Goal: Task Accomplishment & Management: Use online tool/utility

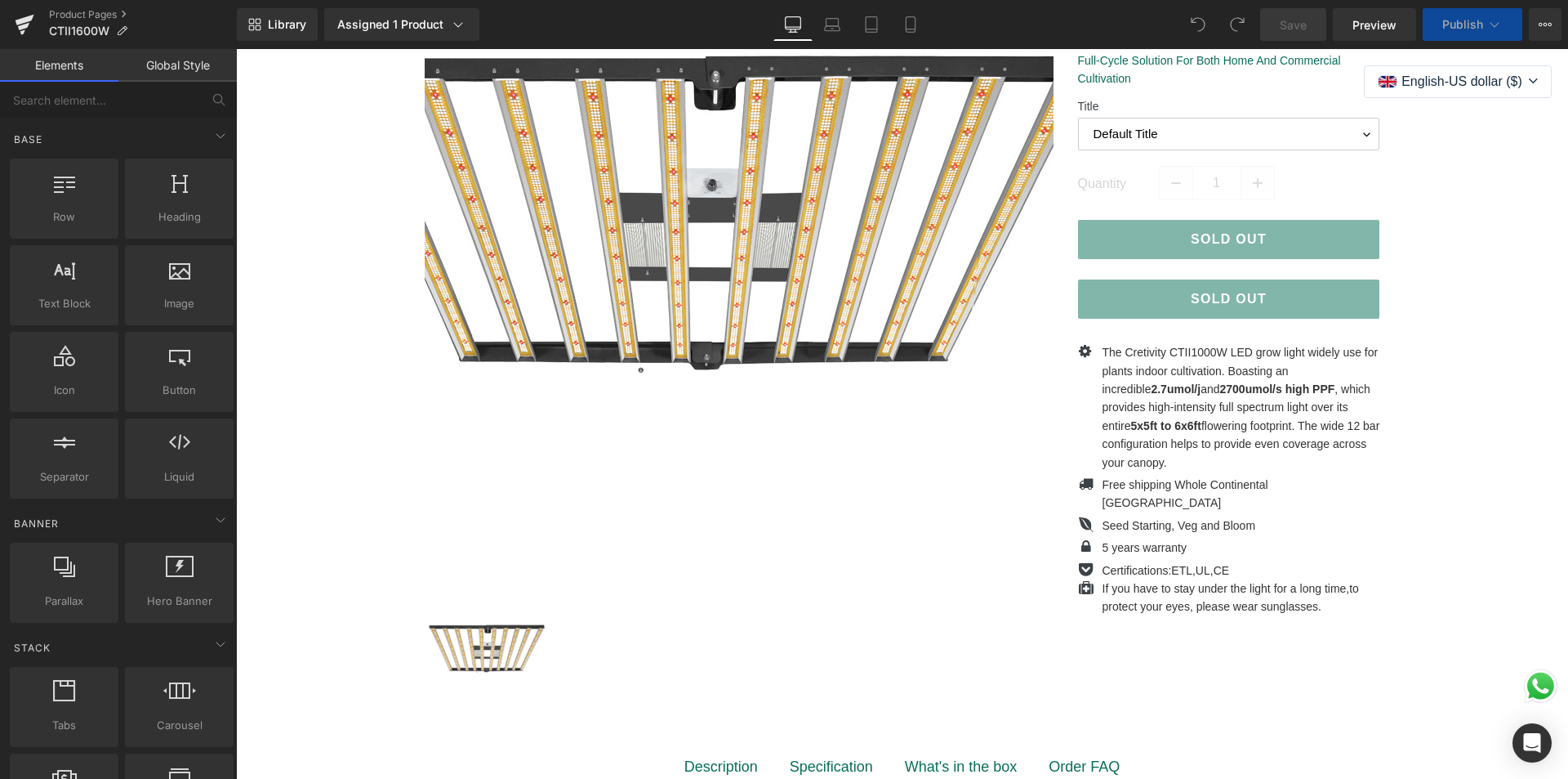
scroll to position [164, 0]
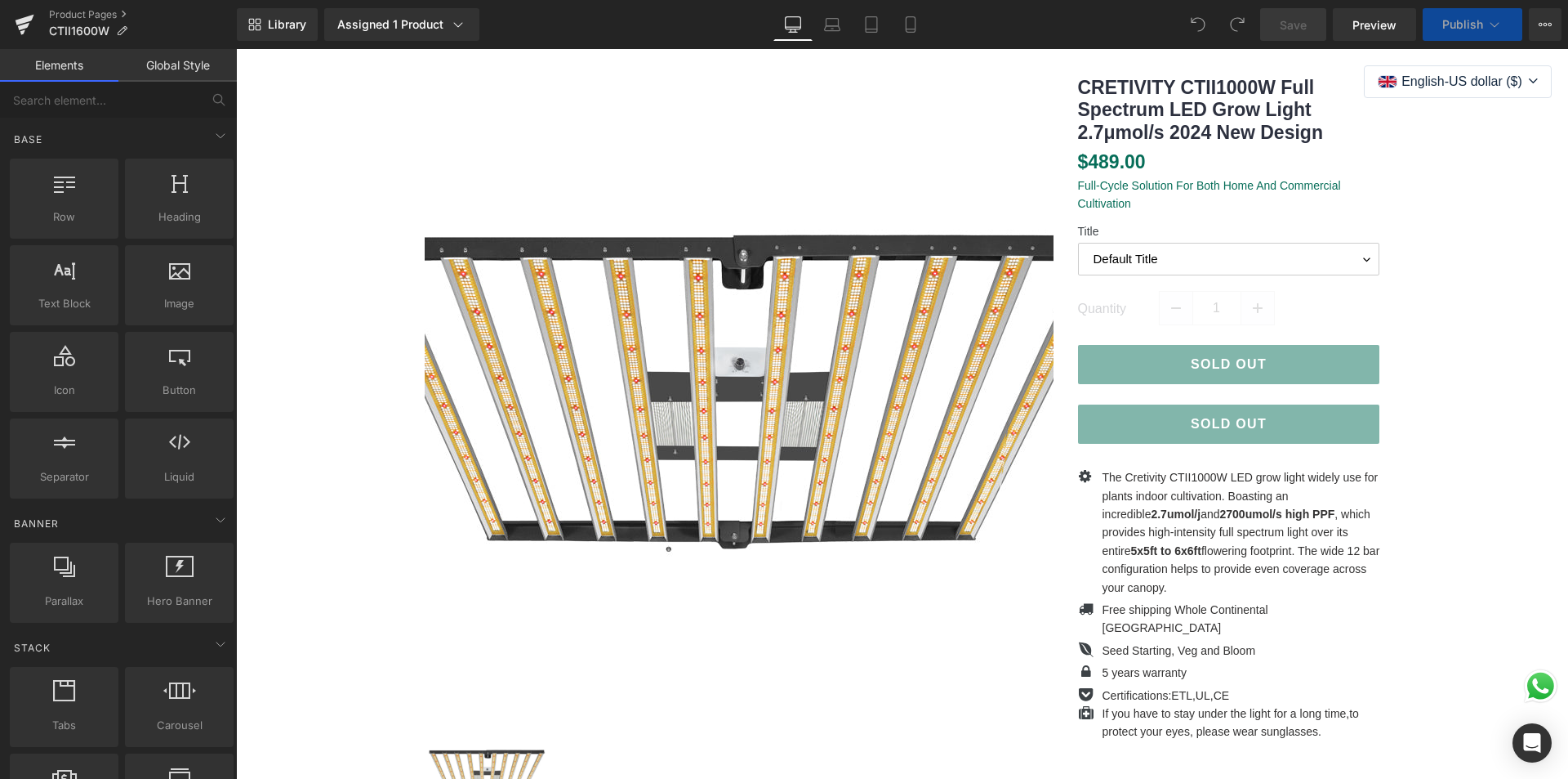
click at [722, 360] on img at bounding box center [742, 390] width 817 height 817
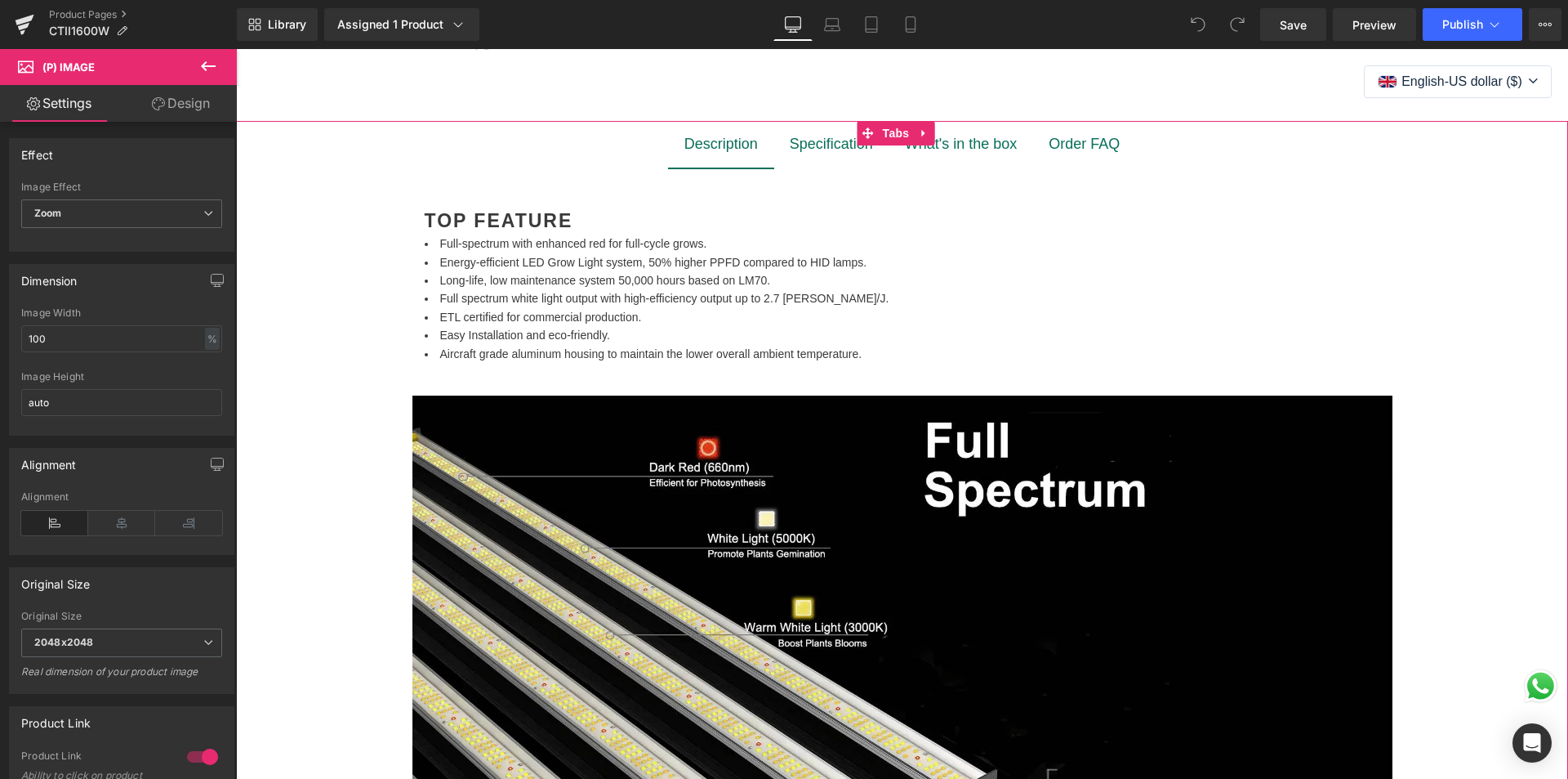
scroll to position [899, 0]
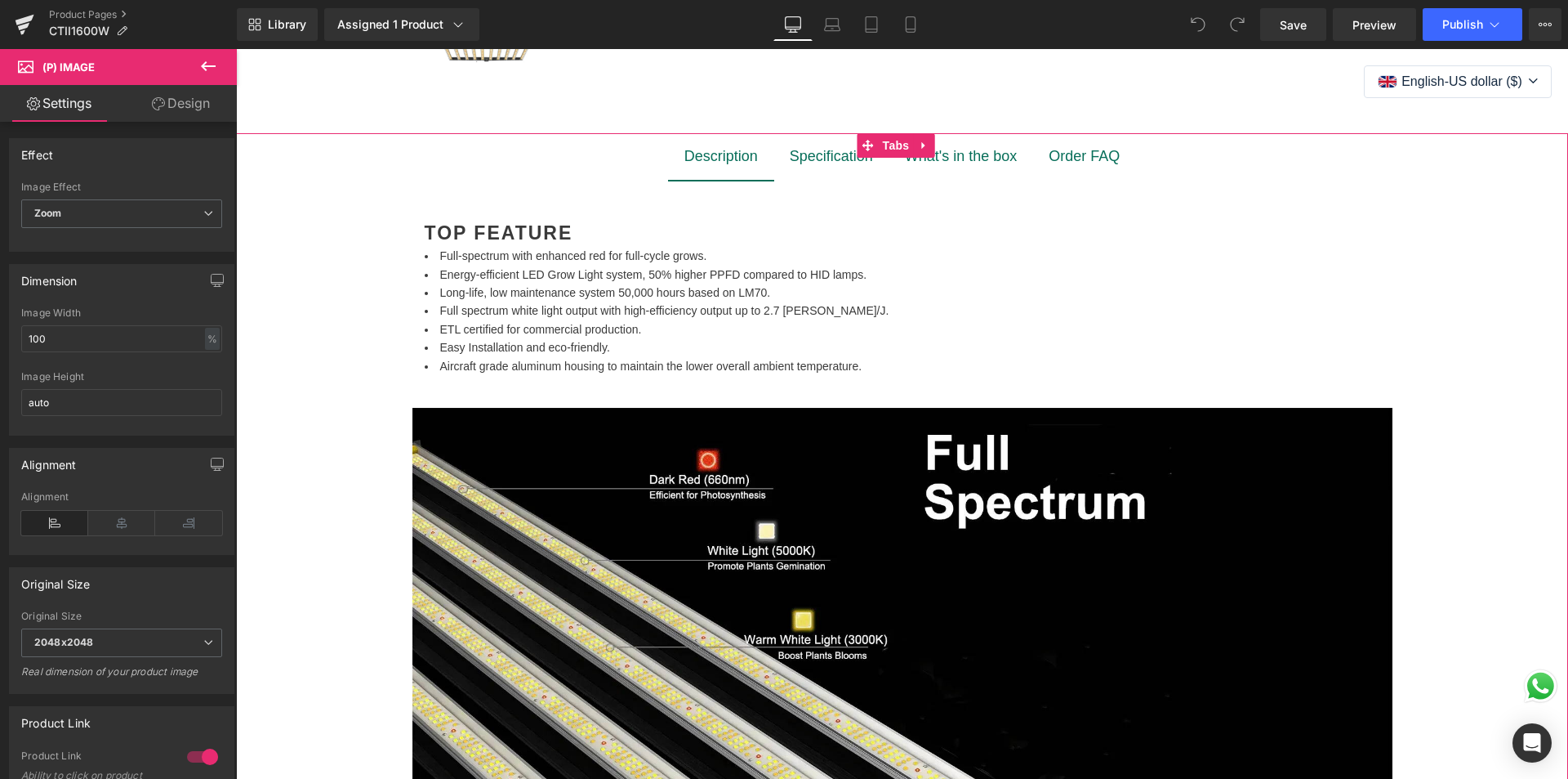
click at [688, 300] on li "Long-life, low maintenance system 50,000 hours based on LM70." at bounding box center [902, 293] width 956 height 18
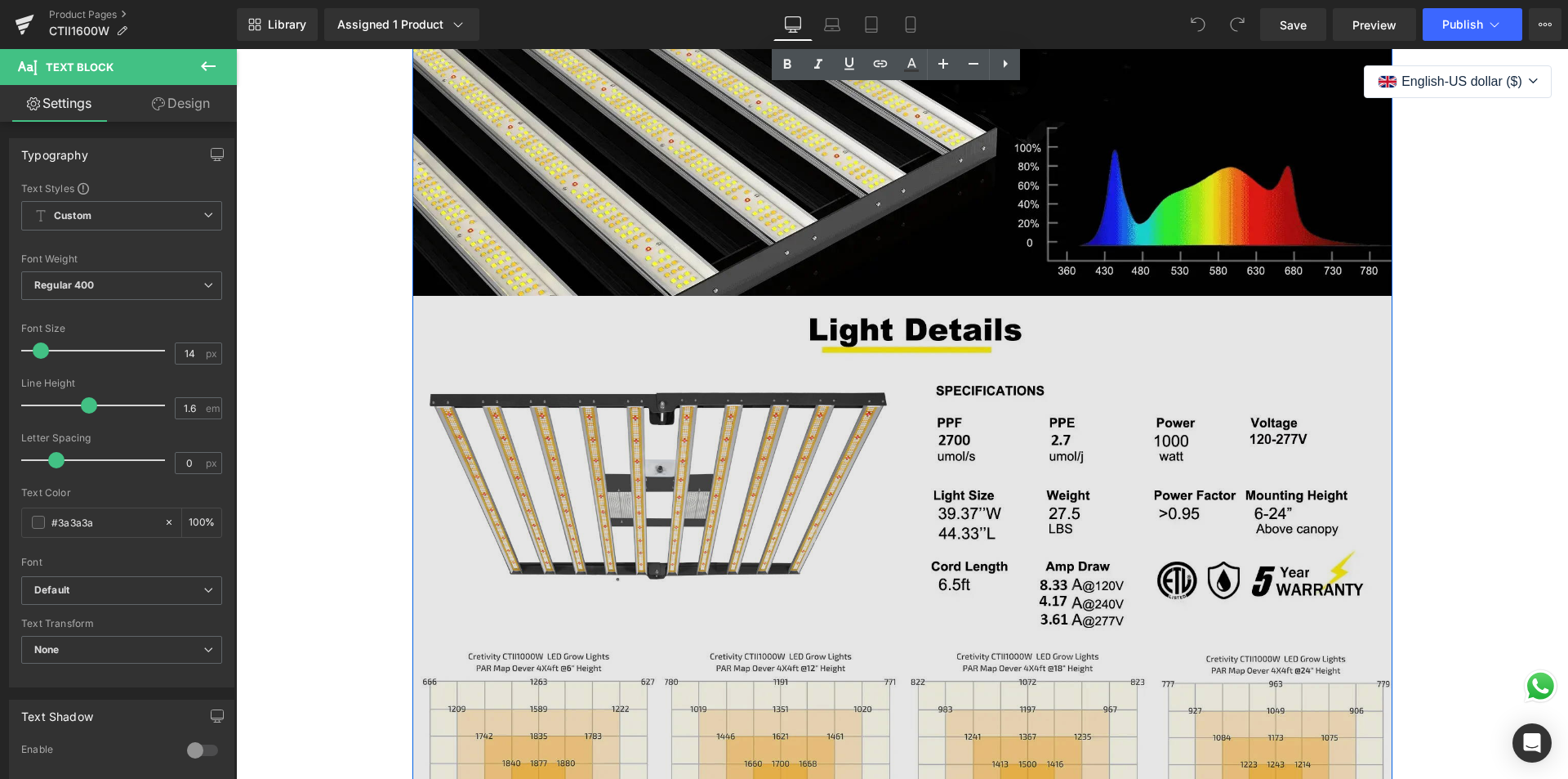
scroll to position [1634, 0]
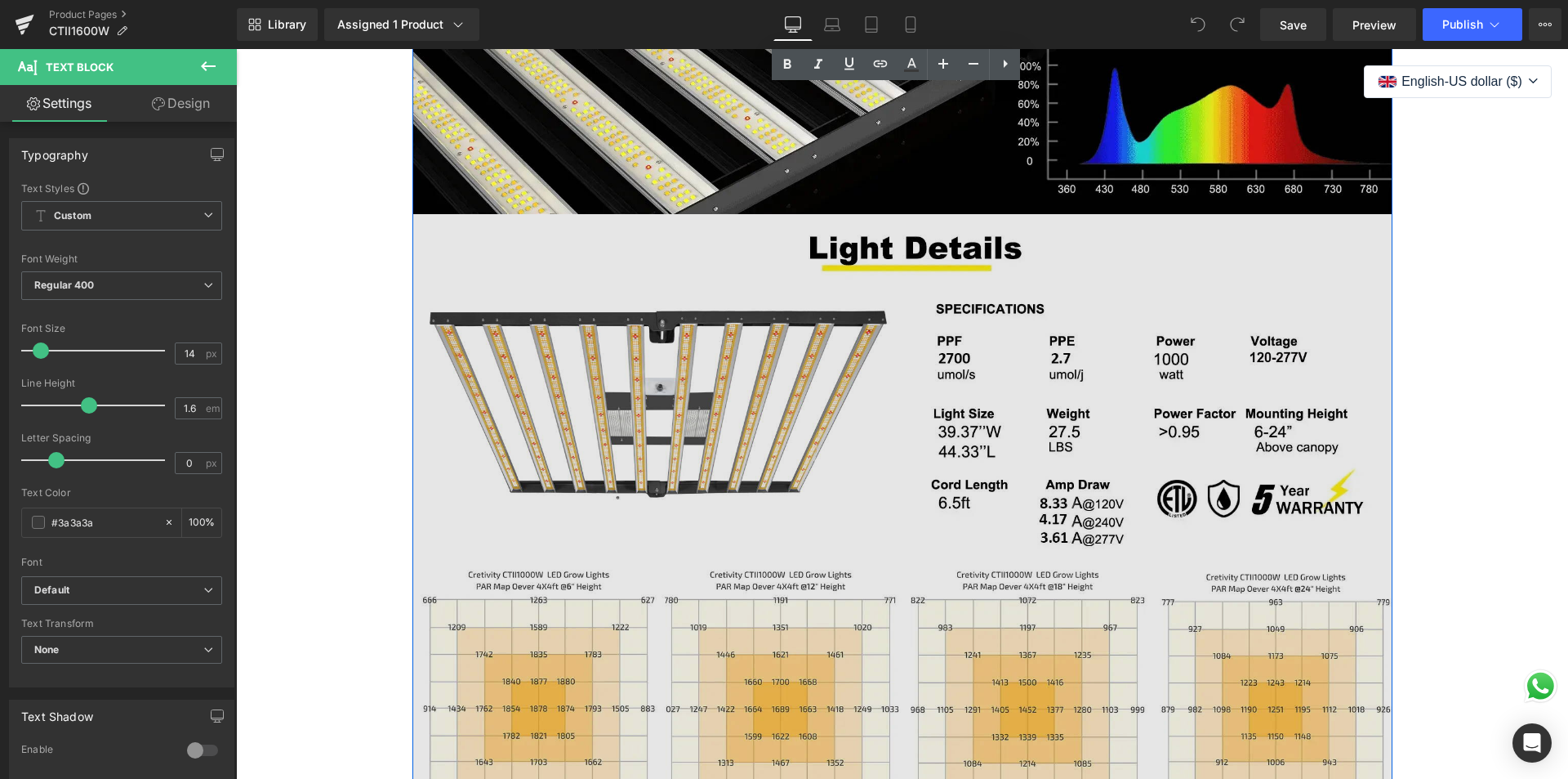
click at [794, 453] on img at bounding box center [902, 532] width 980 height 636
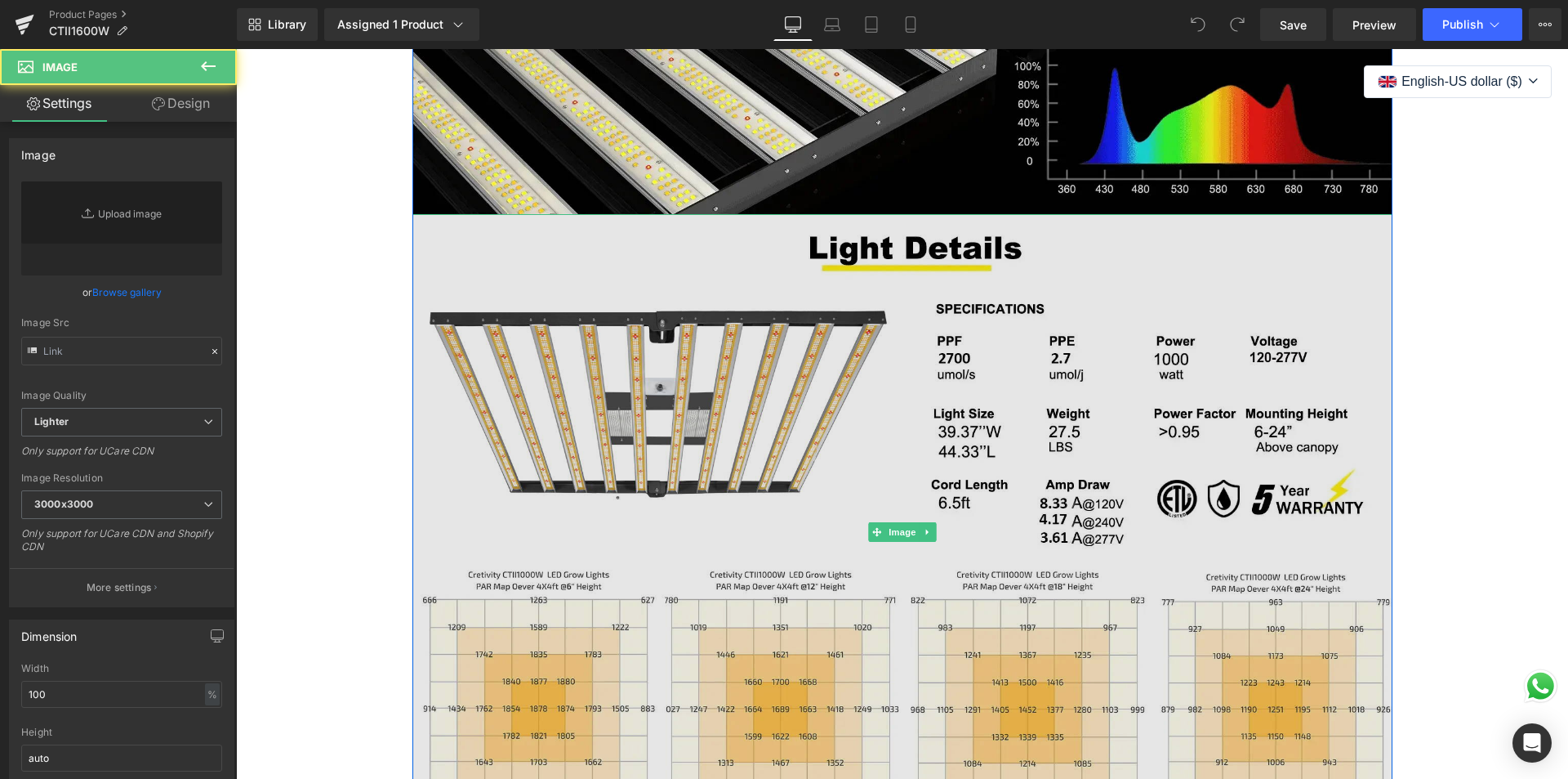
type input "[URL][DOMAIN_NAME]"
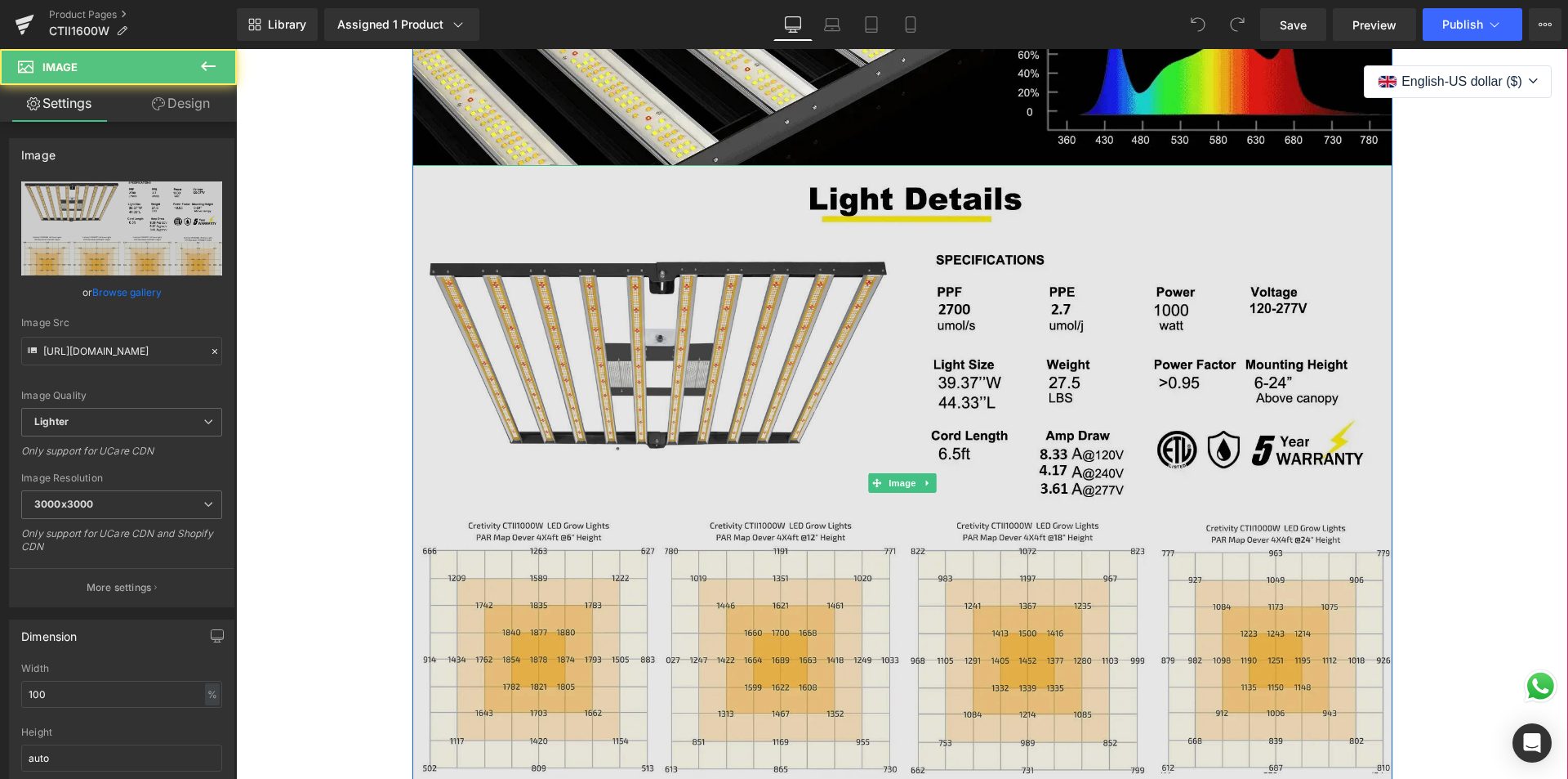
scroll to position [1716, 0]
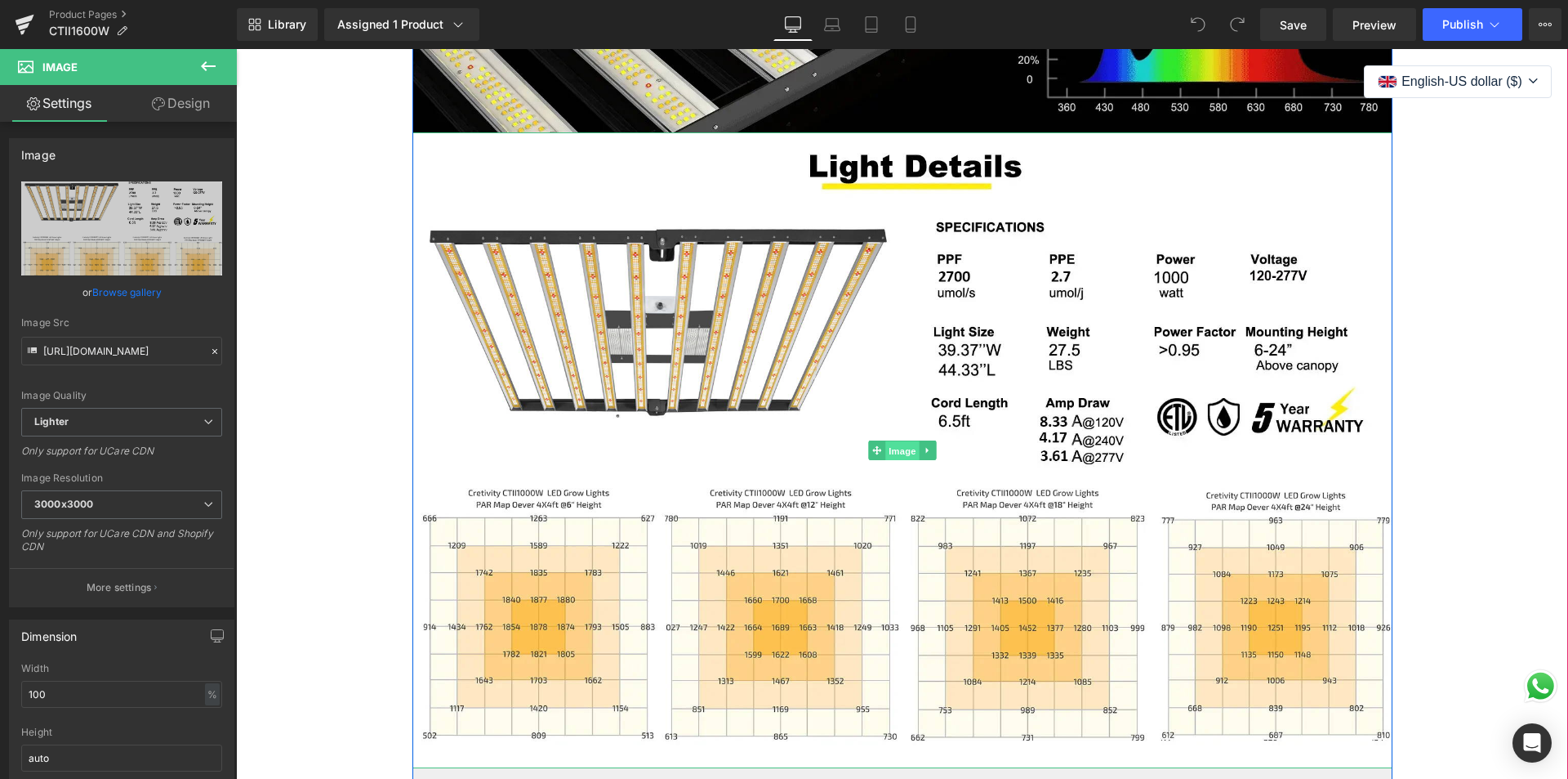
click at [885, 456] on span "Image" at bounding box center [902, 450] width 34 height 19
click at [891, 447] on span "Image" at bounding box center [902, 450] width 34 height 19
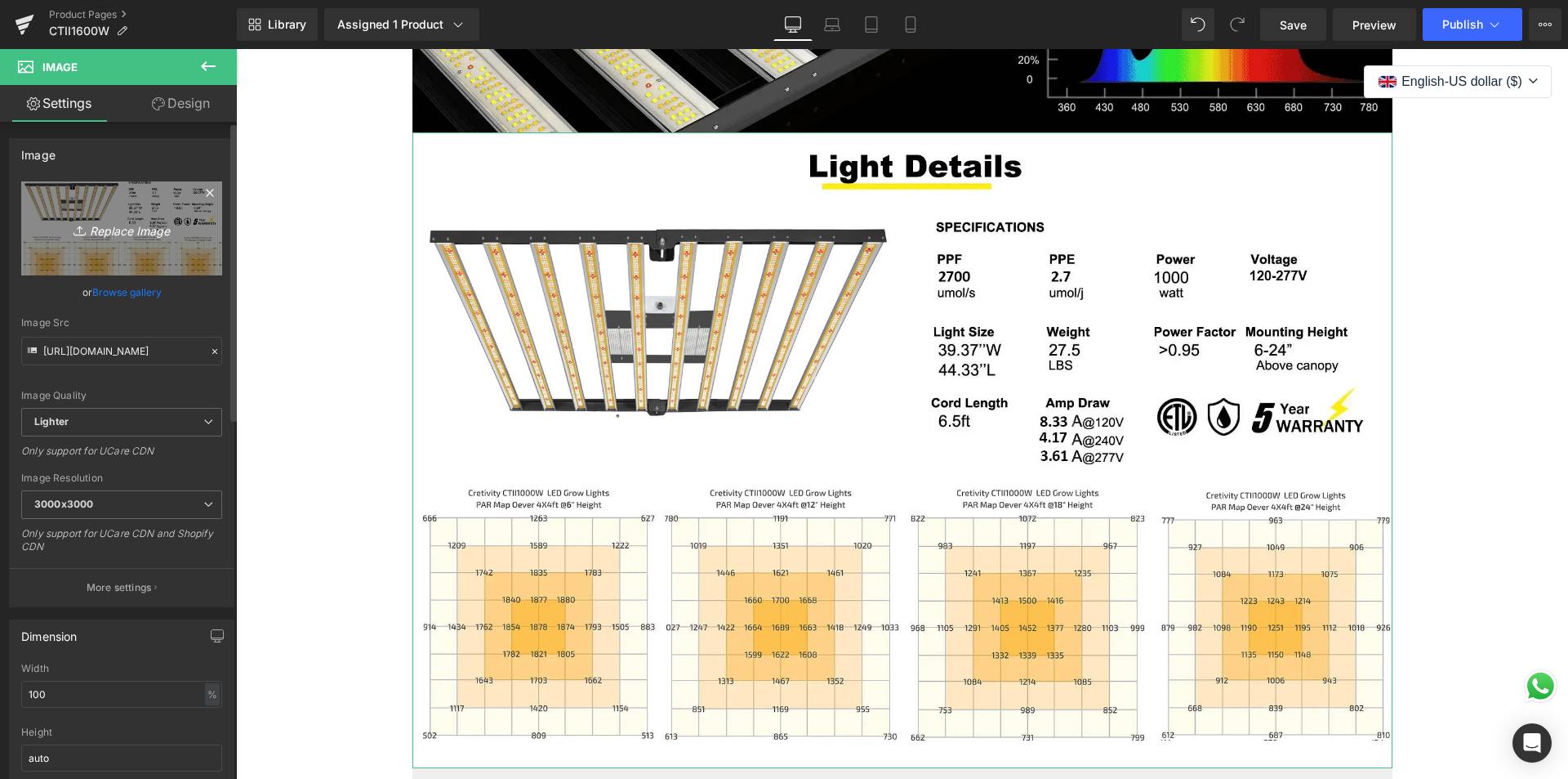
click at [116, 236] on icon "Replace Image" at bounding box center [121, 228] width 130 height 20
type input "C:\fakepath\1600w-3.jpg"
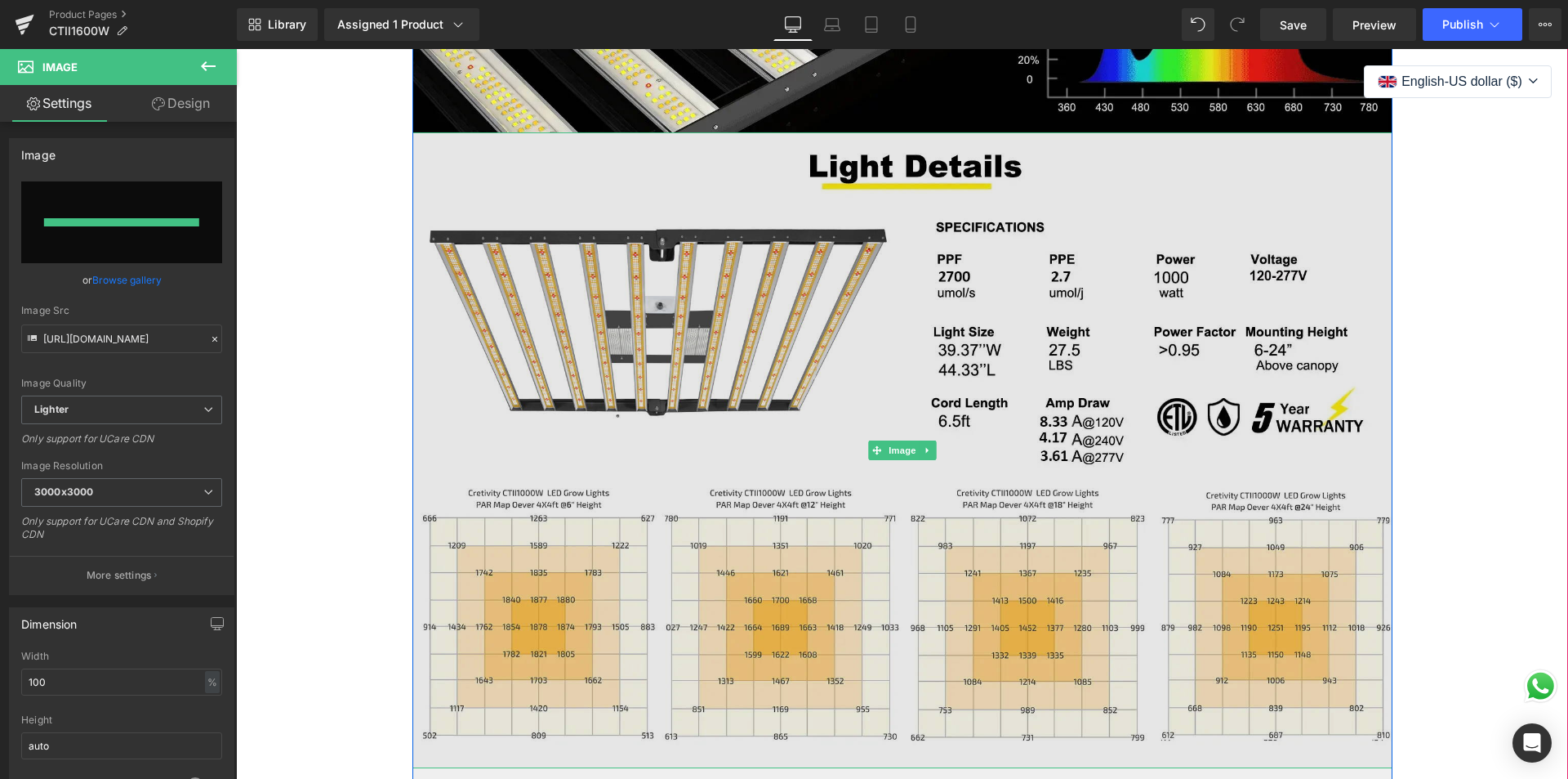
type input "[URL][DOMAIN_NAME]"
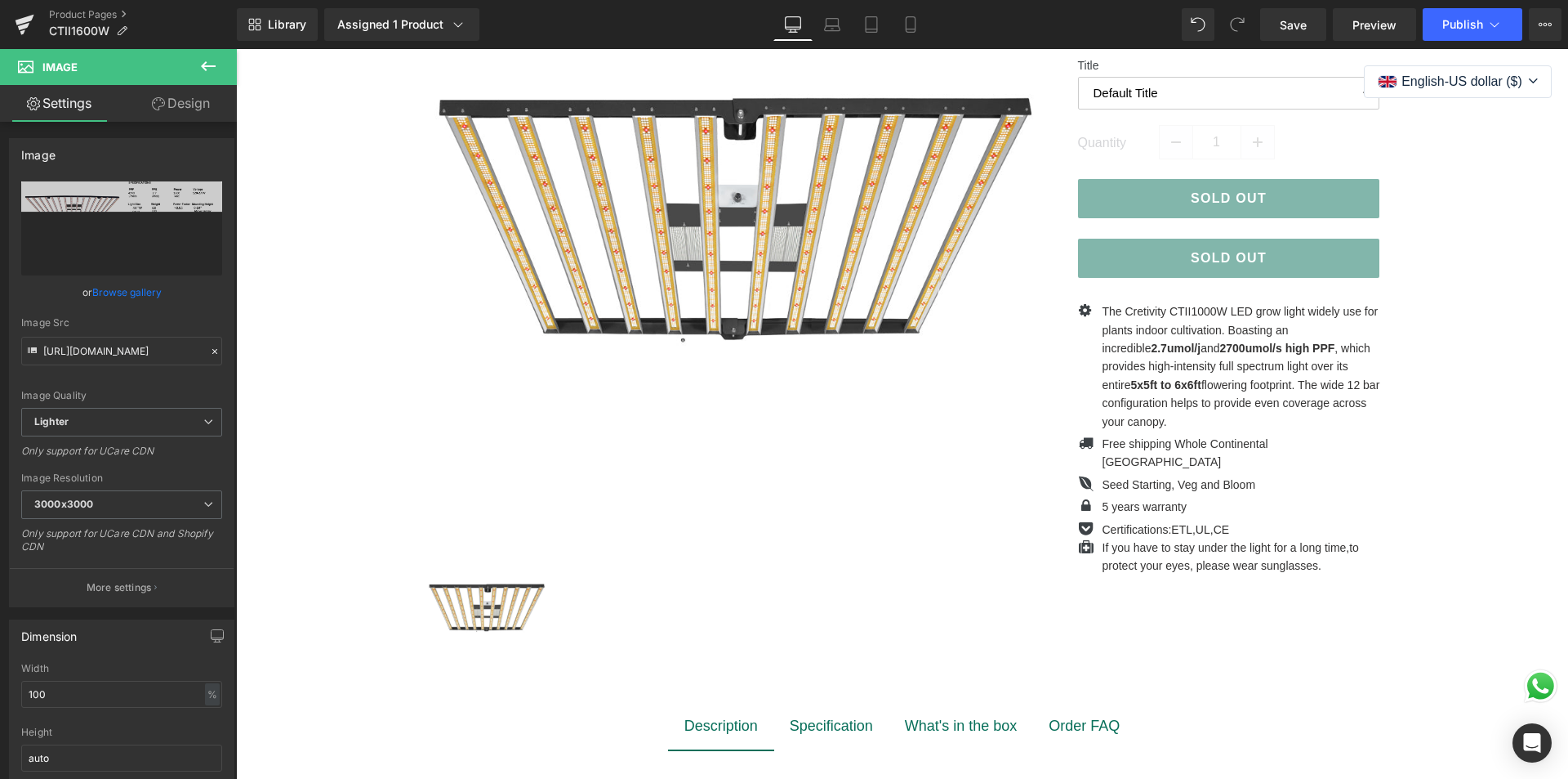
scroll to position [327, 0]
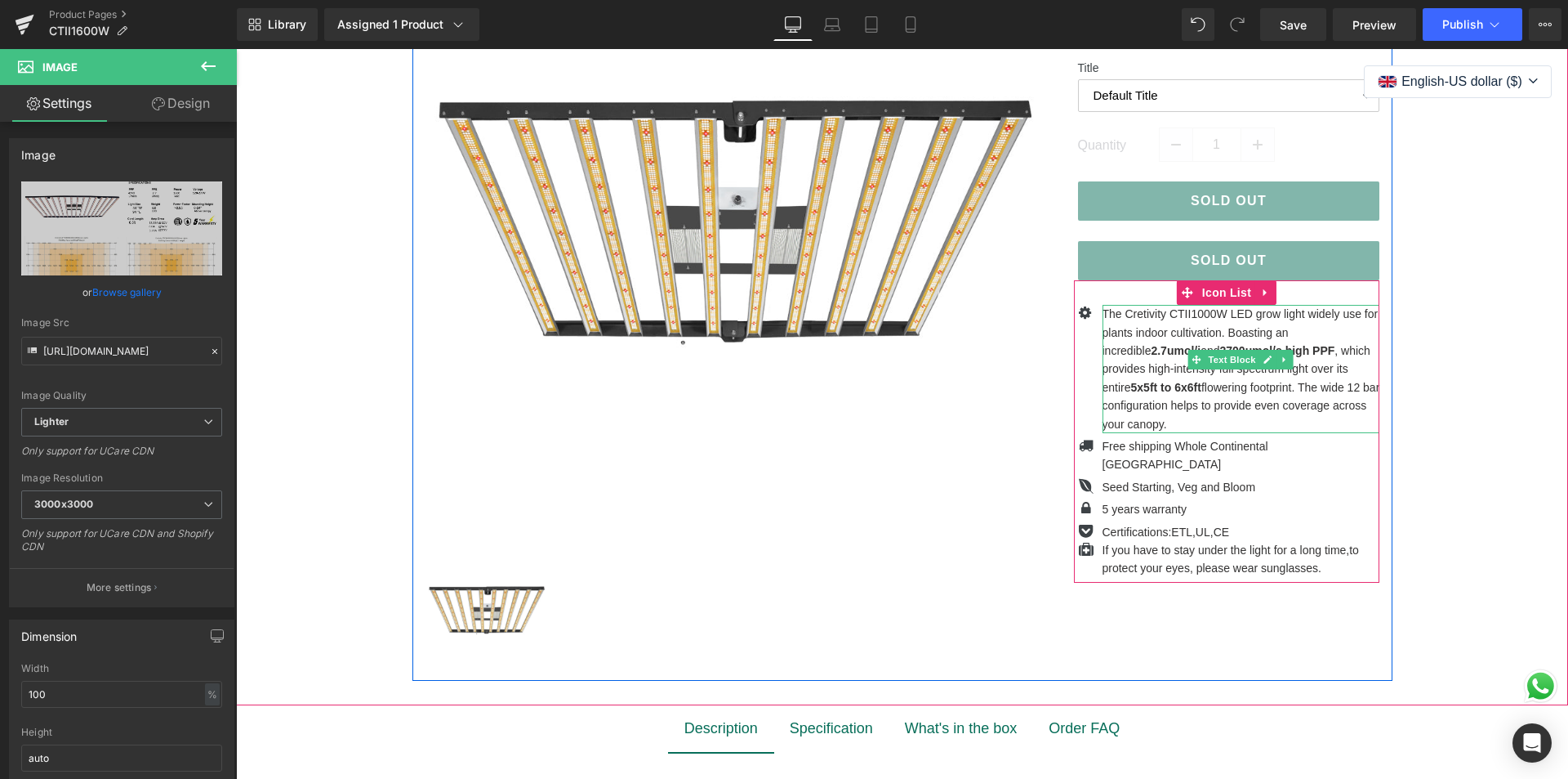
click at [1148, 319] on p "The Cretivity CTII1000W LED grow light widely use for plants indoor cultivation…" at bounding box center [1241, 369] width 277 height 128
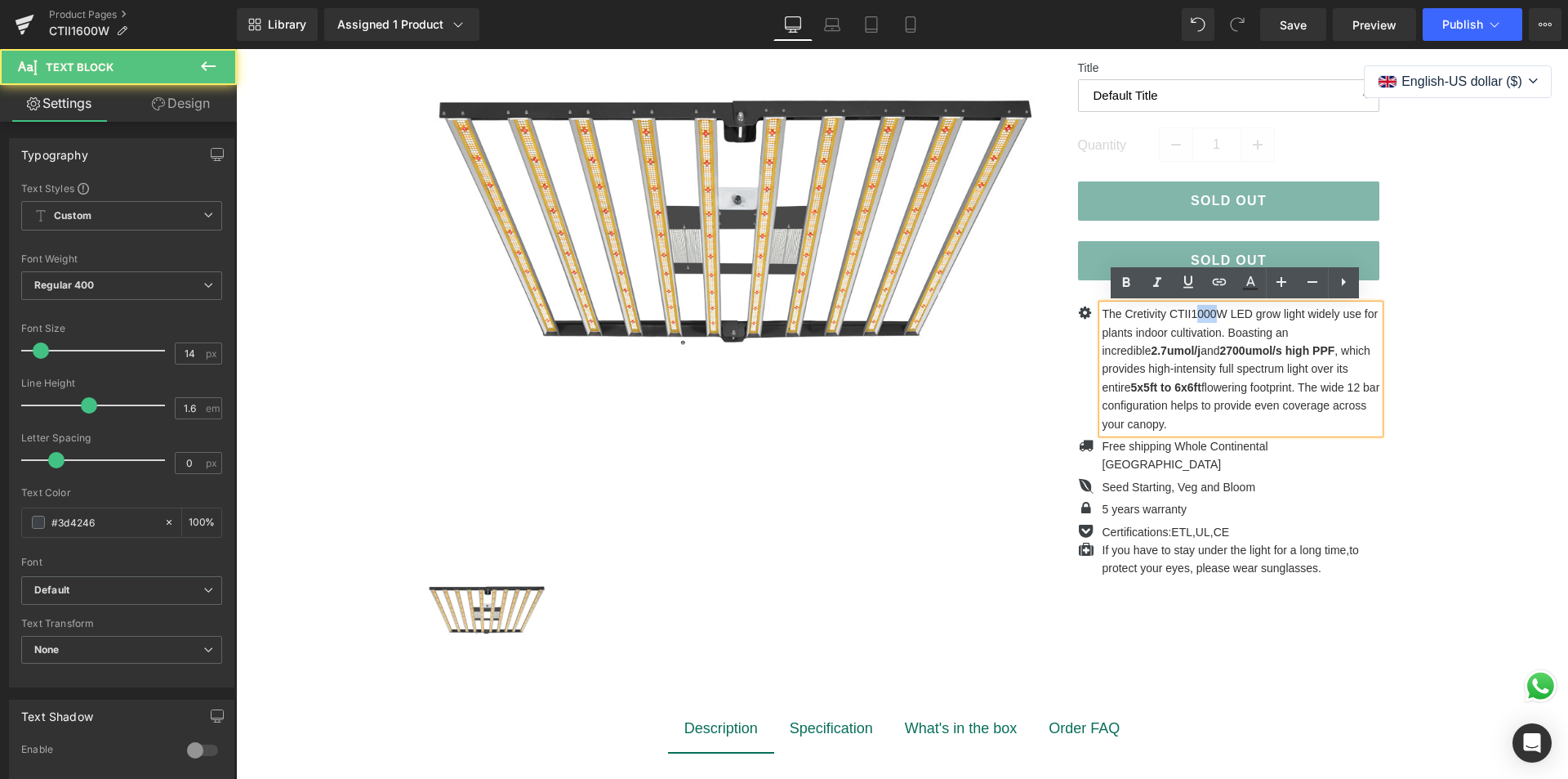
drag, startPoint x: 1190, startPoint y: 313, endPoint x: 1208, endPoint y: 314, distance: 18.0
click at [1208, 314] on p "The Cretivity CTII1000W LED grow light widely use for plants indoor cultivation…" at bounding box center [1241, 369] width 277 height 128
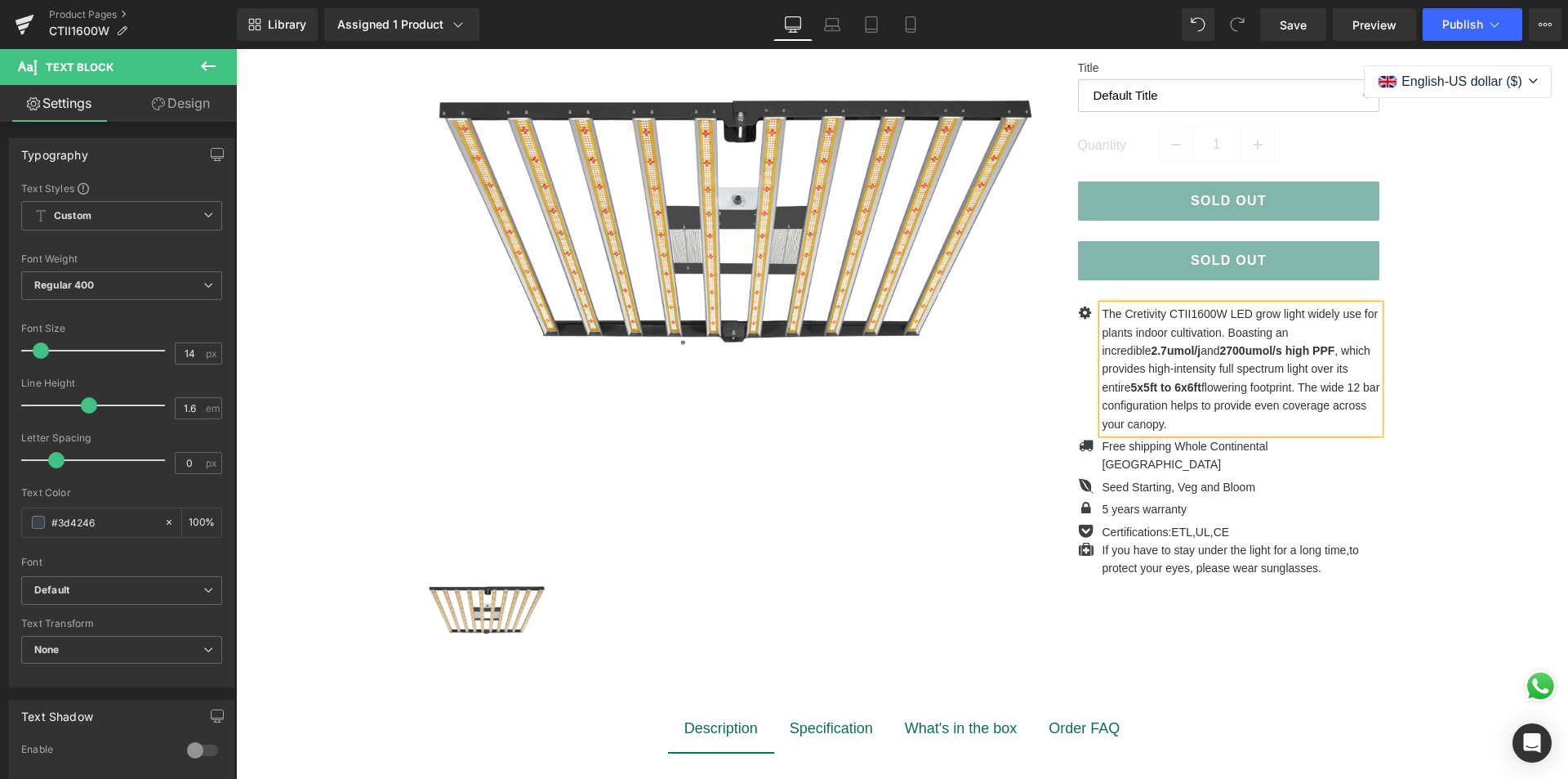
click at [1219, 350] on strong "2700umol/s high PPF" at bounding box center [1276, 351] width 115 height 13
drag, startPoint x: 1195, startPoint y: 350, endPoint x: 1171, endPoint y: 349, distance: 24.0
click at [1219, 349] on strong "2700umol/s high PPF" at bounding box center [1276, 351] width 115 height 13
click at [1334, 372] on p "The Cretivity CTII1600W LED grow light widely use for plants indoor cultivation…" at bounding box center [1241, 369] width 277 height 128
click at [1201, 381] on strong "4x5ft to 6x6ft" at bounding box center [1166, 388] width 70 height 13
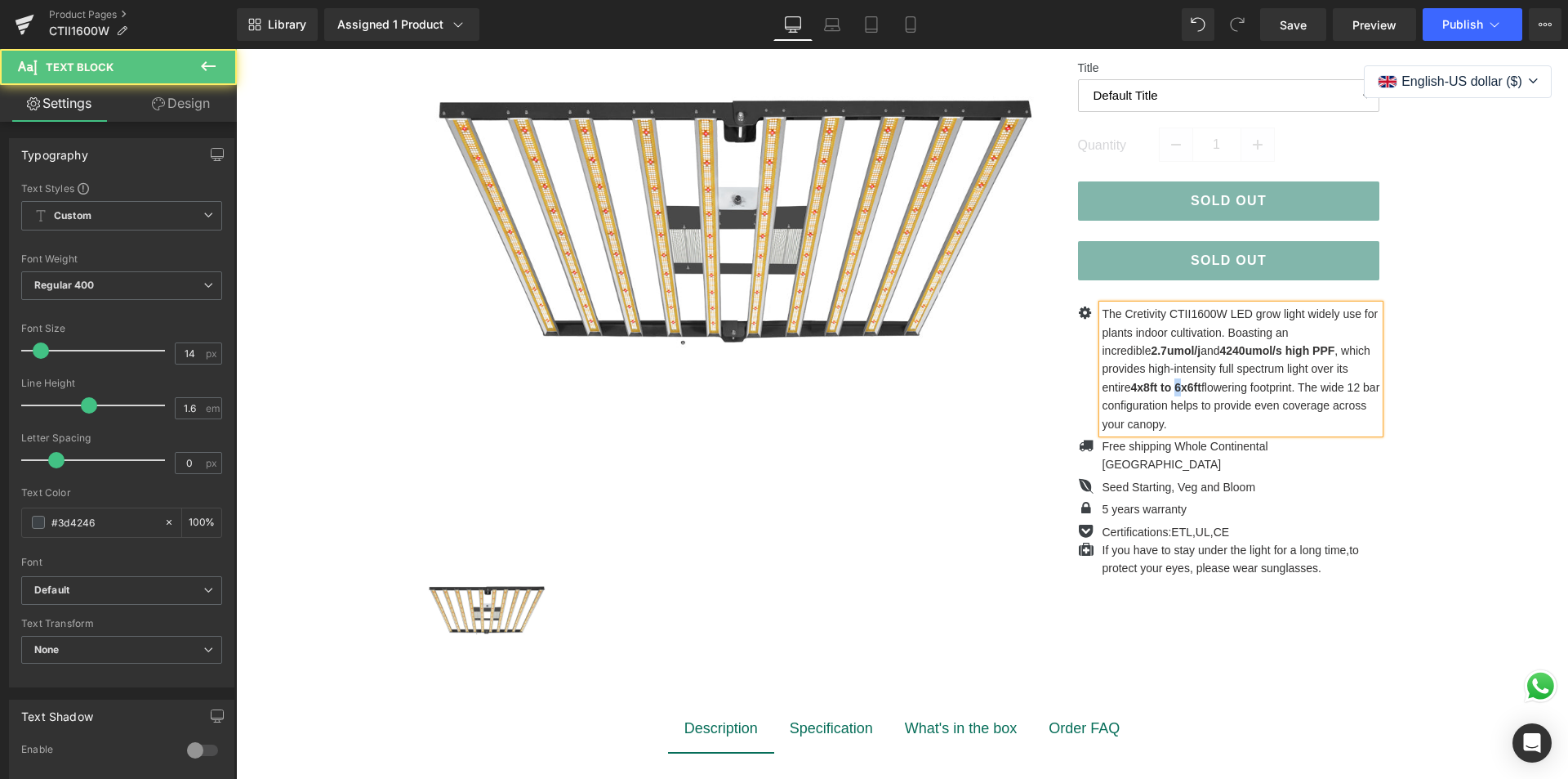
click at [1131, 386] on strong "4x8ft to 6x6ft" at bounding box center [1166, 388] width 70 height 13
click at [1438, 429] on div "(P) Image ‹ › (P) Image List $0" at bounding box center [901, 280] width 1316 height 800
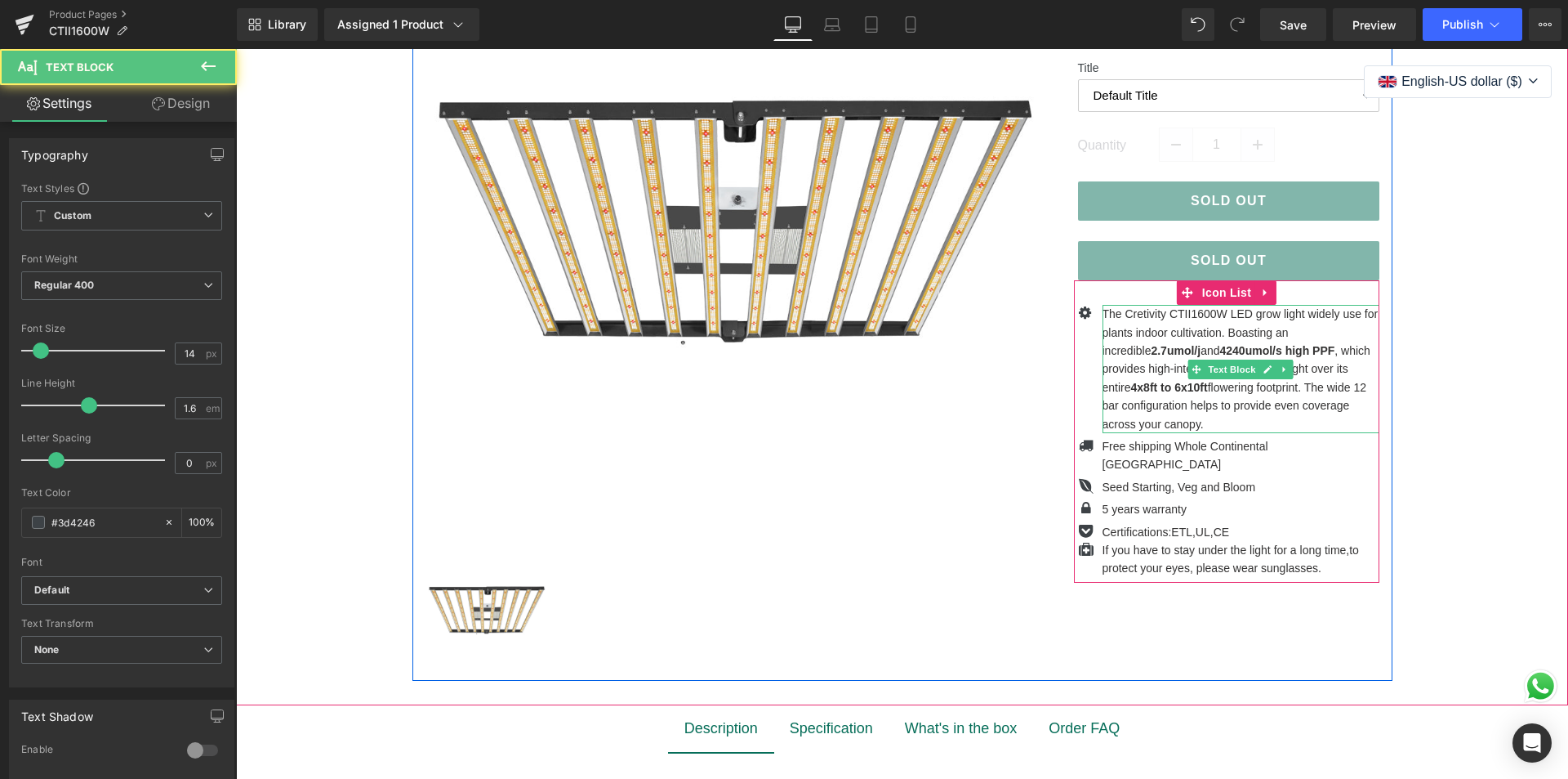
click at [1286, 388] on p "The Cretivity CTII1600W LED grow light widely use for plants indoor cultivation…" at bounding box center [1241, 369] width 277 height 128
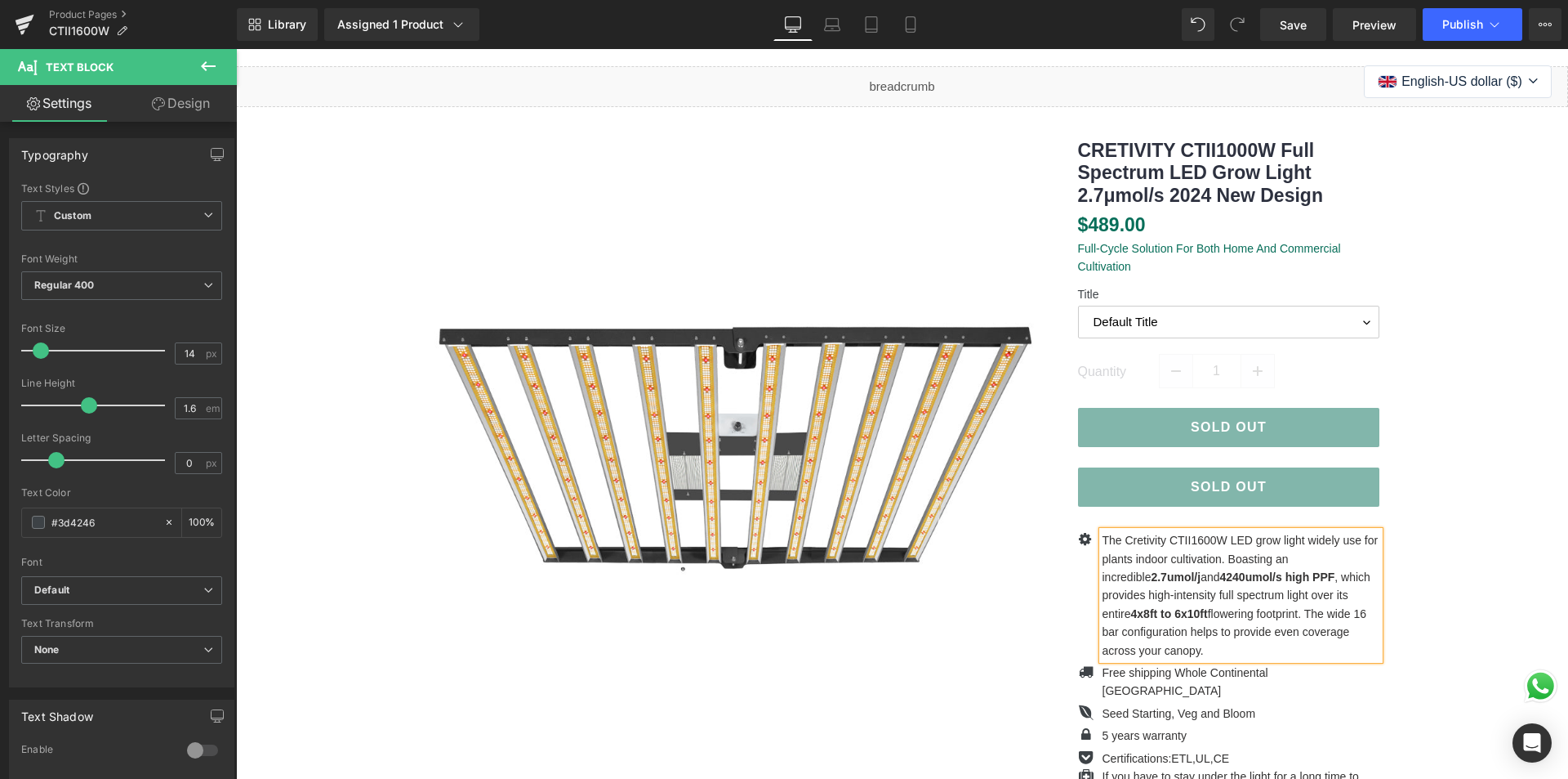
scroll to position [82, 0]
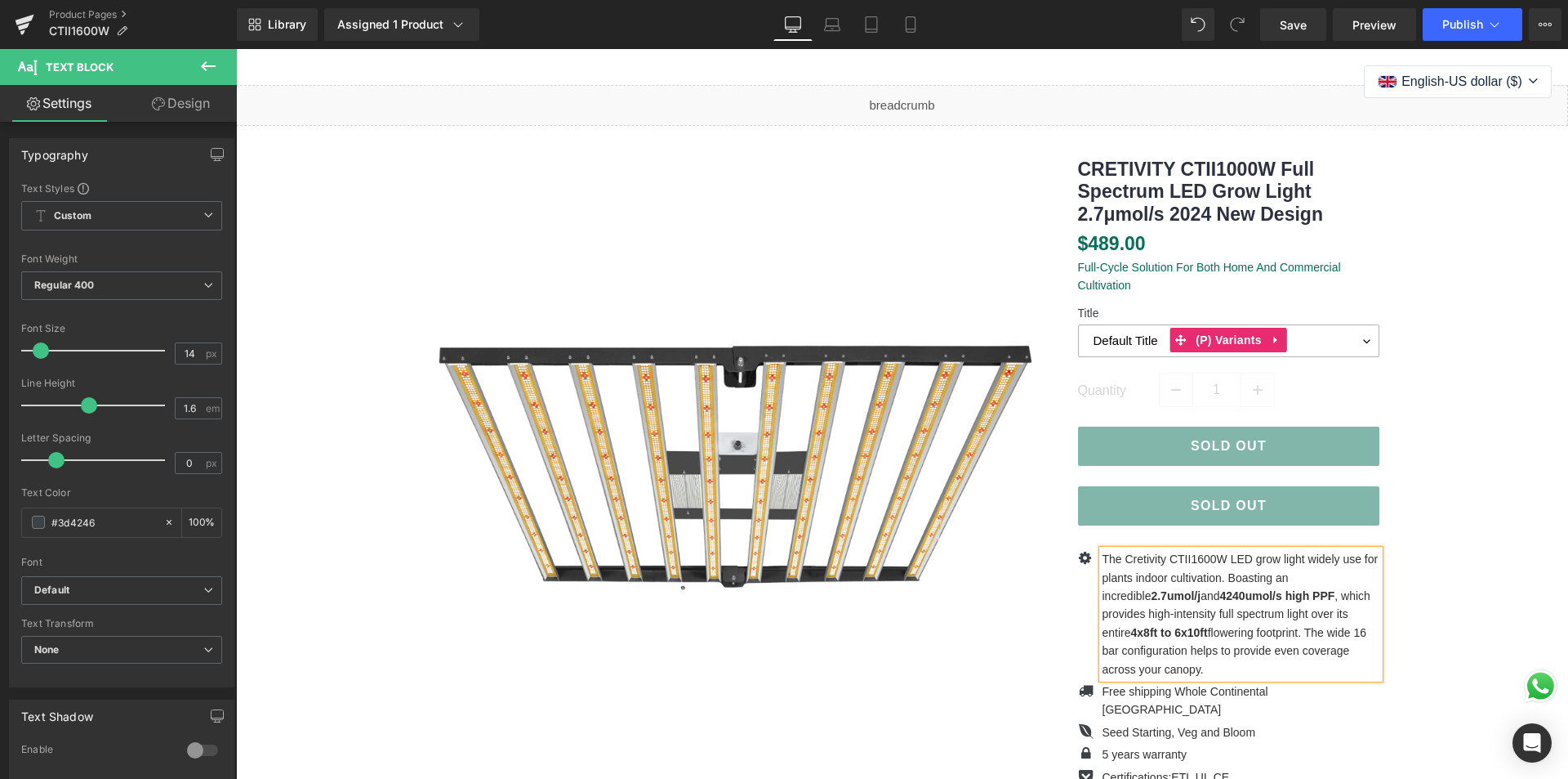
click at [1109, 340] on select "Default Title" at bounding box center [1229, 340] width 302 height 33
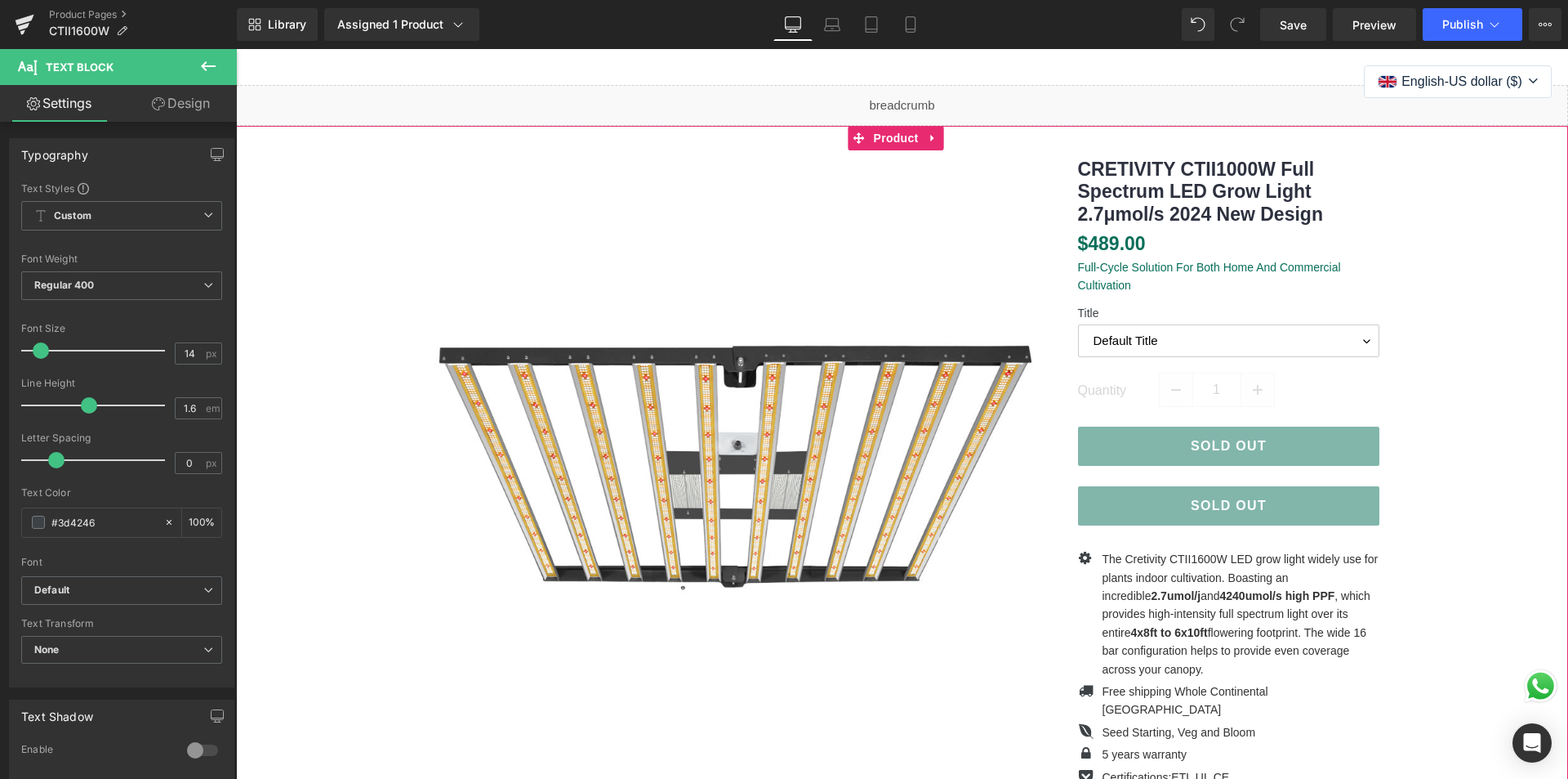
drag, startPoint x: 1447, startPoint y: 256, endPoint x: 1453, endPoint y: 139, distance: 117.2
click at [1447, 256] on div "(P) Image ‹ › (P) Image List $0" at bounding box center [901, 526] width 1316 height 800
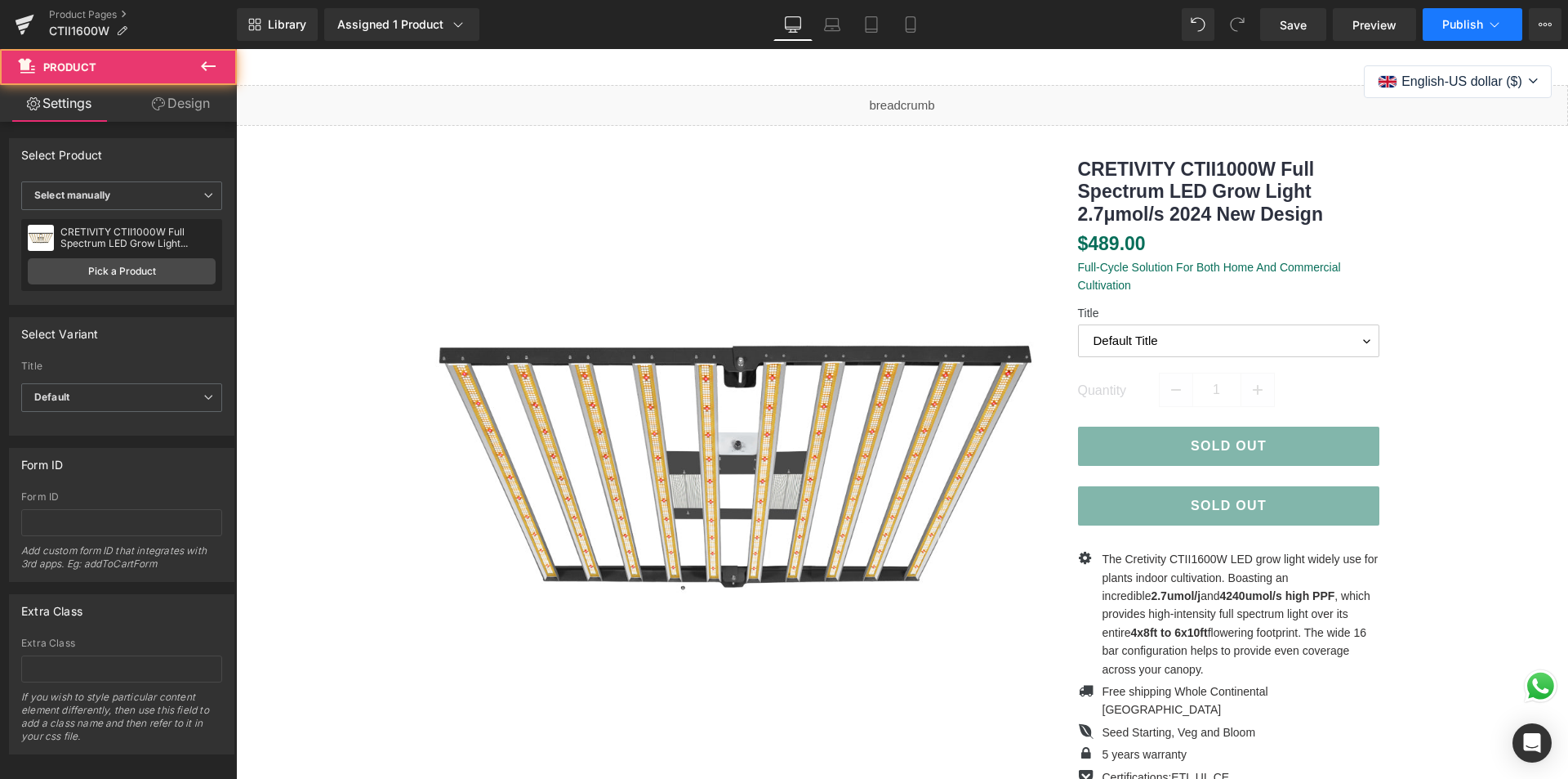
click at [1456, 31] on button "Publish" at bounding box center [1472, 24] width 99 height 33
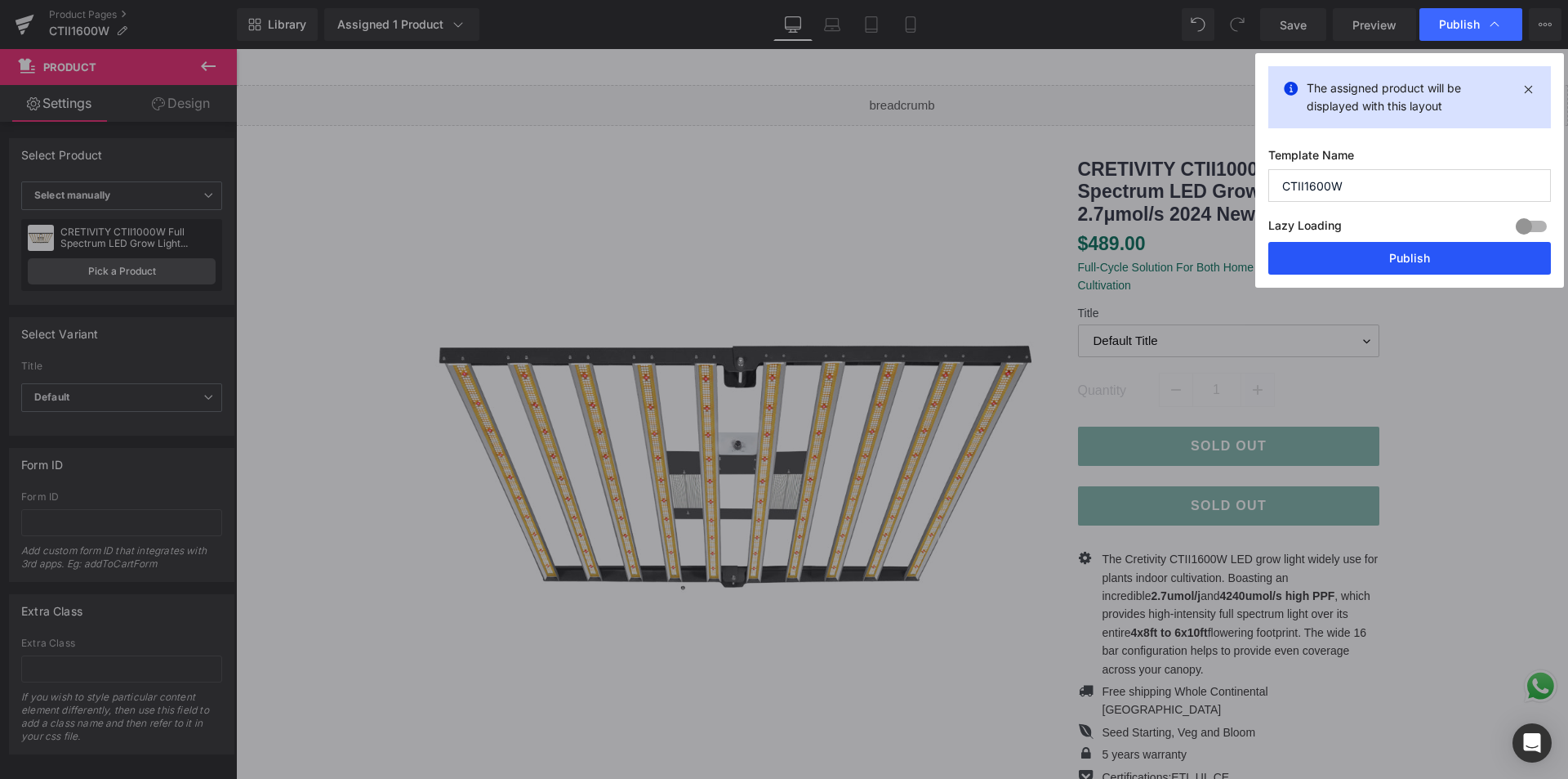
click at [1393, 263] on button "Publish" at bounding box center [1409, 257] width 282 height 33
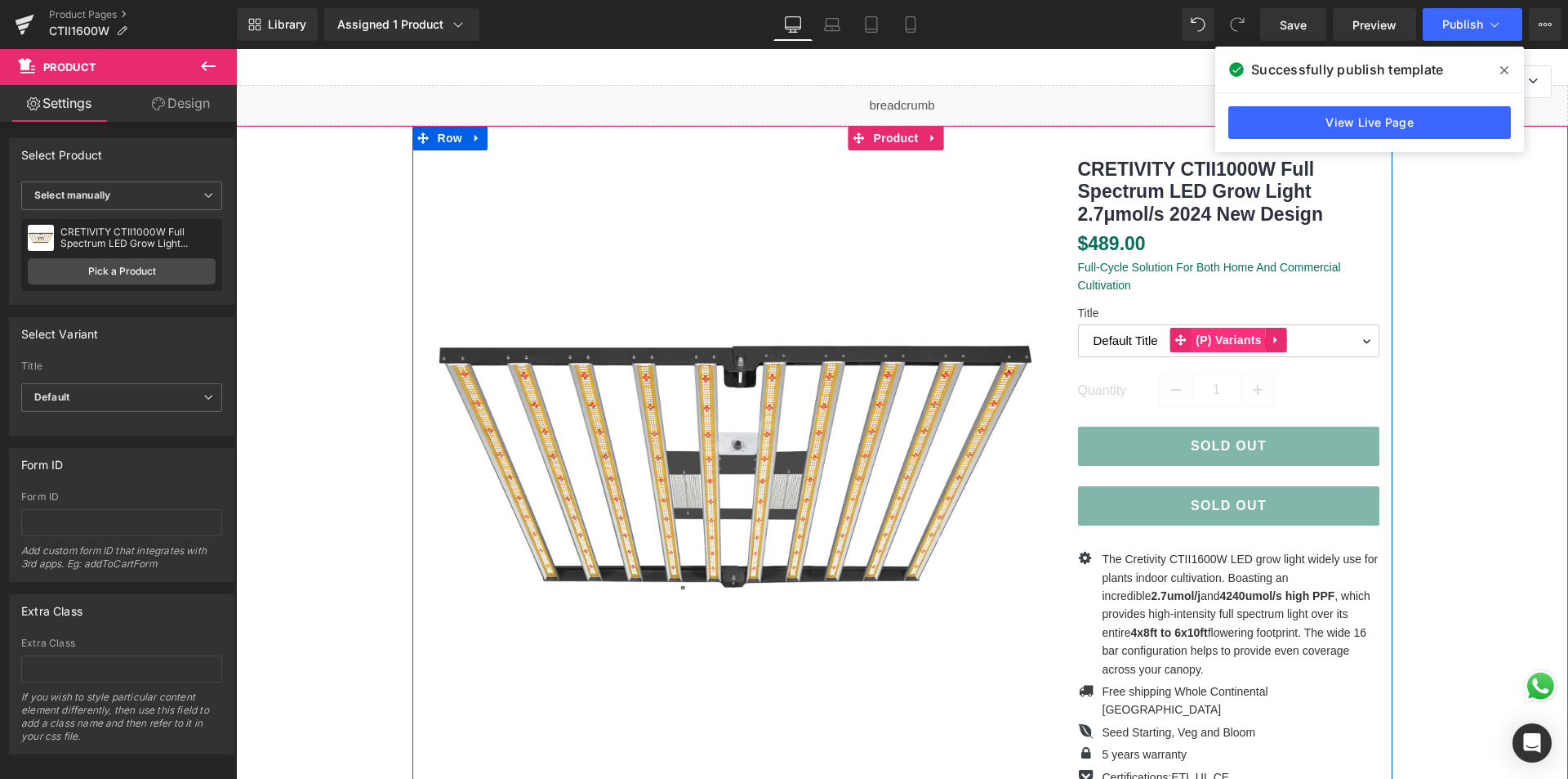
click at [1210, 338] on span "(P) Variants" at bounding box center [1228, 339] width 74 height 24
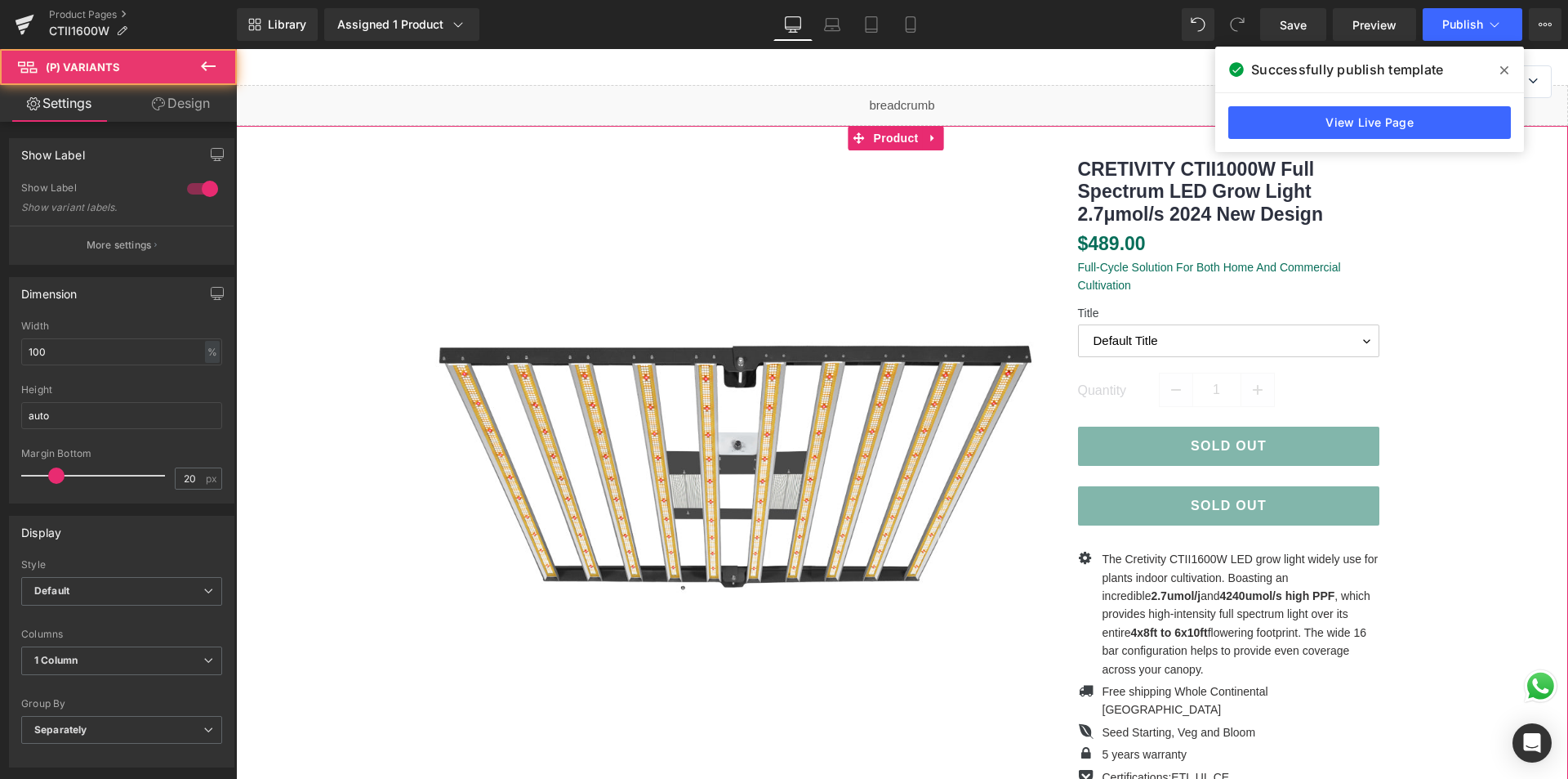
click at [1459, 320] on div "(P) Image ‹ › (P) Image List $0" at bounding box center [901, 526] width 1316 height 800
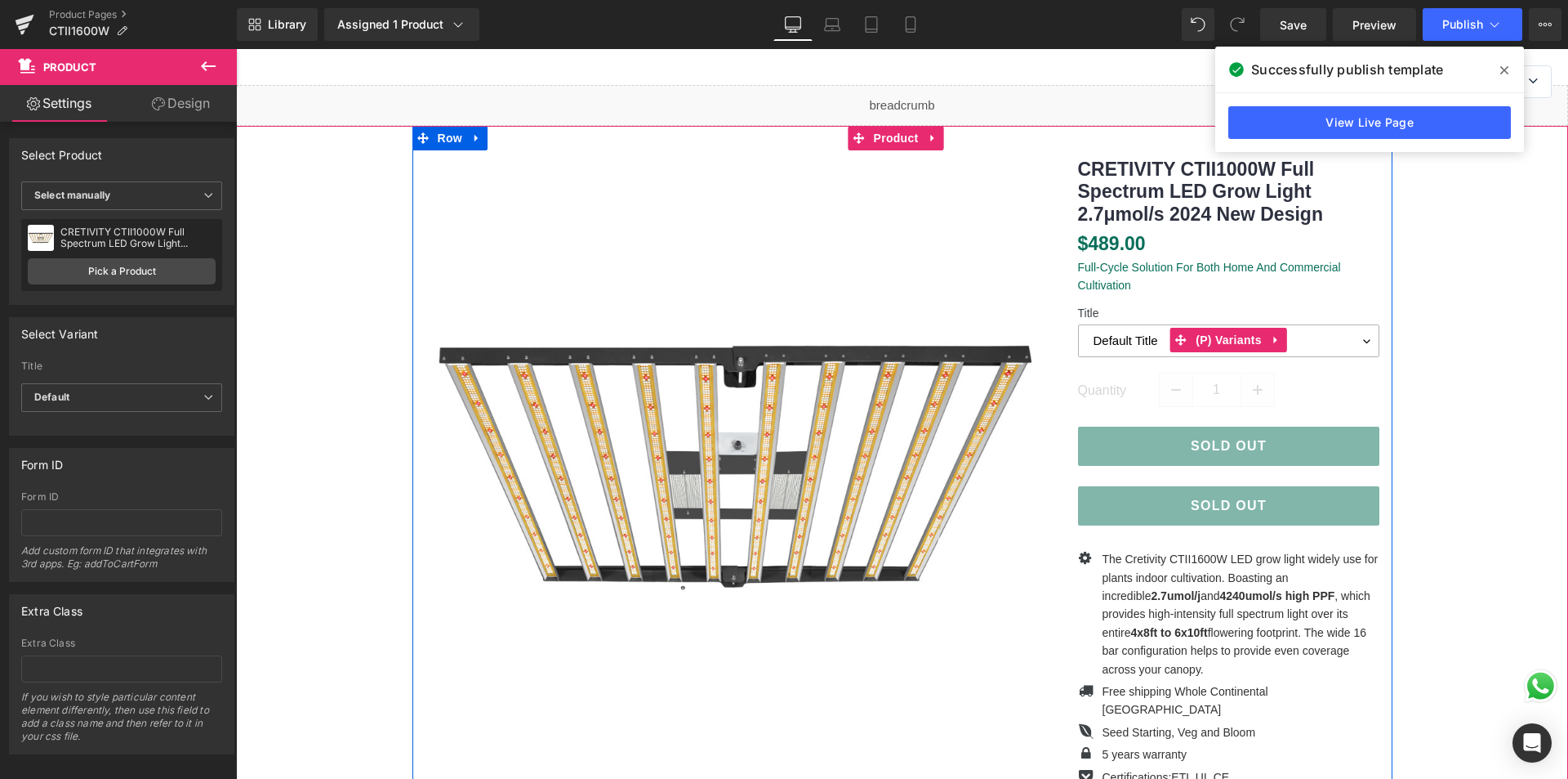
click at [1139, 327] on select "Default Title" at bounding box center [1229, 340] width 302 height 33
drag, startPoint x: 1105, startPoint y: 216, endPoint x: 1116, endPoint y: 217, distance: 11.0
click at [1105, 216] on link "CRETIVITY CTII1000W Full Spectrum LED Grow Light 2.7μmol/s 2024 New Design" at bounding box center [1229, 192] width 302 height 68
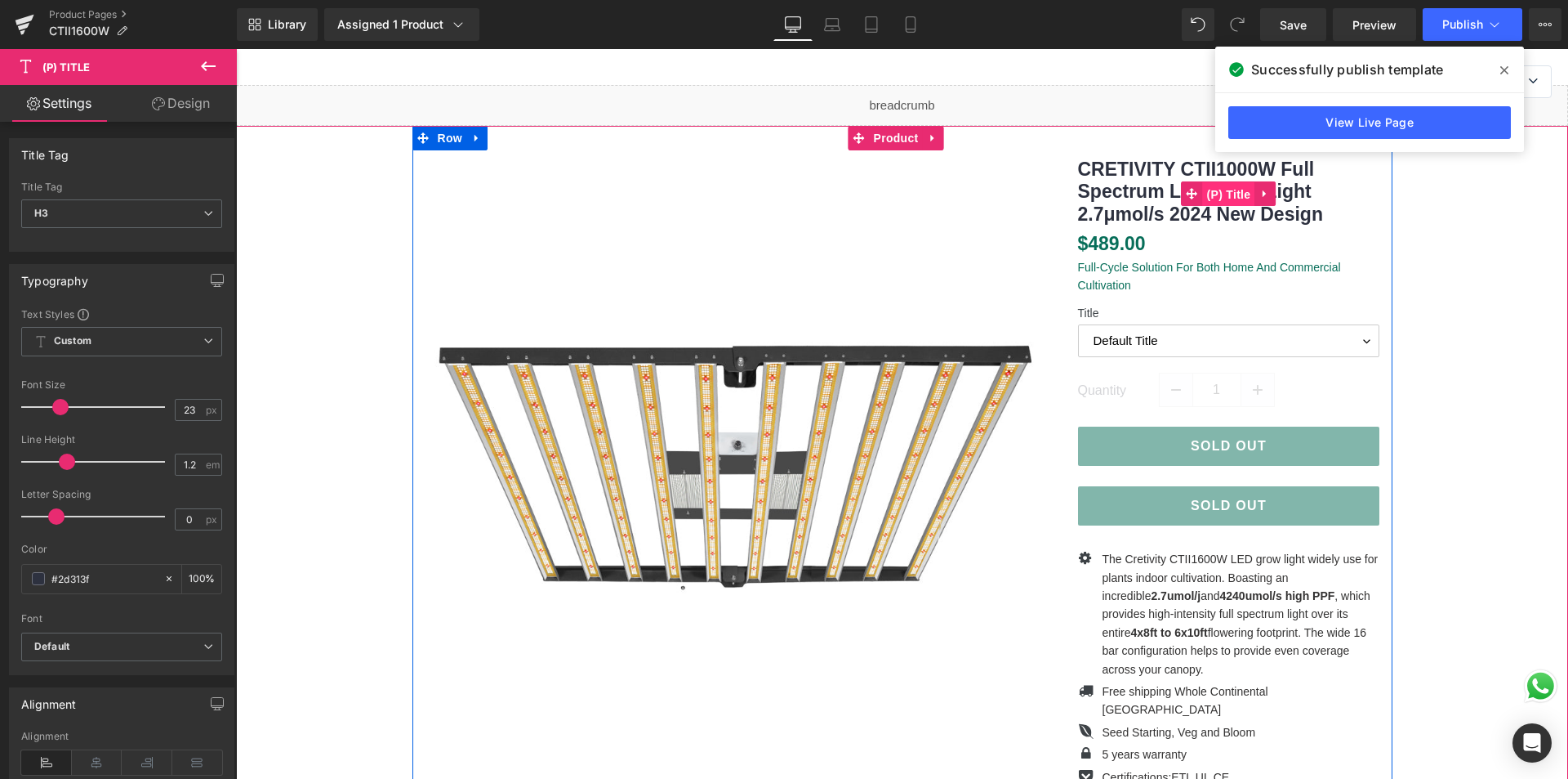
click at [1220, 198] on span "(P) Title" at bounding box center [1229, 194] width 53 height 24
click at [1242, 196] on span "(P) Title" at bounding box center [1229, 194] width 53 height 24
click at [1261, 196] on icon at bounding box center [1265, 194] width 12 height 13
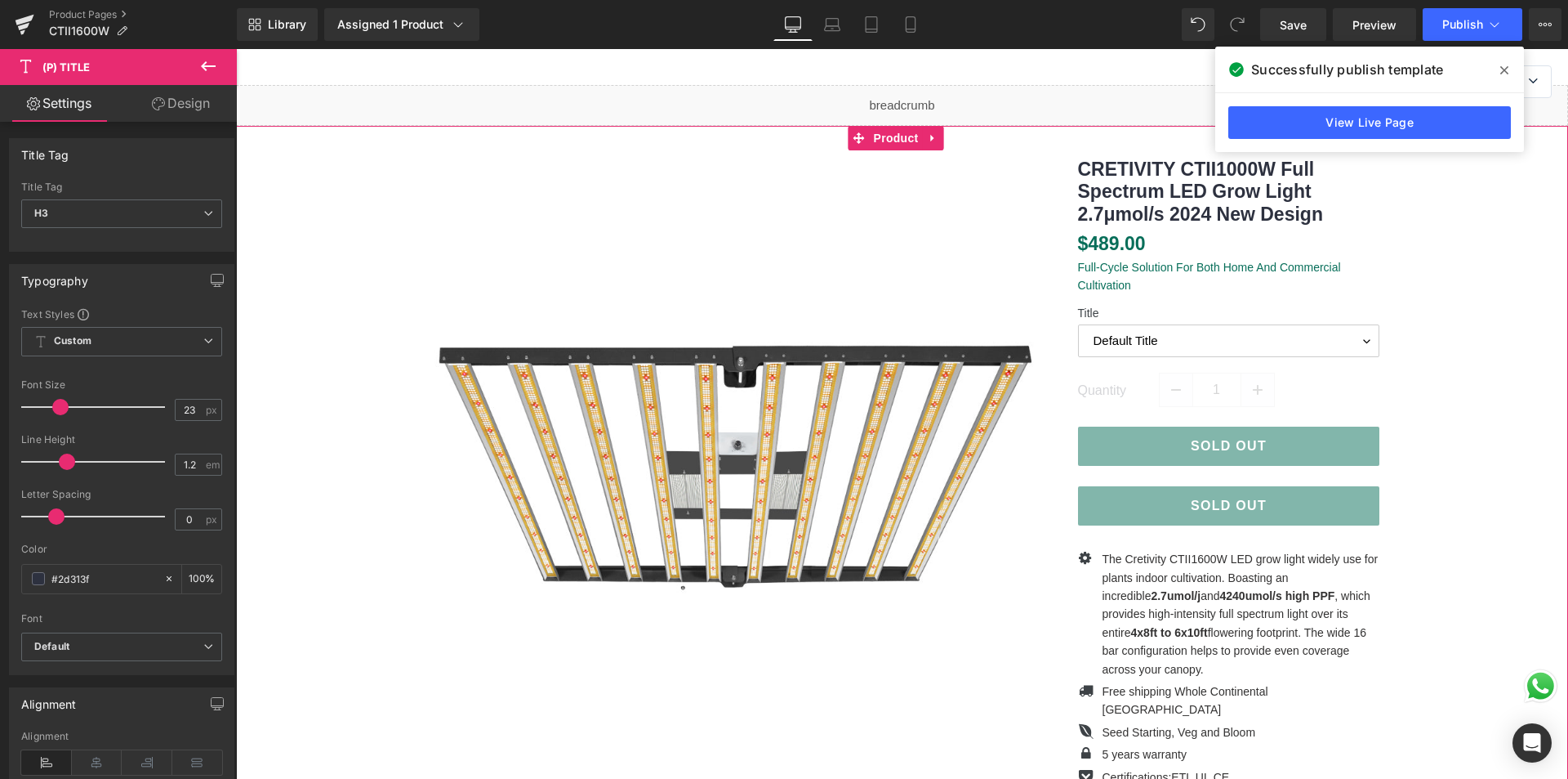
click at [1467, 305] on div "(P) Image ‹ › (P) Image List $0" at bounding box center [901, 526] width 1316 height 800
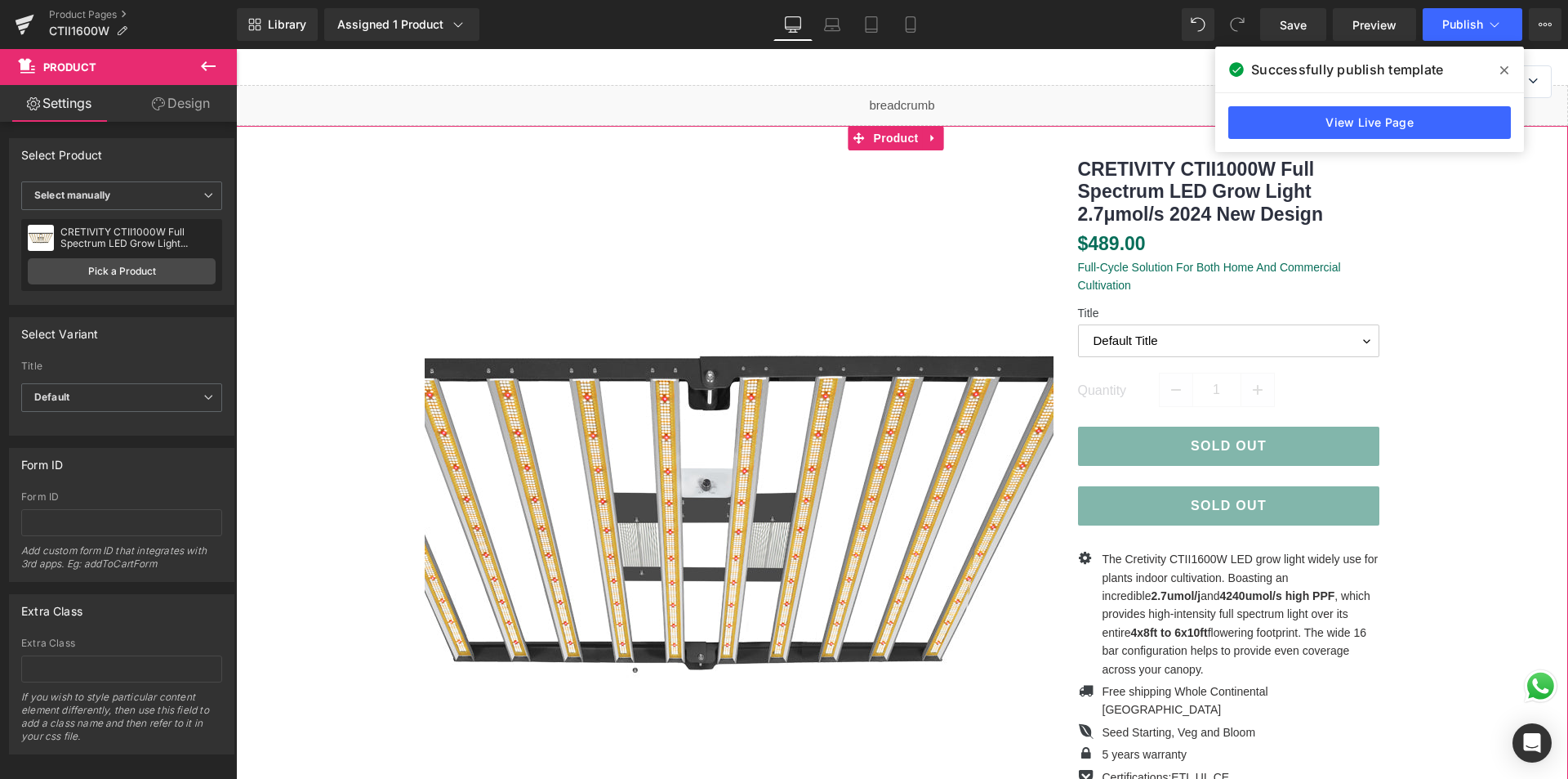
click at [836, 312] on img at bounding box center [708, 511] width 817 height 817
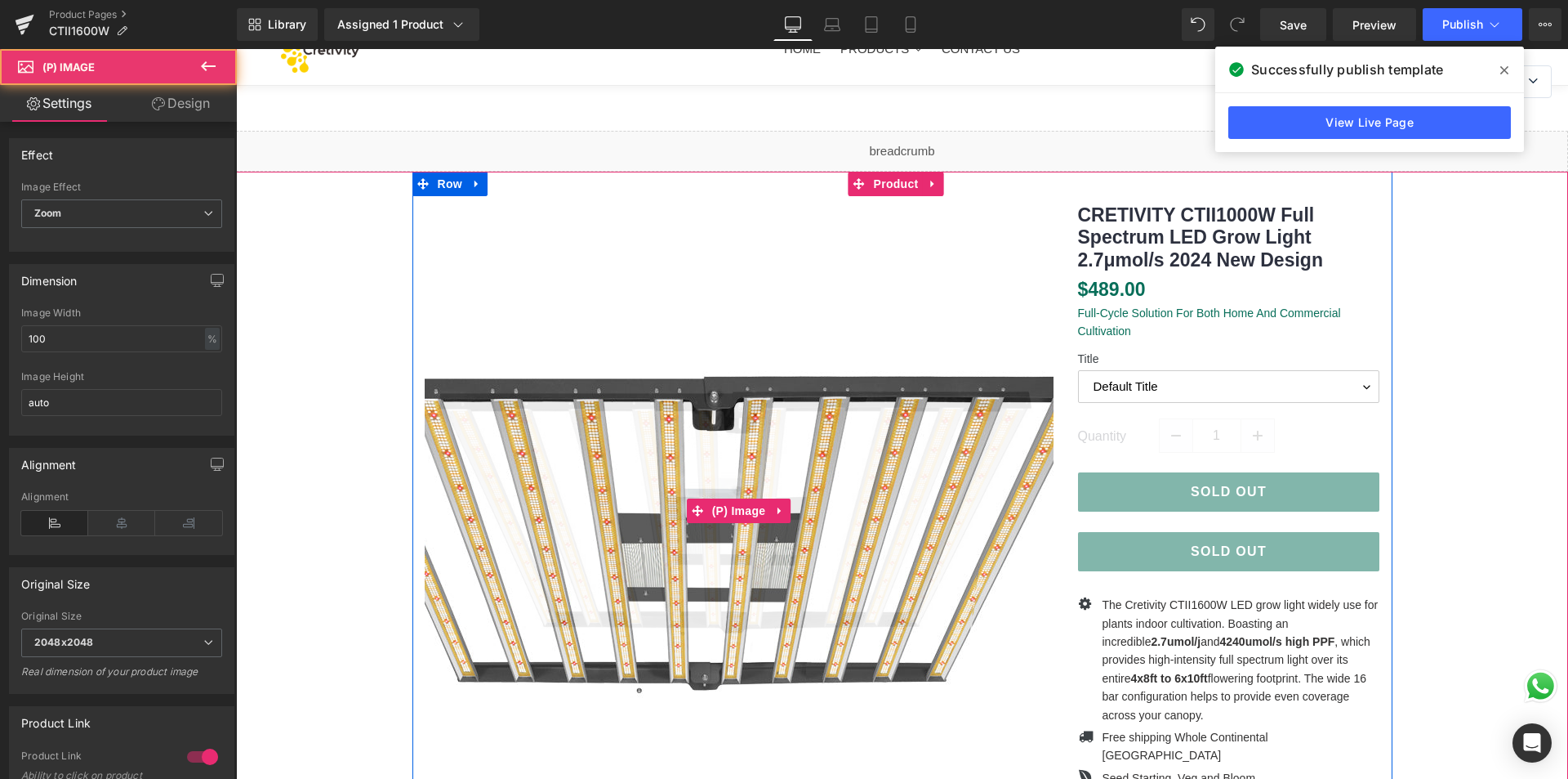
scroll to position [0, 0]
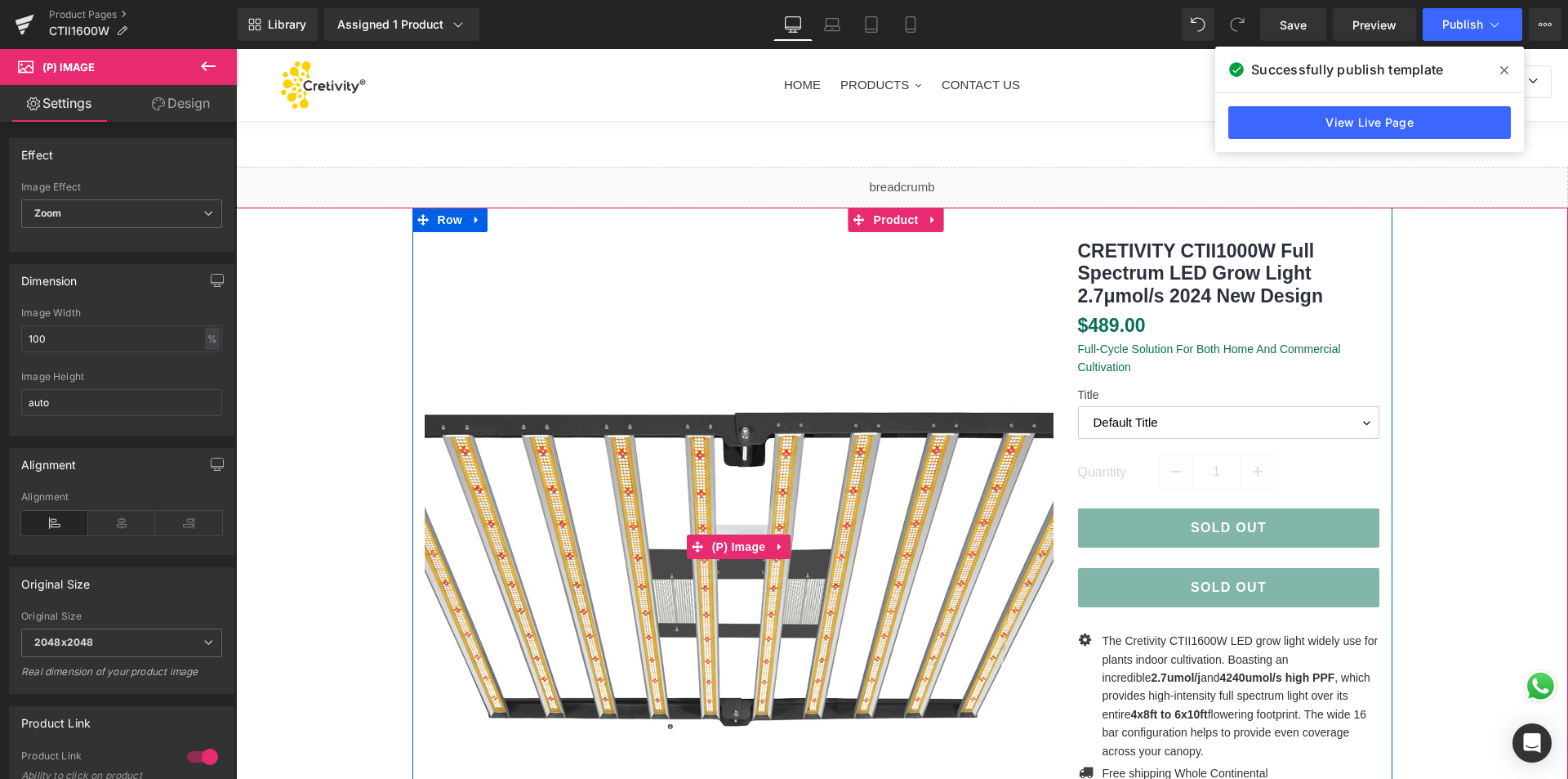
click at [718, 477] on img at bounding box center [743, 568] width 817 height 817
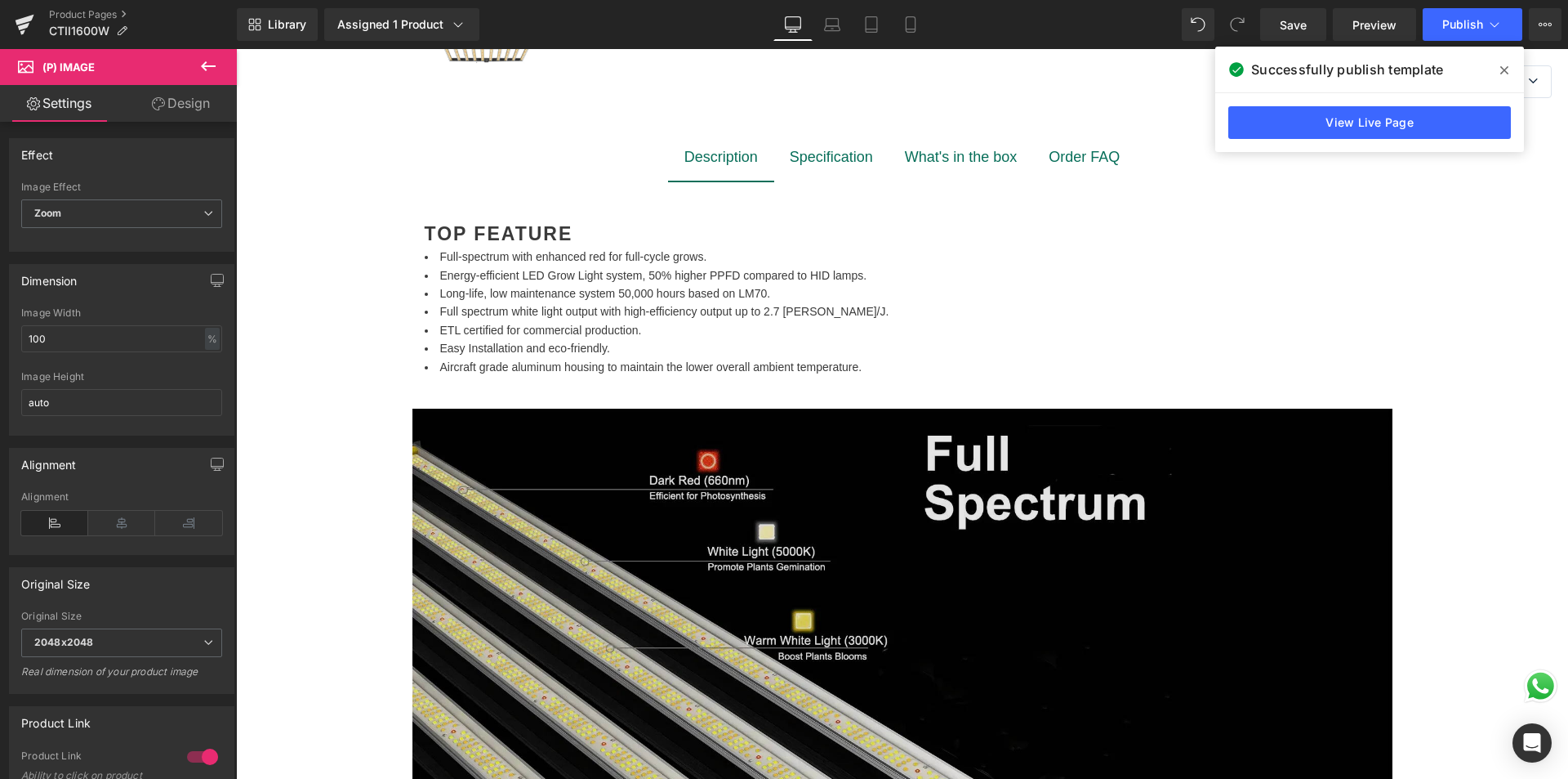
scroll to position [980, 0]
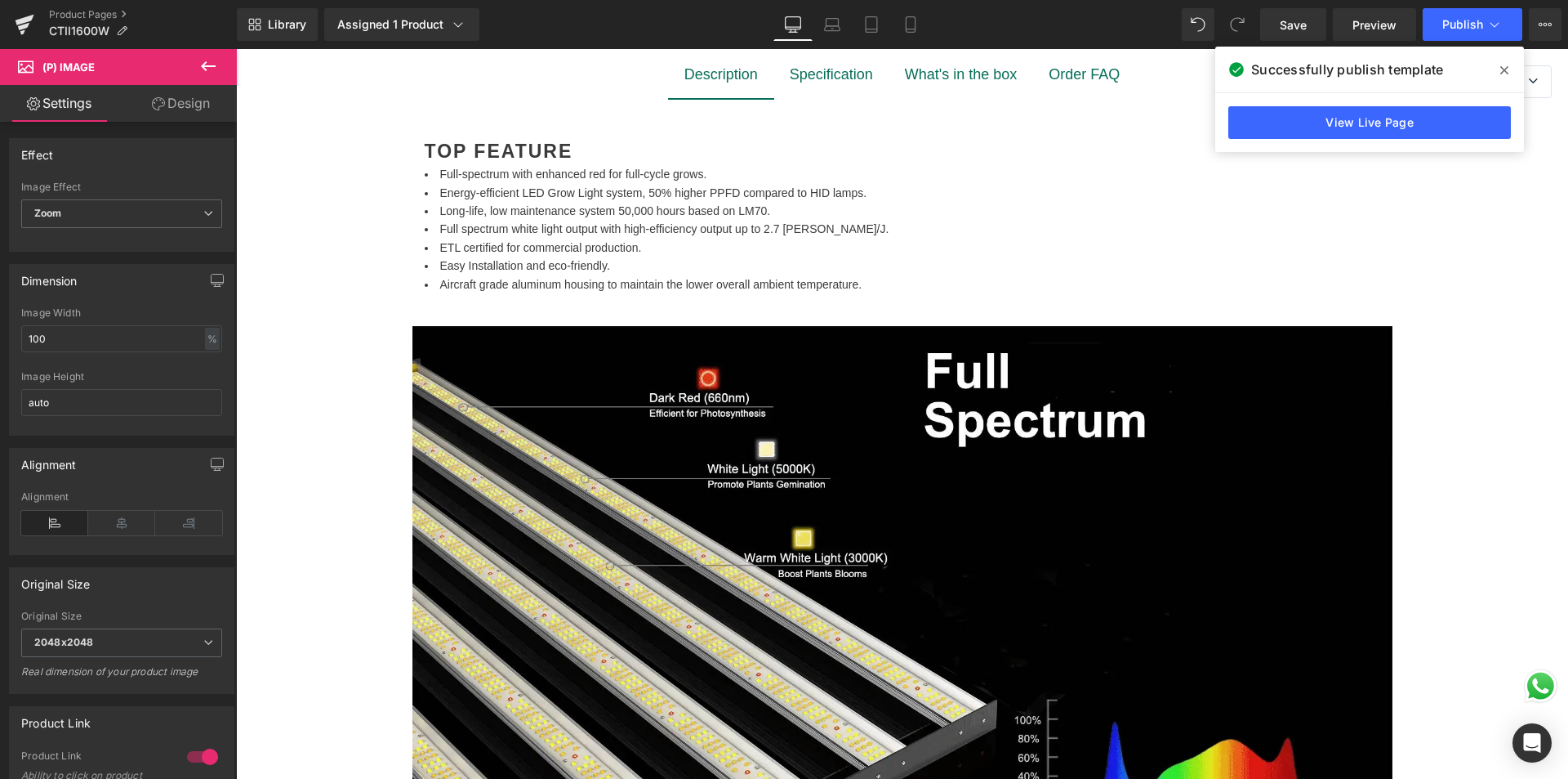
click at [742, 260] on ul "Full-spectrum with enhanced red for full-cycle grows. Energy-efficient LED Grow…" at bounding box center [902, 228] width 956 height 128
click at [802, 286] on li "Aircraft grade aluminum housing to maintain the lower overall ambient temperatu…" at bounding box center [902, 284] width 956 height 18
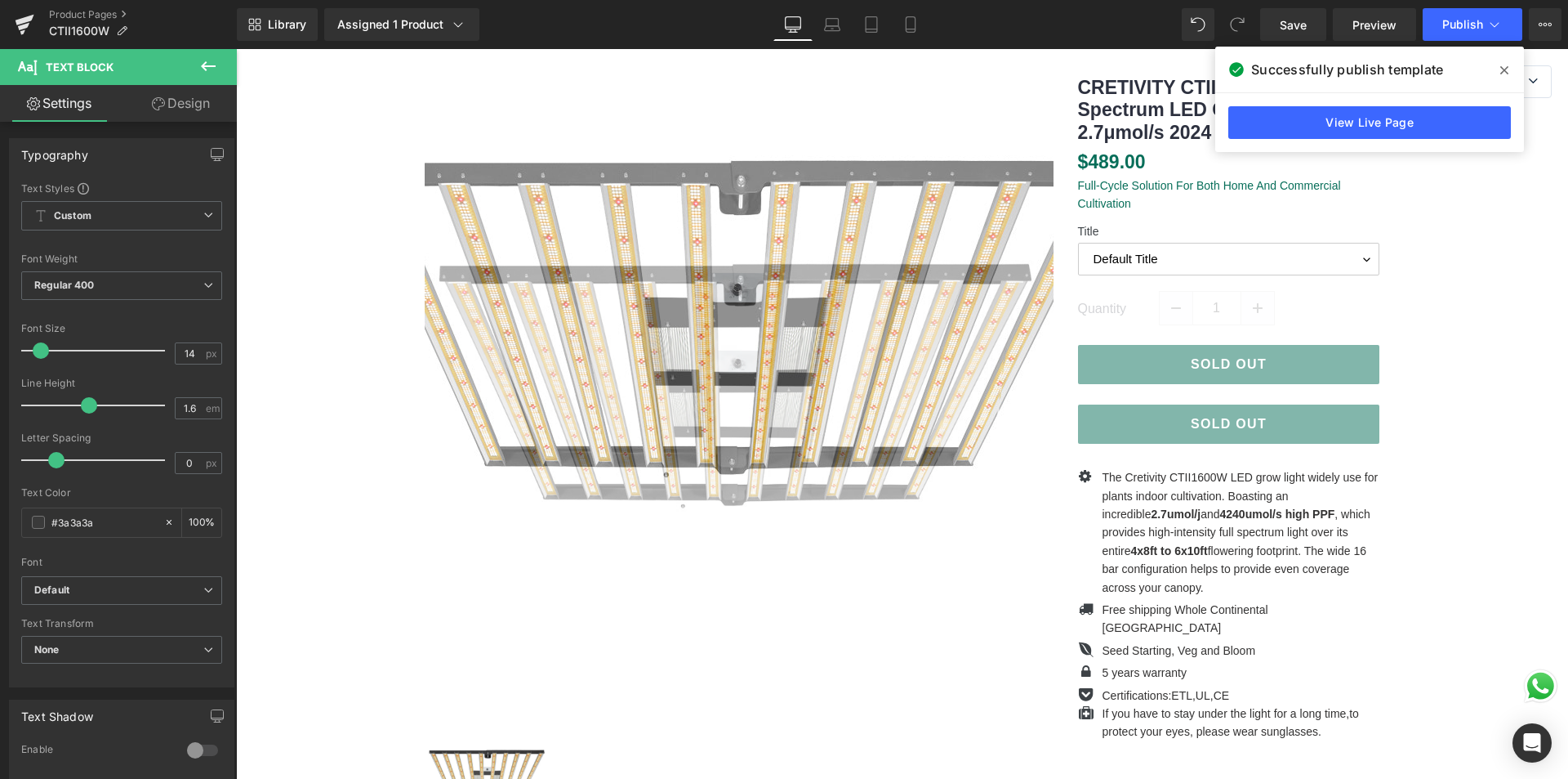
scroll to position [0, 0]
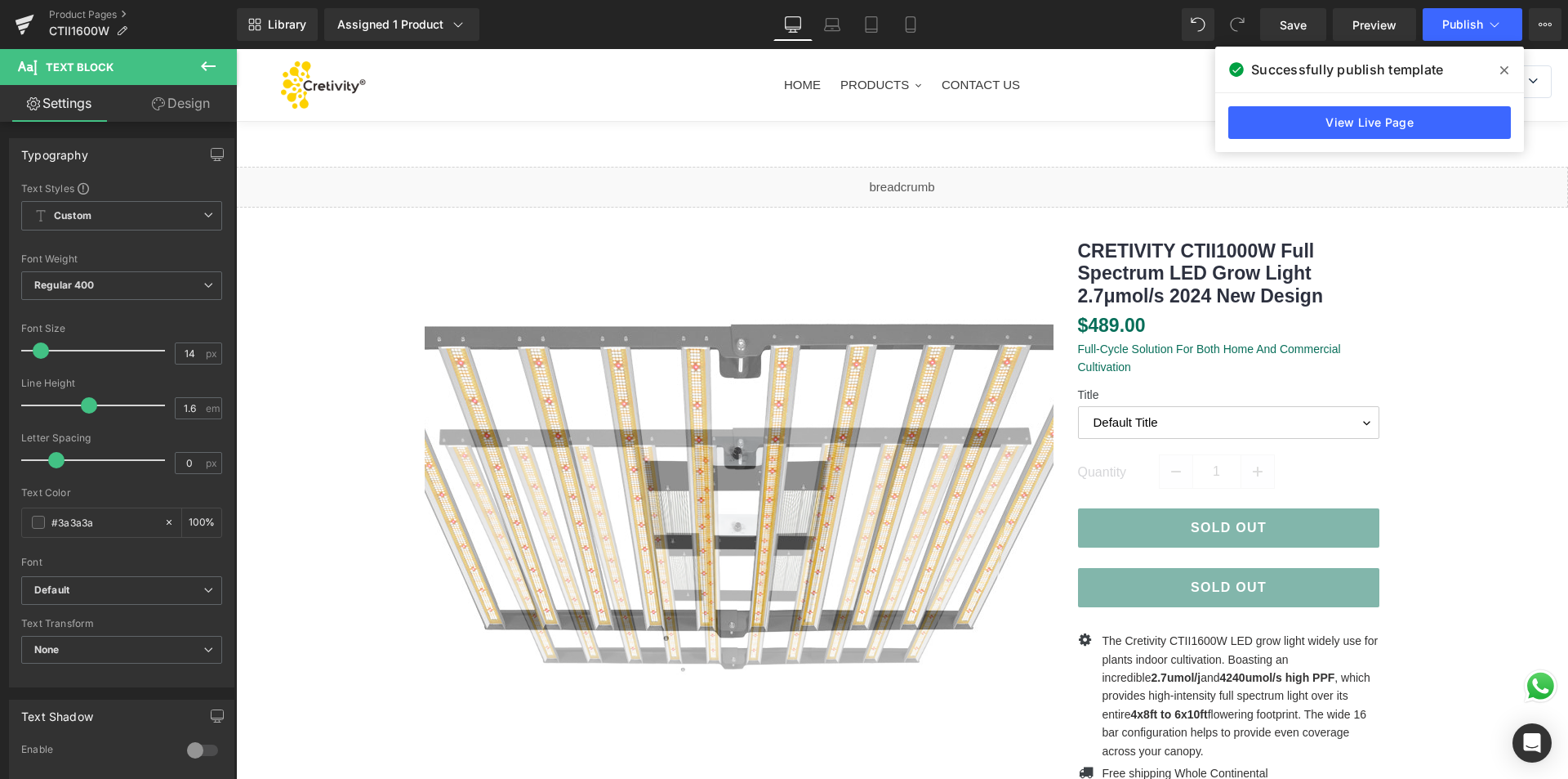
click at [672, 457] on img at bounding box center [739, 479] width 817 height 817
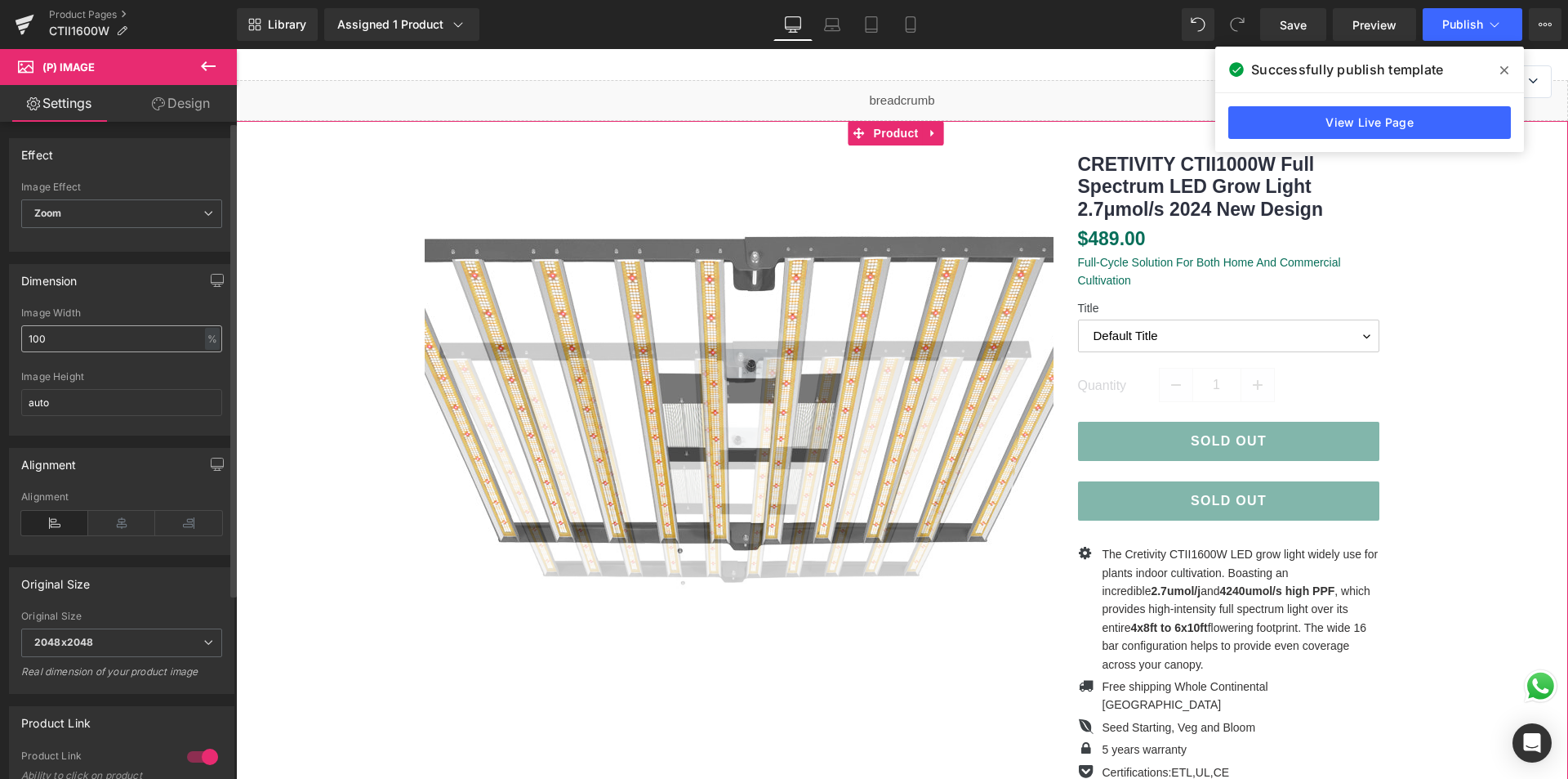
scroll to position [82, 0]
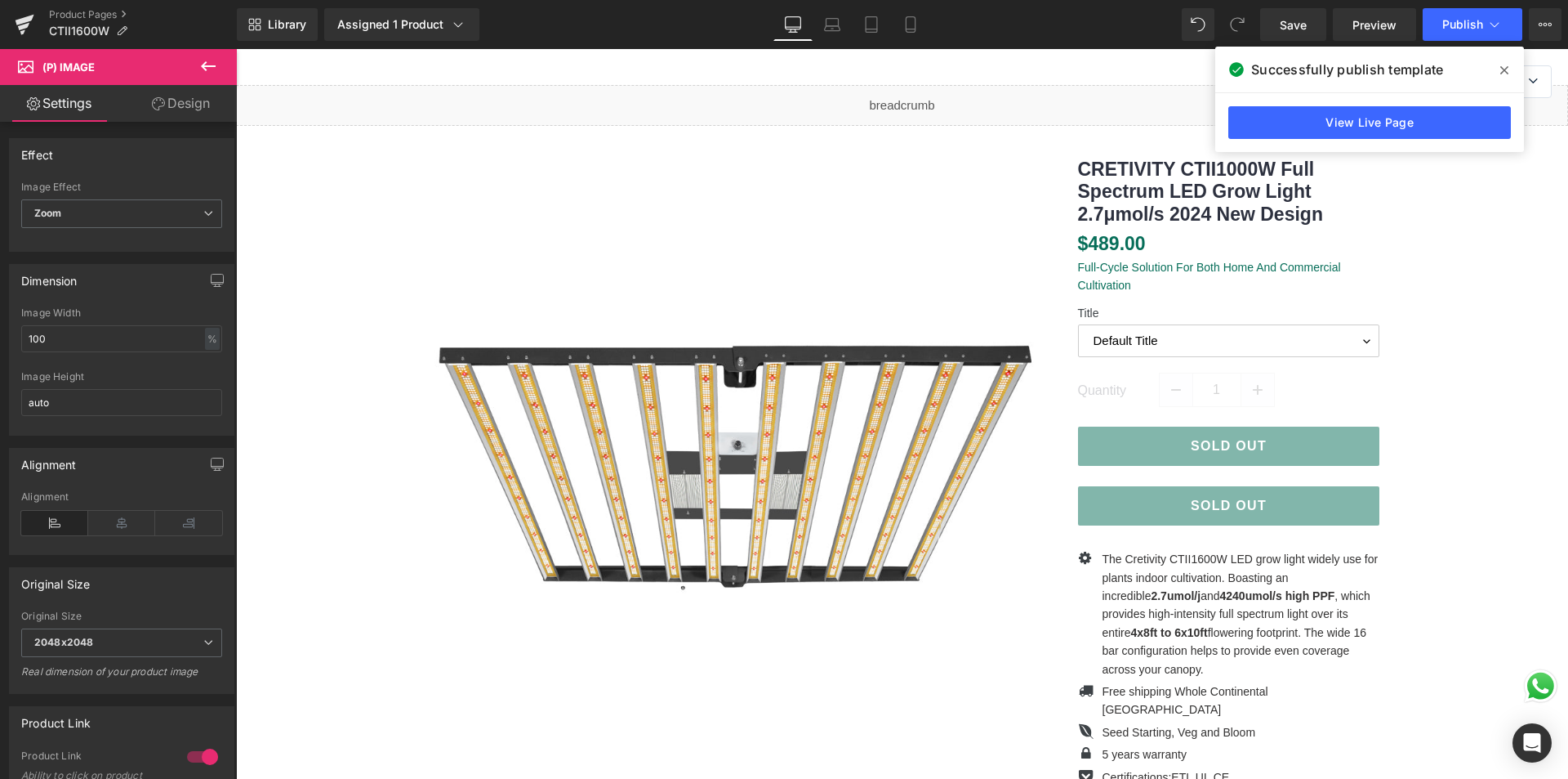
click at [185, 109] on link "Design" at bounding box center [181, 104] width 119 height 37
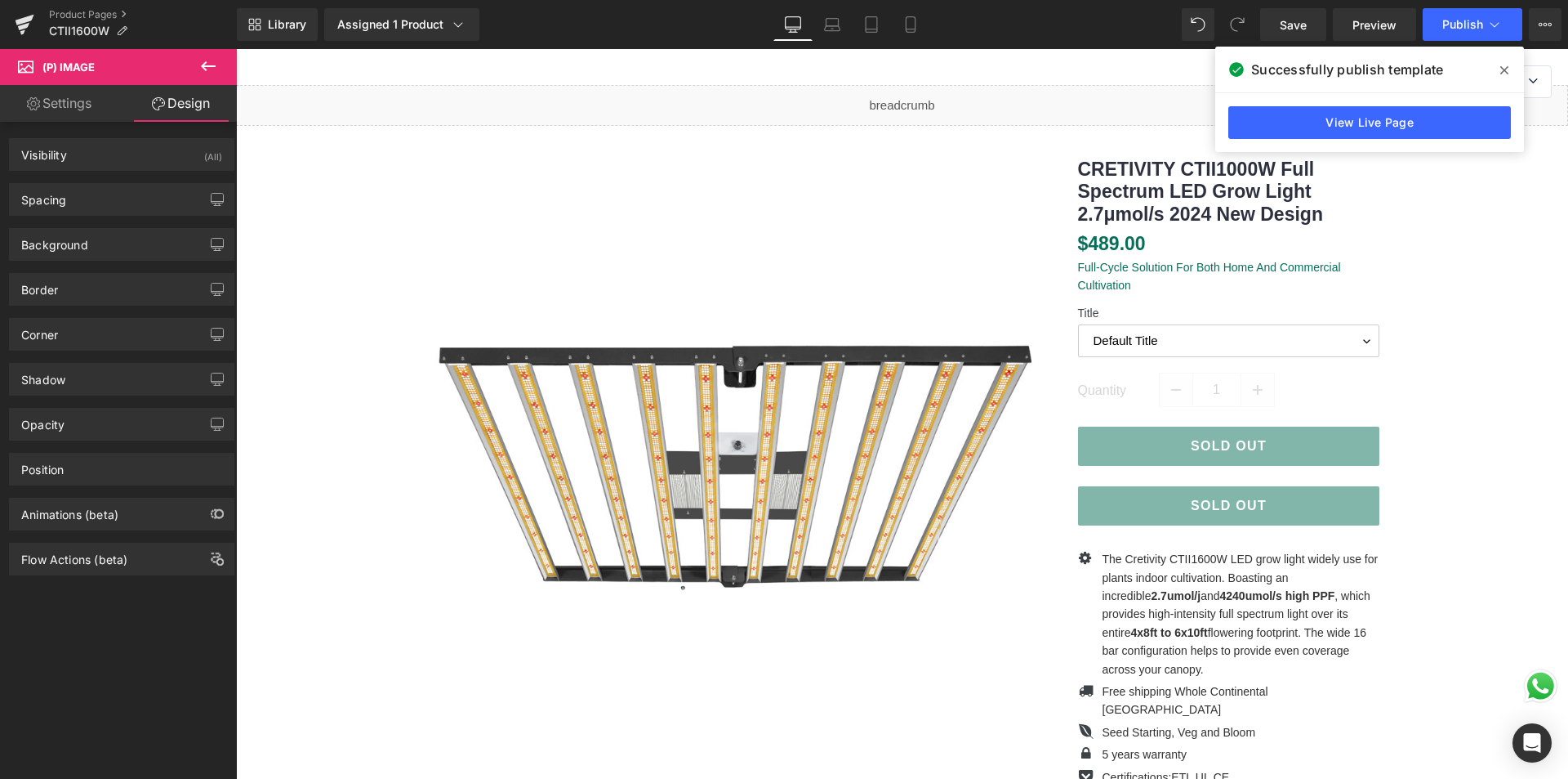
click at [74, 109] on link "Settings" at bounding box center [59, 104] width 119 height 37
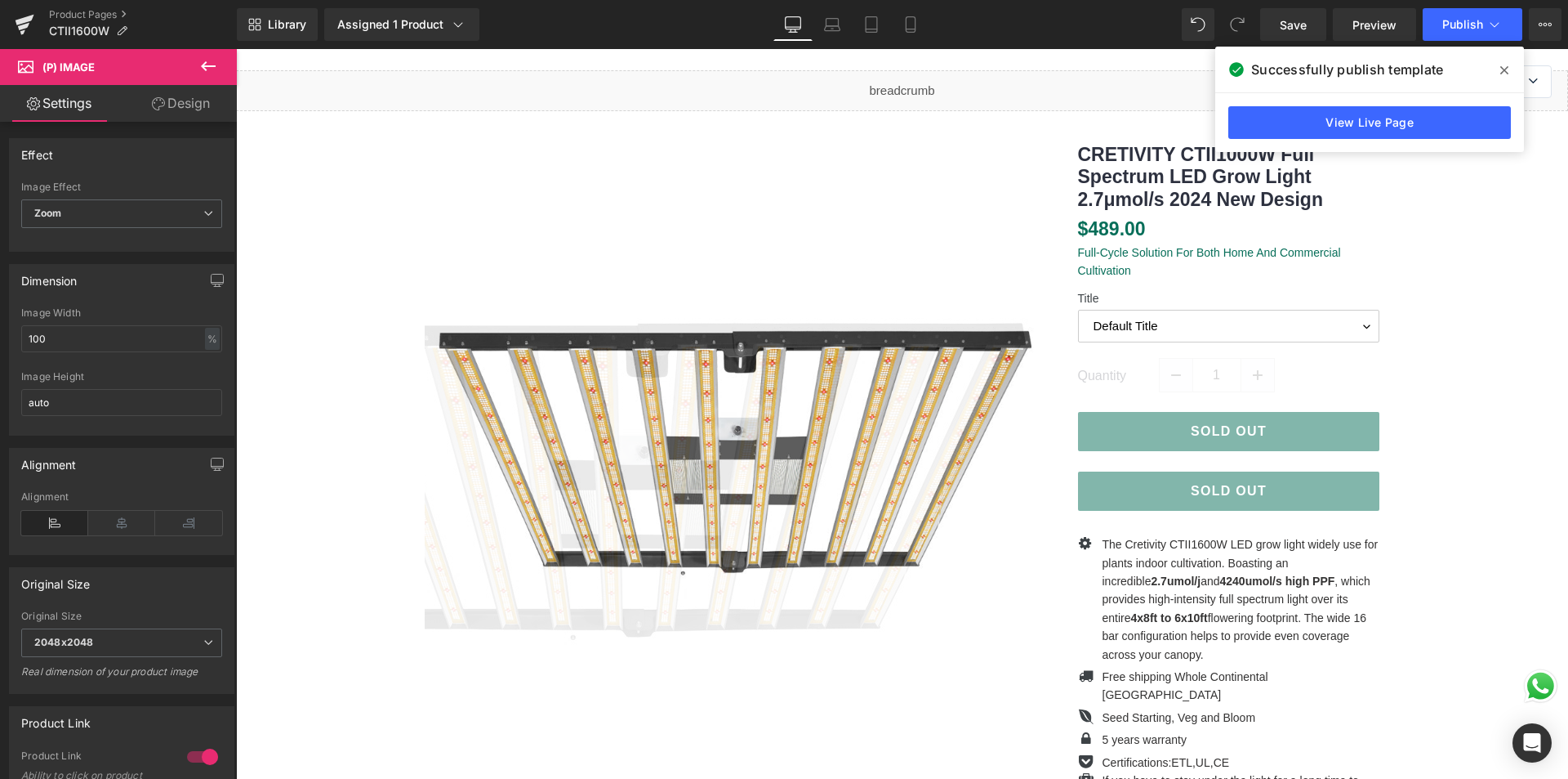
scroll to position [164, 0]
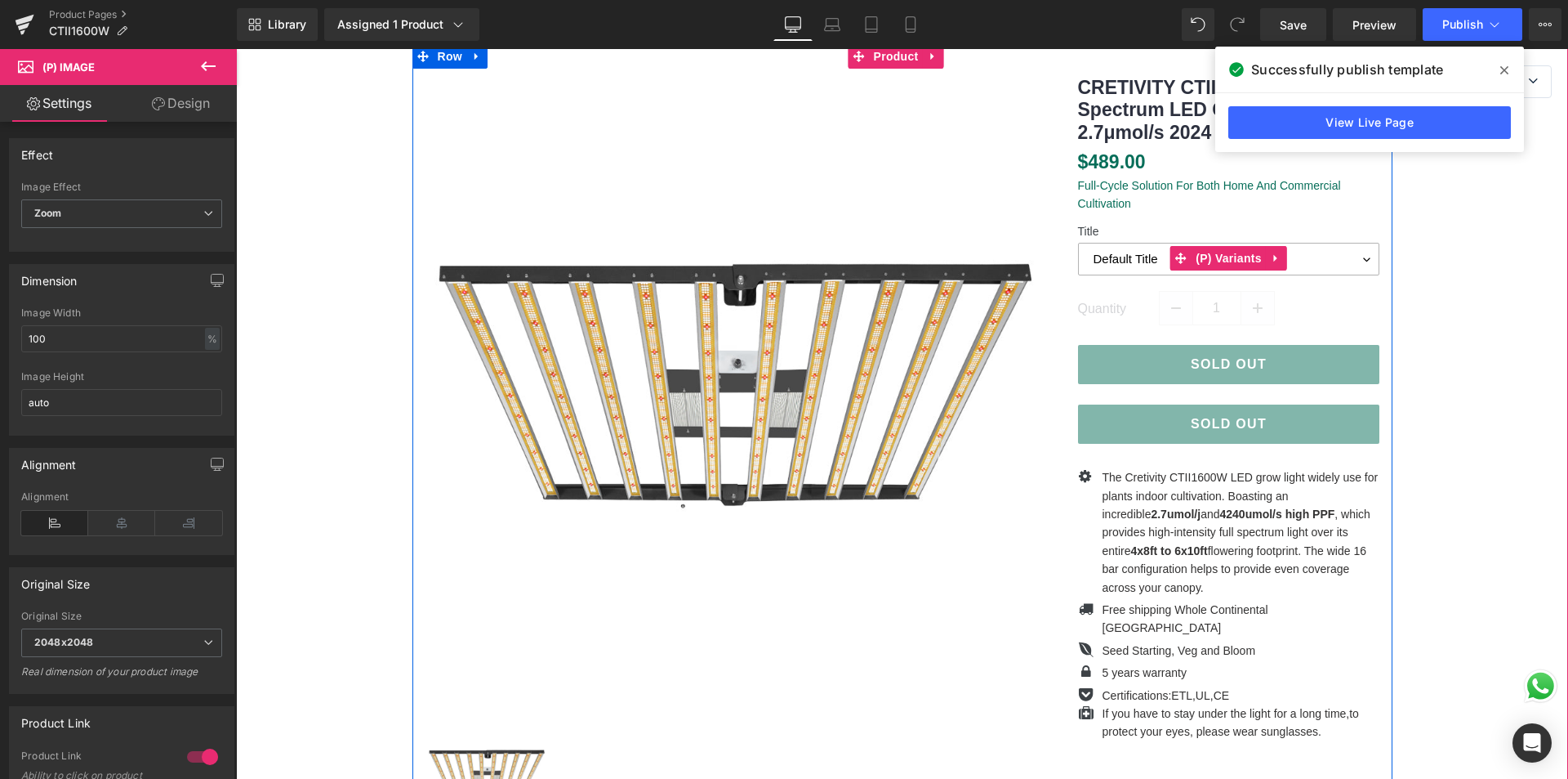
click at [1123, 262] on select "Default Title" at bounding box center [1229, 258] width 302 height 33
click at [1359, 253] on select "Default Title" at bounding box center [1229, 258] width 302 height 33
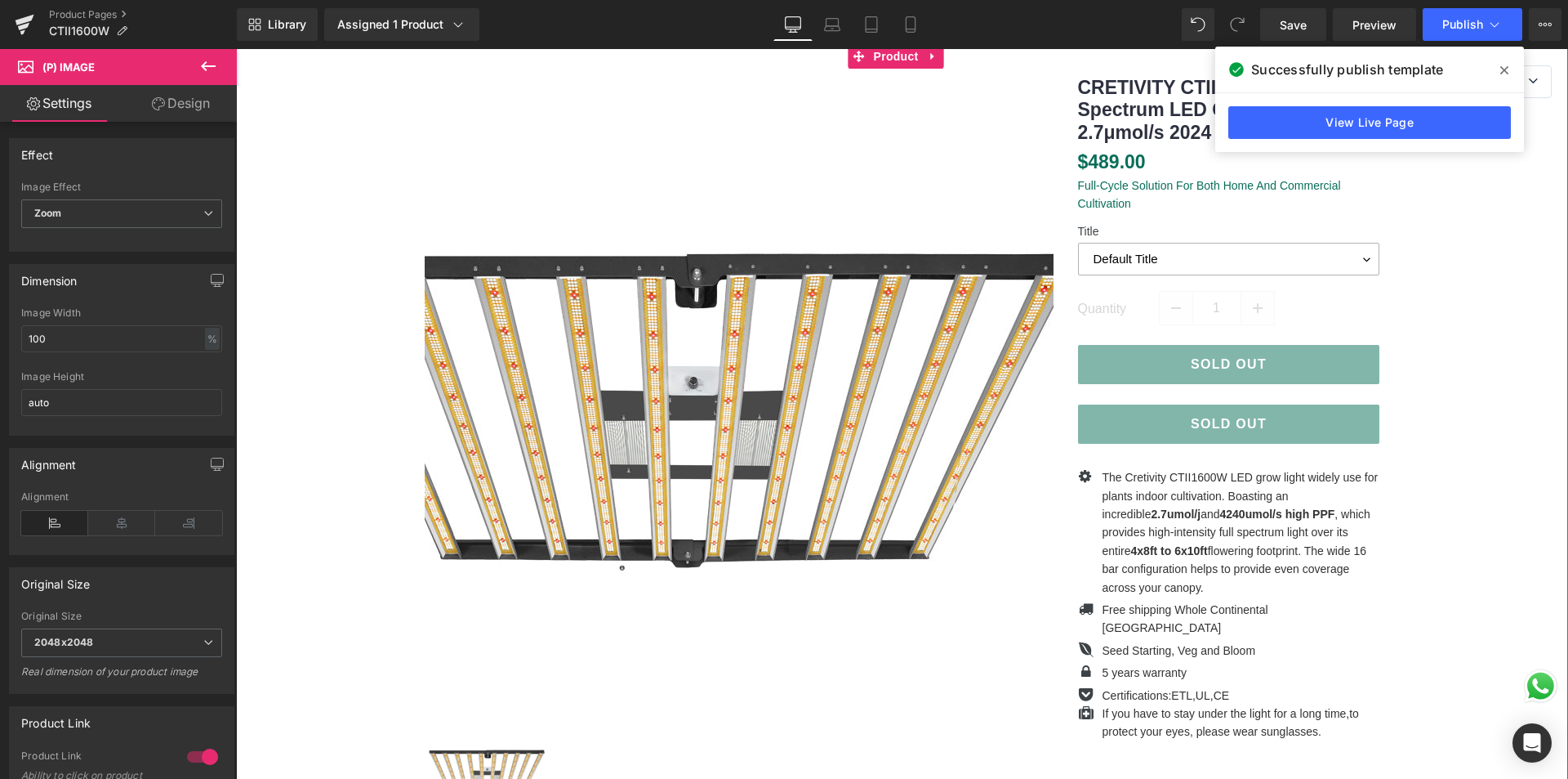
scroll to position [0, 0]
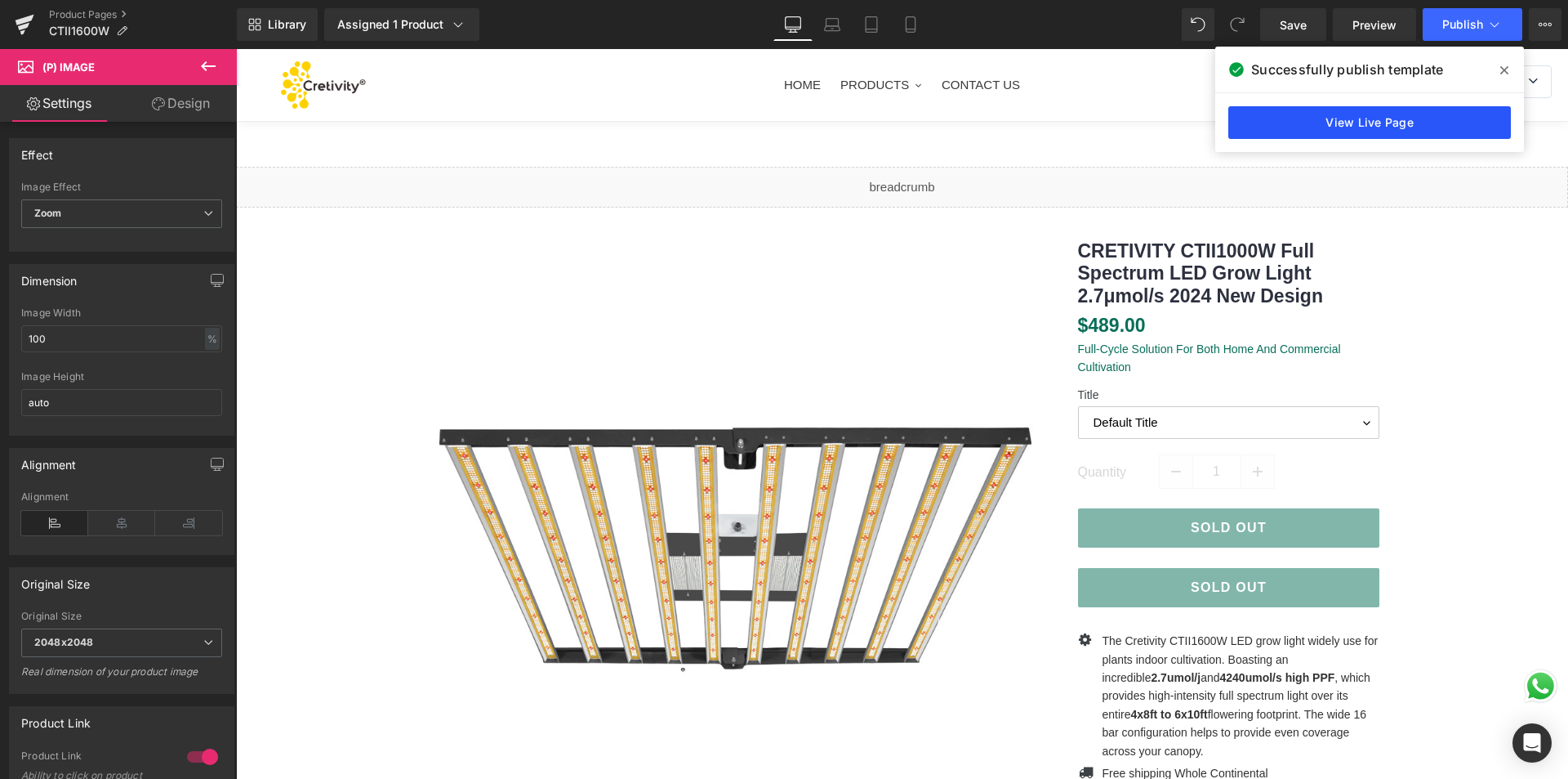
drag, startPoint x: 1498, startPoint y: 68, endPoint x: 1464, endPoint y: 111, distance: 54.8
click at [1464, 111] on div "Successfully publish template View Live Page" at bounding box center [1370, 99] width 309 height 105
click at [1362, 119] on link "View Live Page" at bounding box center [1369, 122] width 282 height 33
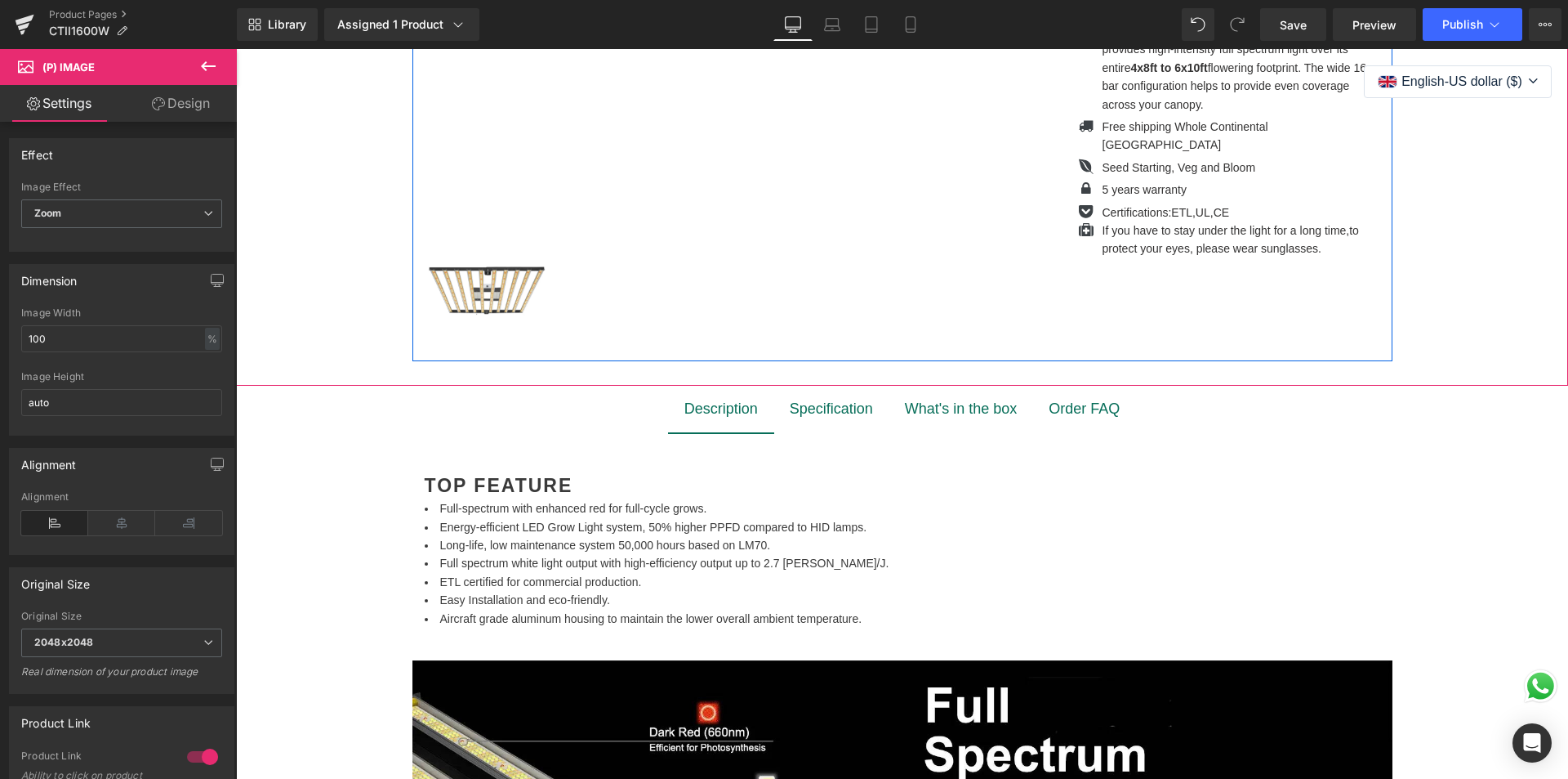
scroll to position [654, 0]
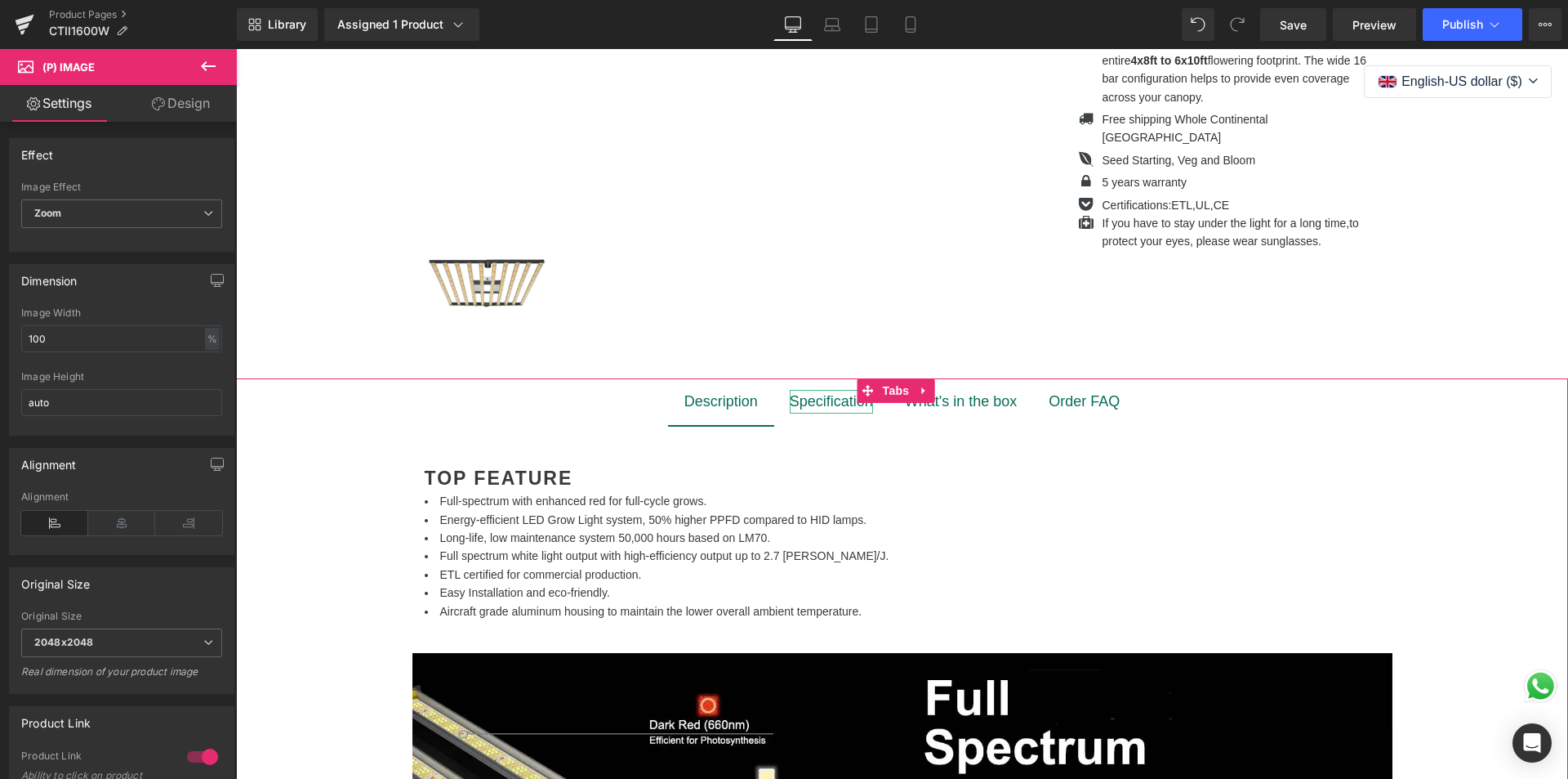
click at [814, 404] on div "Specification" at bounding box center [831, 401] width 84 height 23
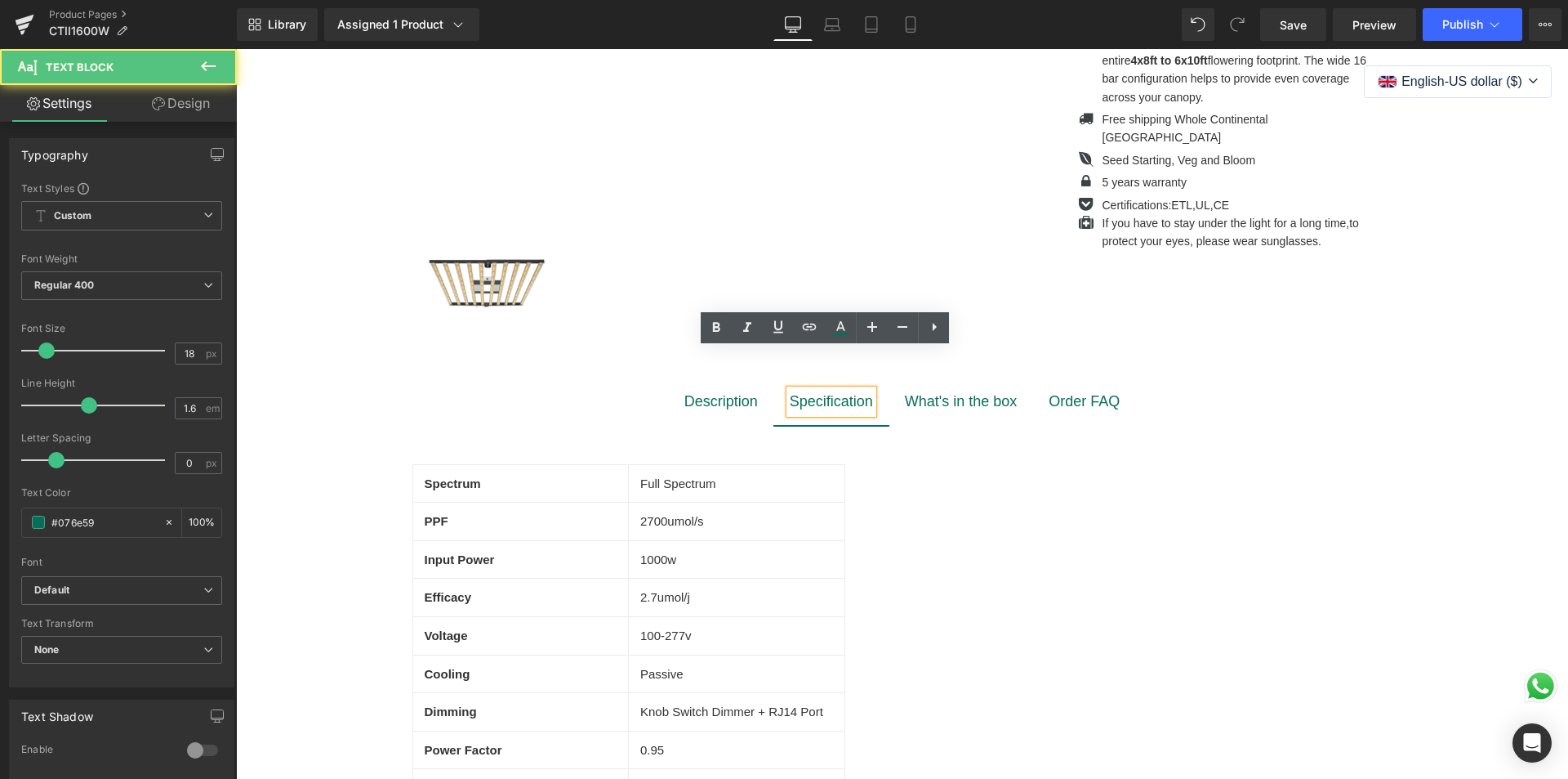
scroll to position [817, 0]
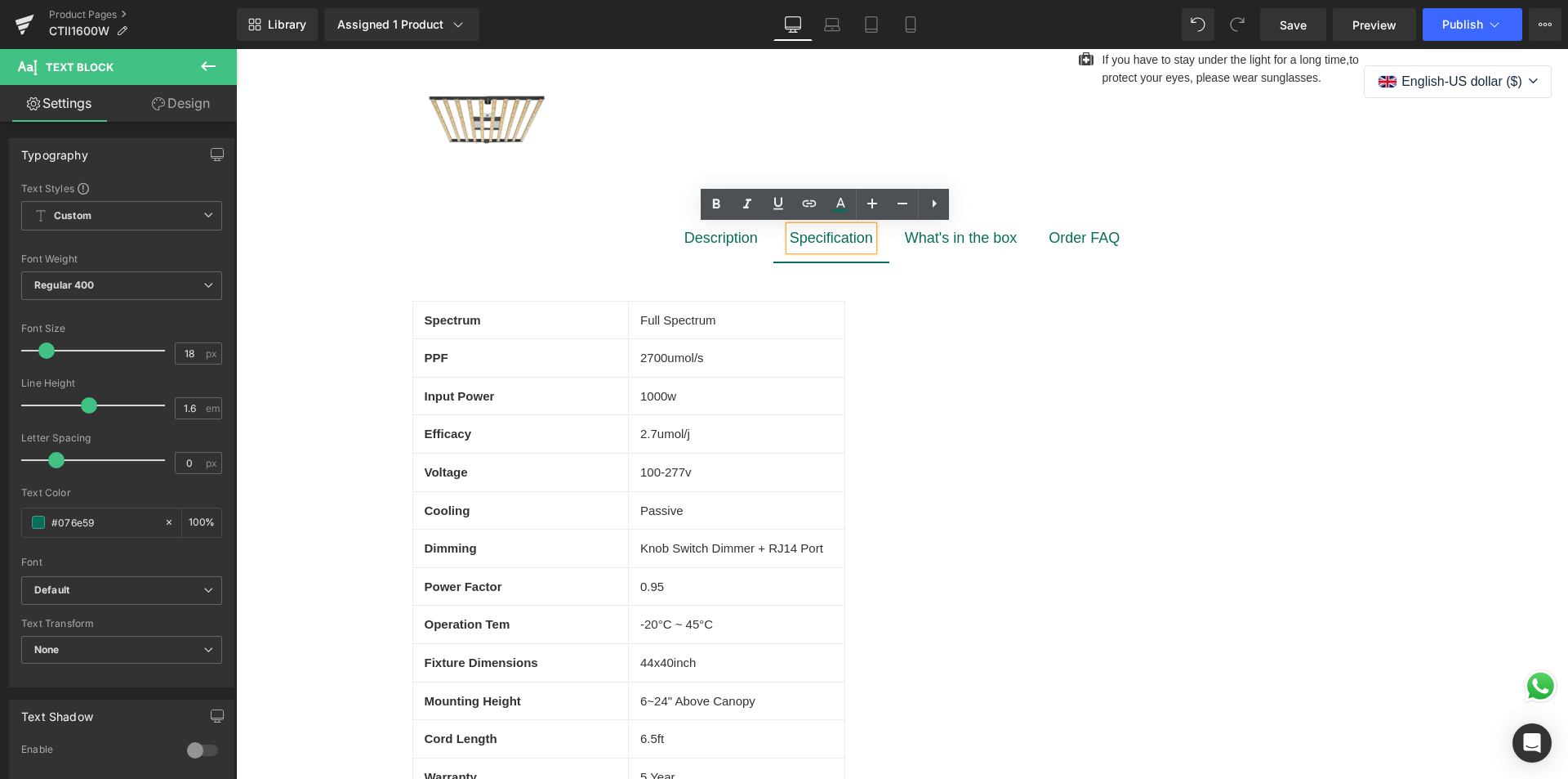
click at [644, 403] on td "1000w" at bounding box center [737, 396] width 216 height 38
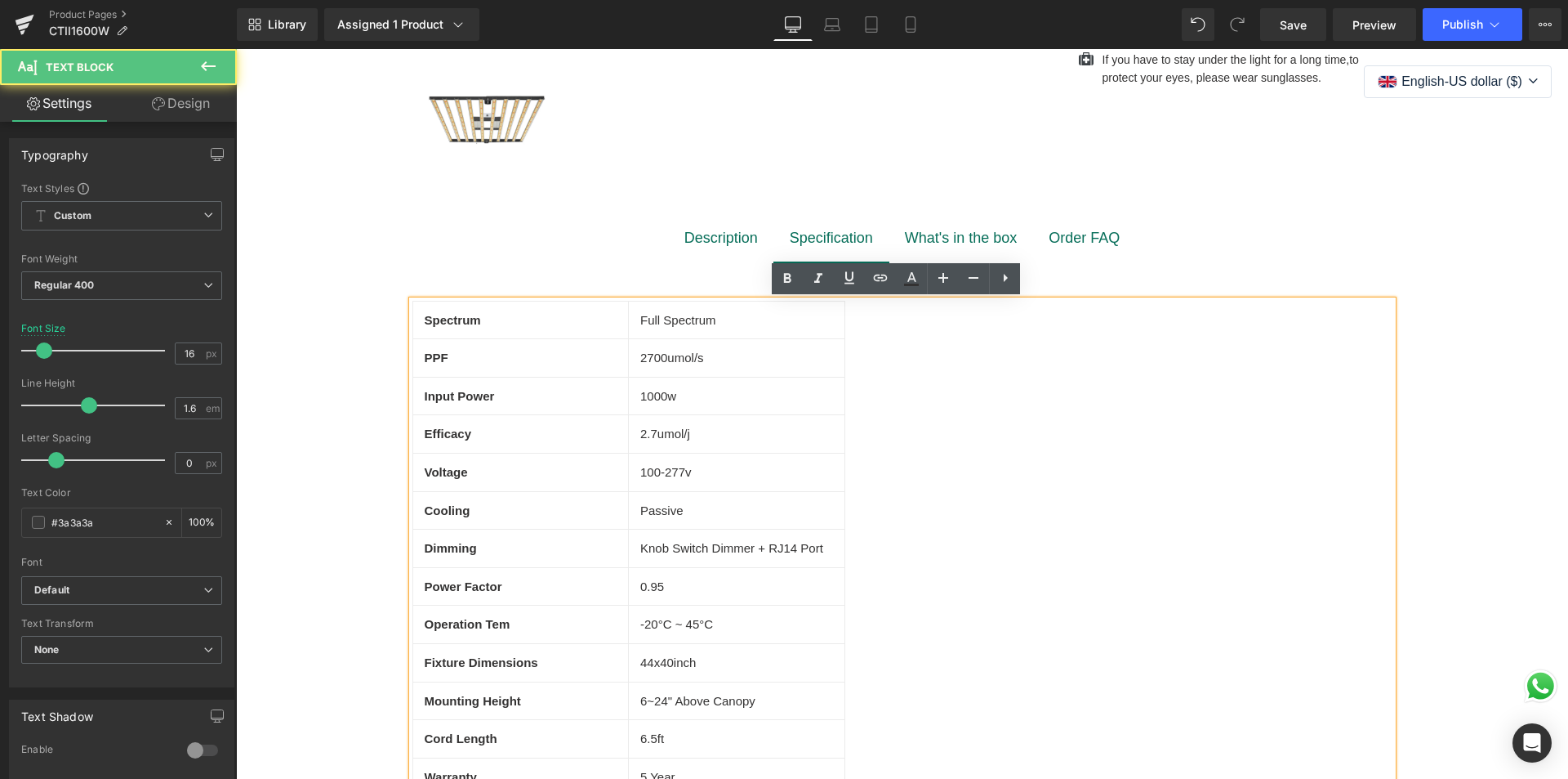
click at [642, 394] on td "1000w" at bounding box center [737, 396] width 216 height 38
drag, startPoint x: 642, startPoint y: 397, endPoint x: 651, endPoint y: 400, distance: 9.5
click at [651, 400] on td "1000w" at bounding box center [737, 396] width 216 height 38
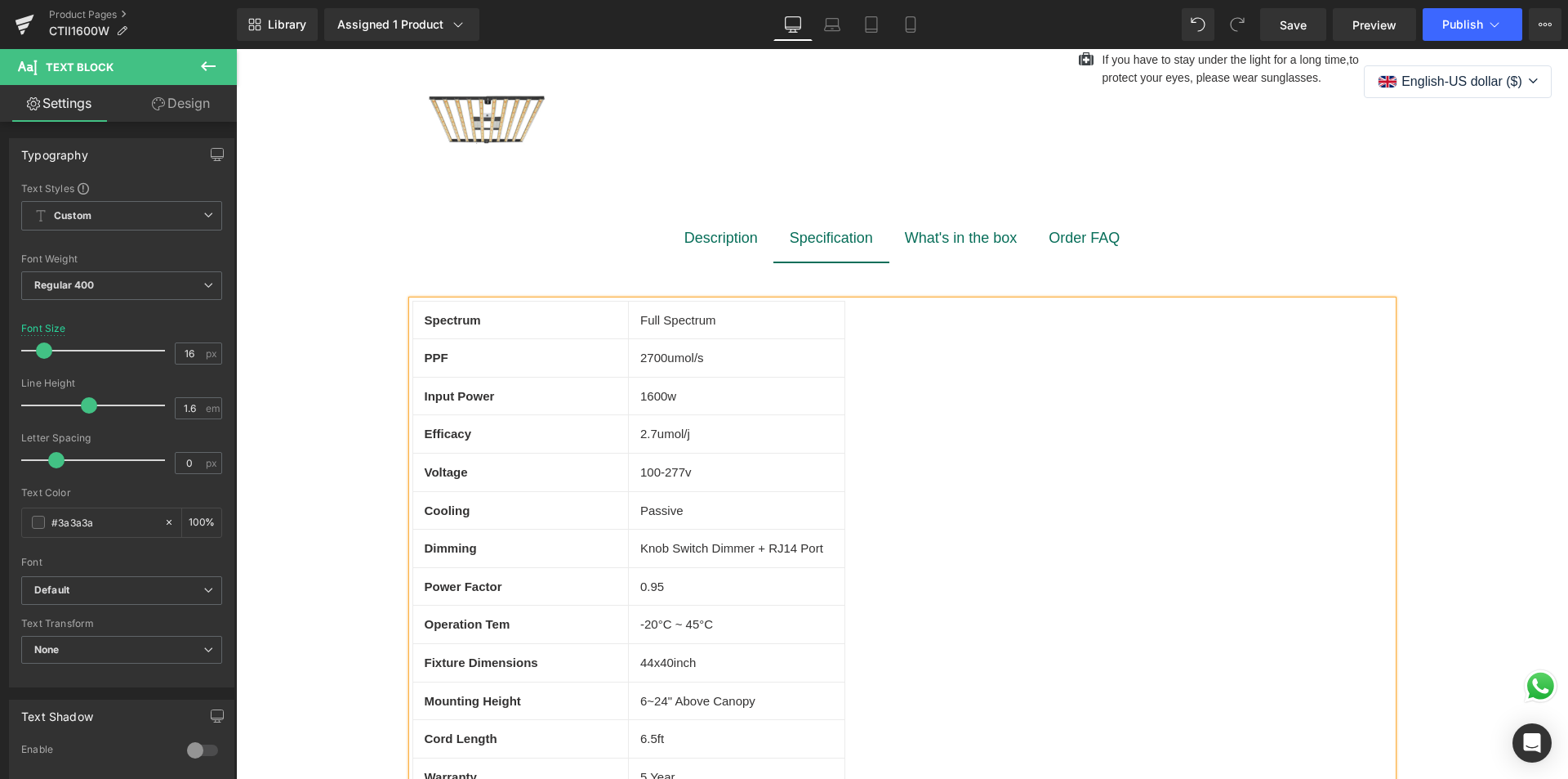
click at [647, 357] on td "2700umol/s" at bounding box center [737, 359] width 216 height 38
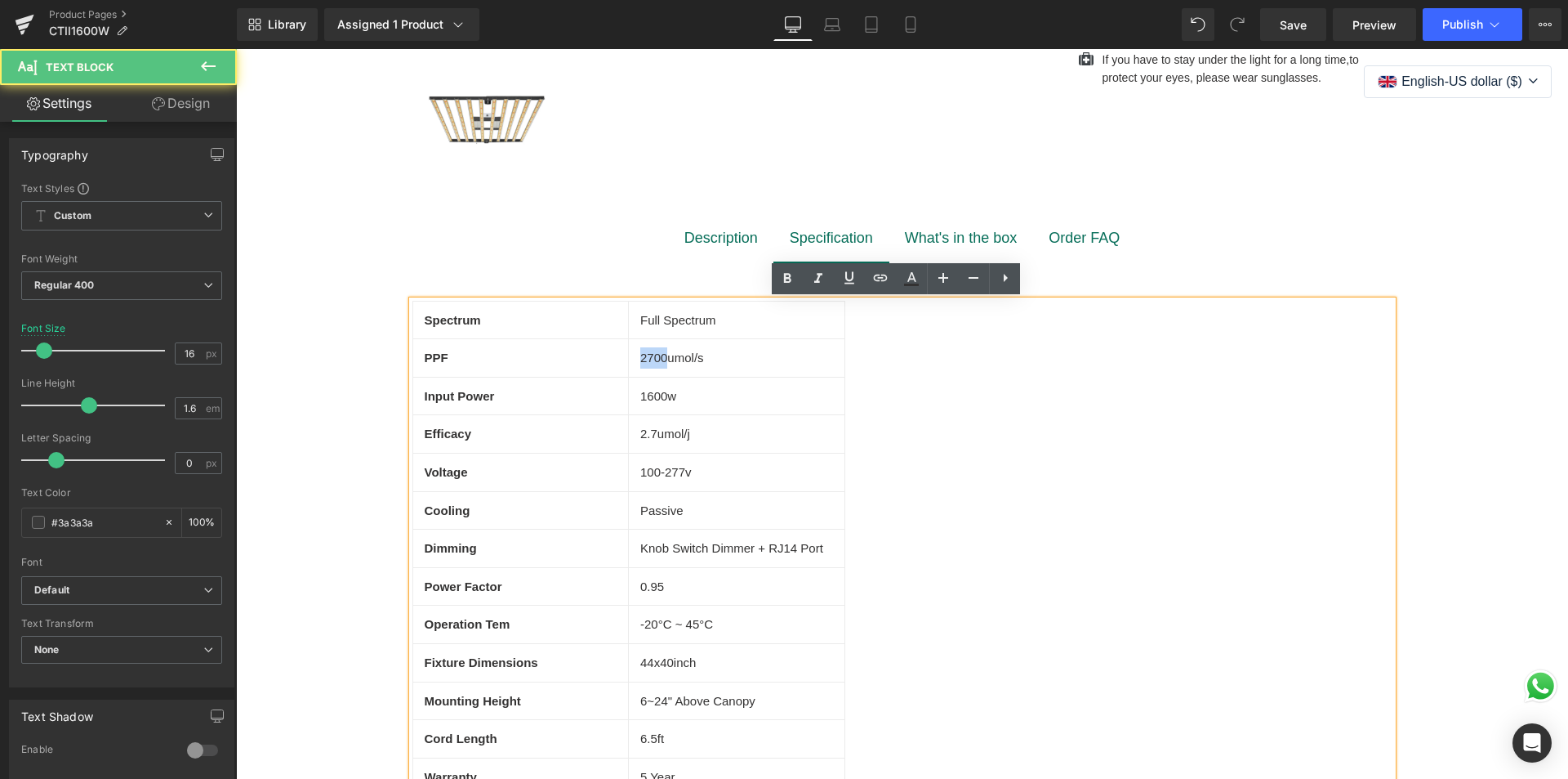
drag, startPoint x: 662, startPoint y: 360, endPoint x: 596, endPoint y: 358, distance: 66.0
click at [596, 358] on tr "PPF 2700umol/s" at bounding box center [628, 359] width 432 height 38
click at [641, 354] on td "2700umol/s" at bounding box center [737, 359] width 216 height 38
click at [660, 357] on td "2700umol/s" at bounding box center [737, 359] width 216 height 38
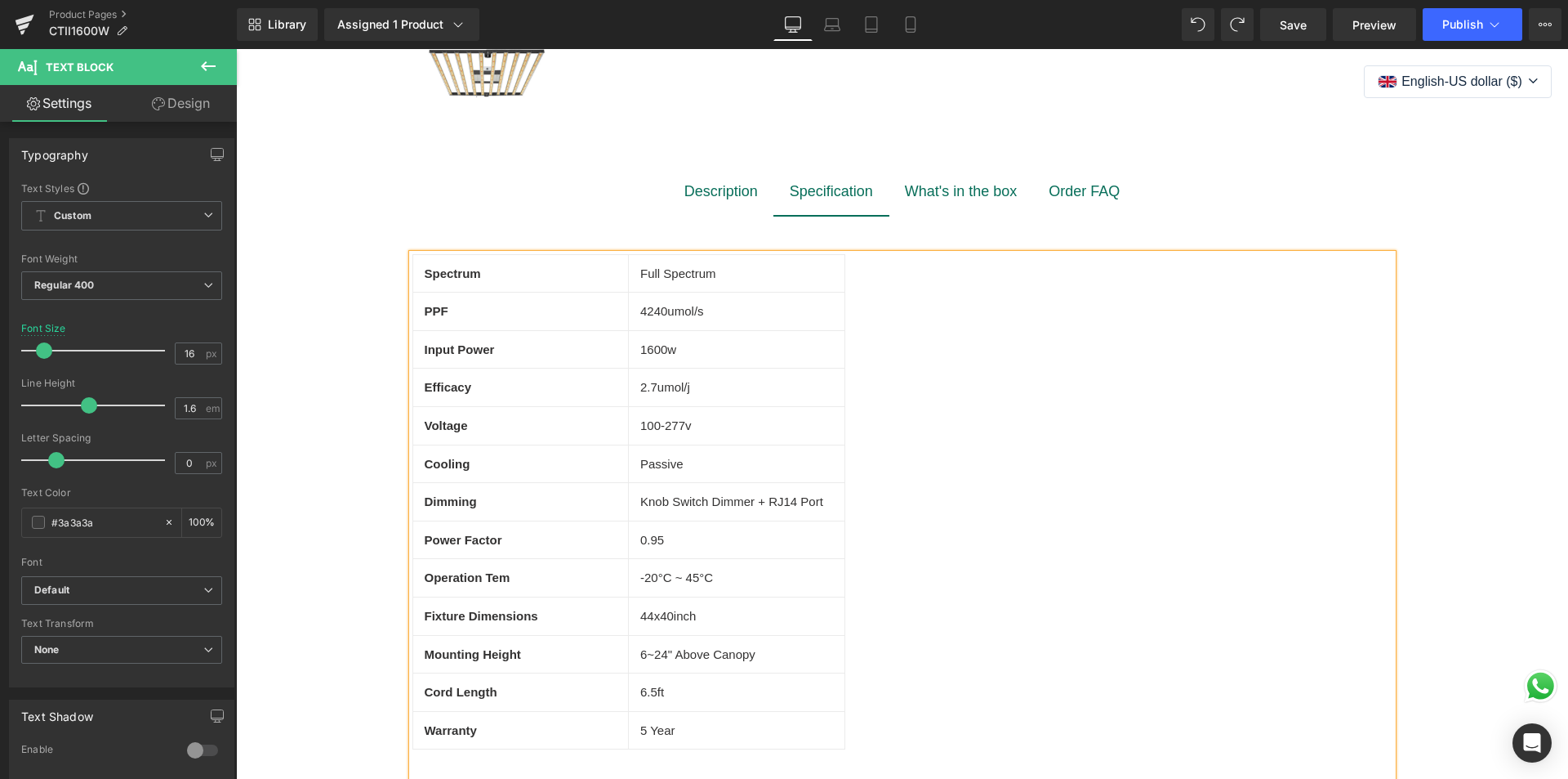
scroll to position [899, 0]
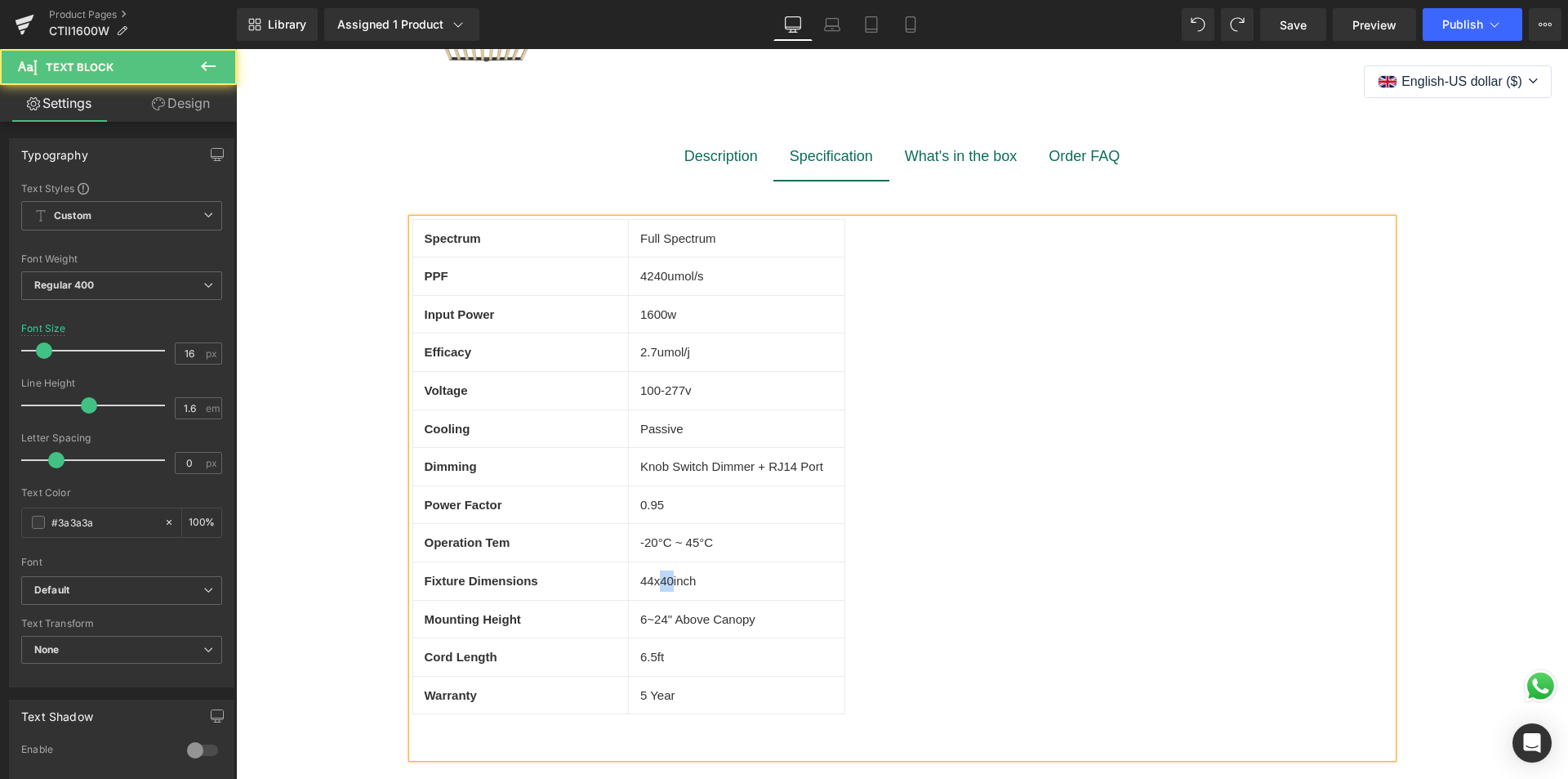
drag, startPoint x: 655, startPoint y: 580, endPoint x: 665, endPoint y: 582, distance: 10.2
click at [665, 582] on span "44x40inch" at bounding box center [667, 580] width 55 height 14
click at [664, 312] on td "1600w" at bounding box center [737, 314] width 216 height 38
click at [928, 158] on div "What's in the box" at bounding box center [961, 156] width 113 height 23
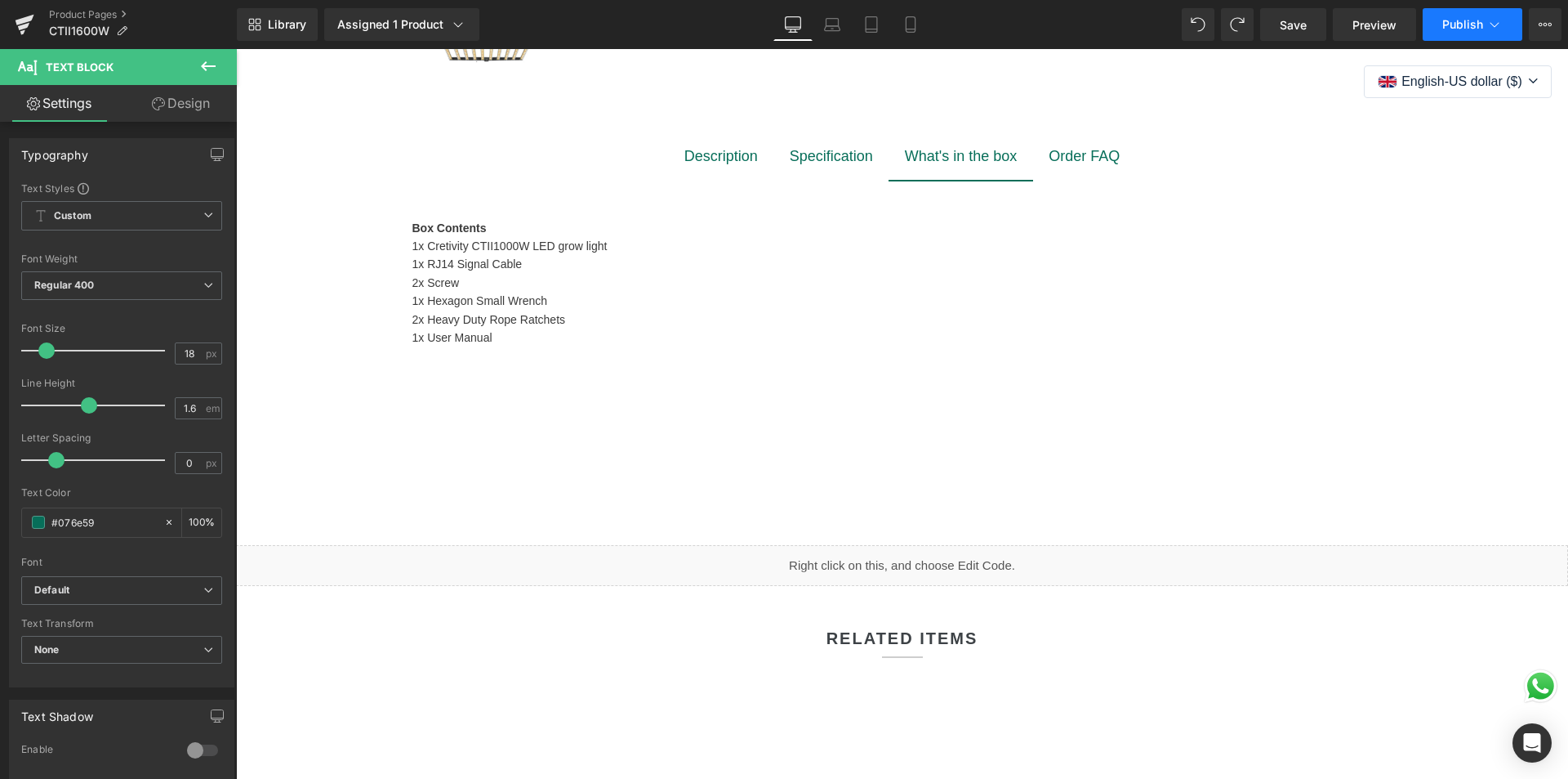
click at [1471, 28] on span "Publish" at bounding box center [1462, 25] width 41 height 13
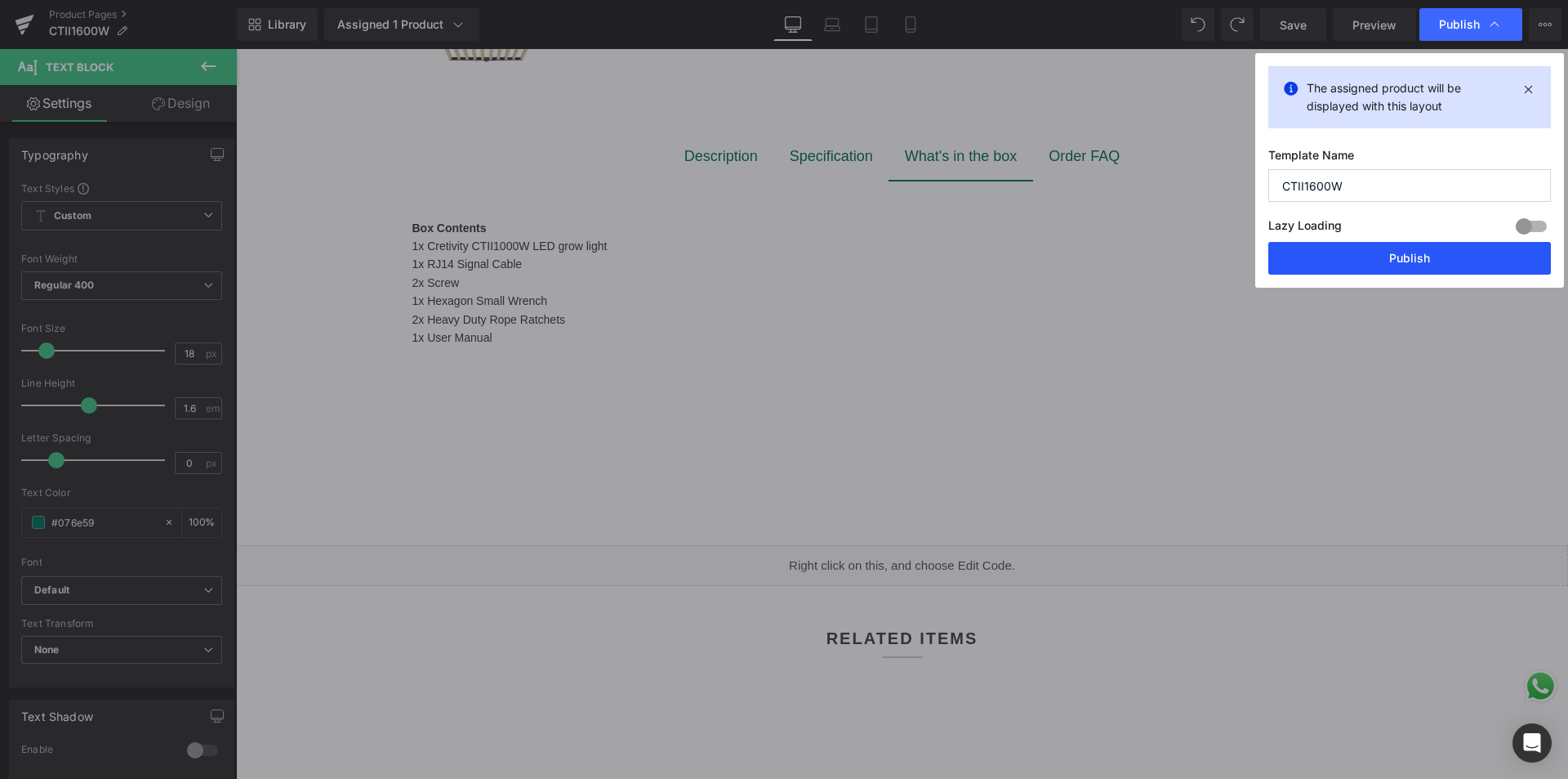
click at [1383, 267] on button "Publish" at bounding box center [1409, 257] width 282 height 33
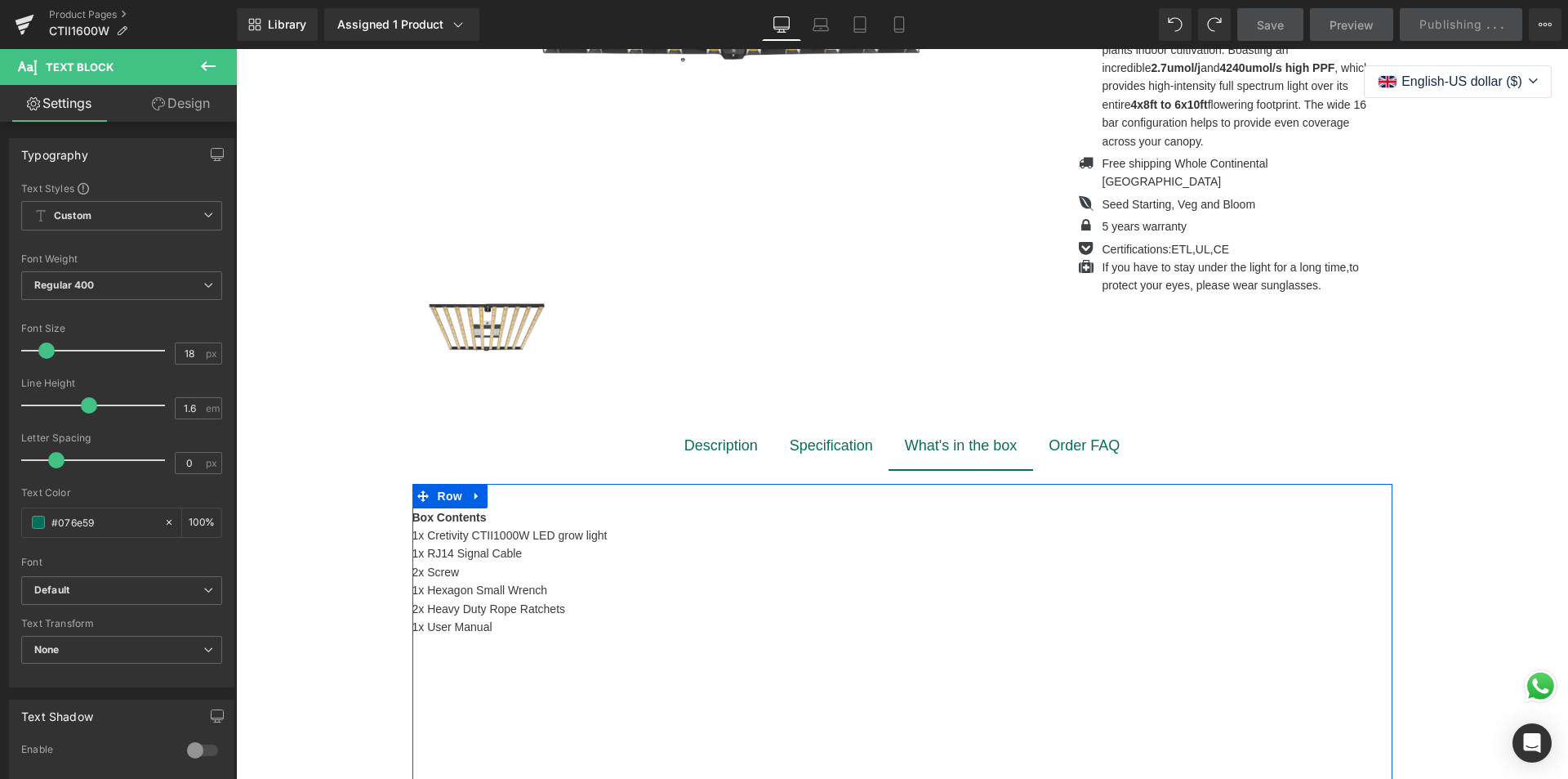
scroll to position [572, 0]
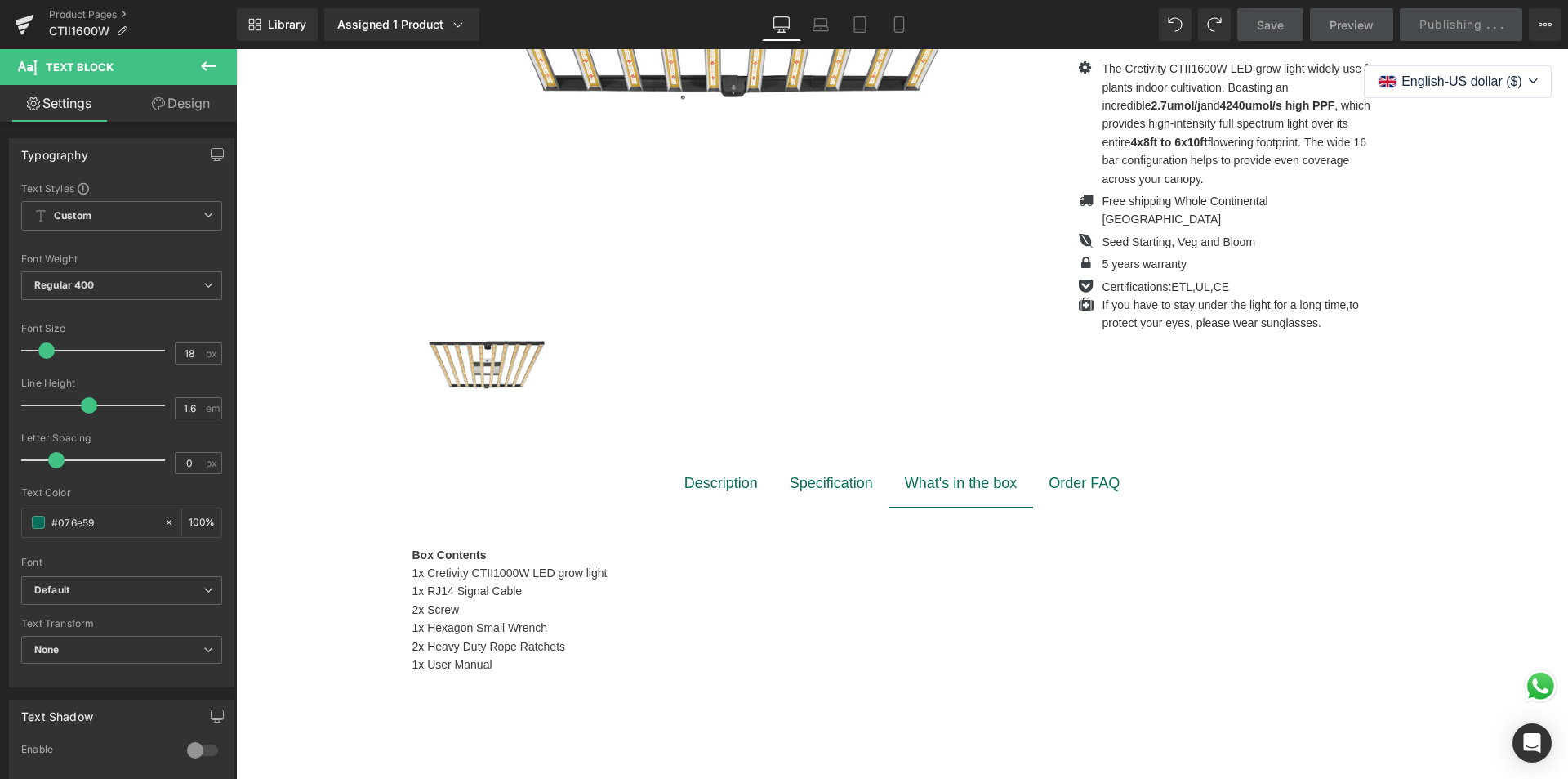
click at [702, 483] on font "Description" at bounding box center [721, 483] width 74 height 17
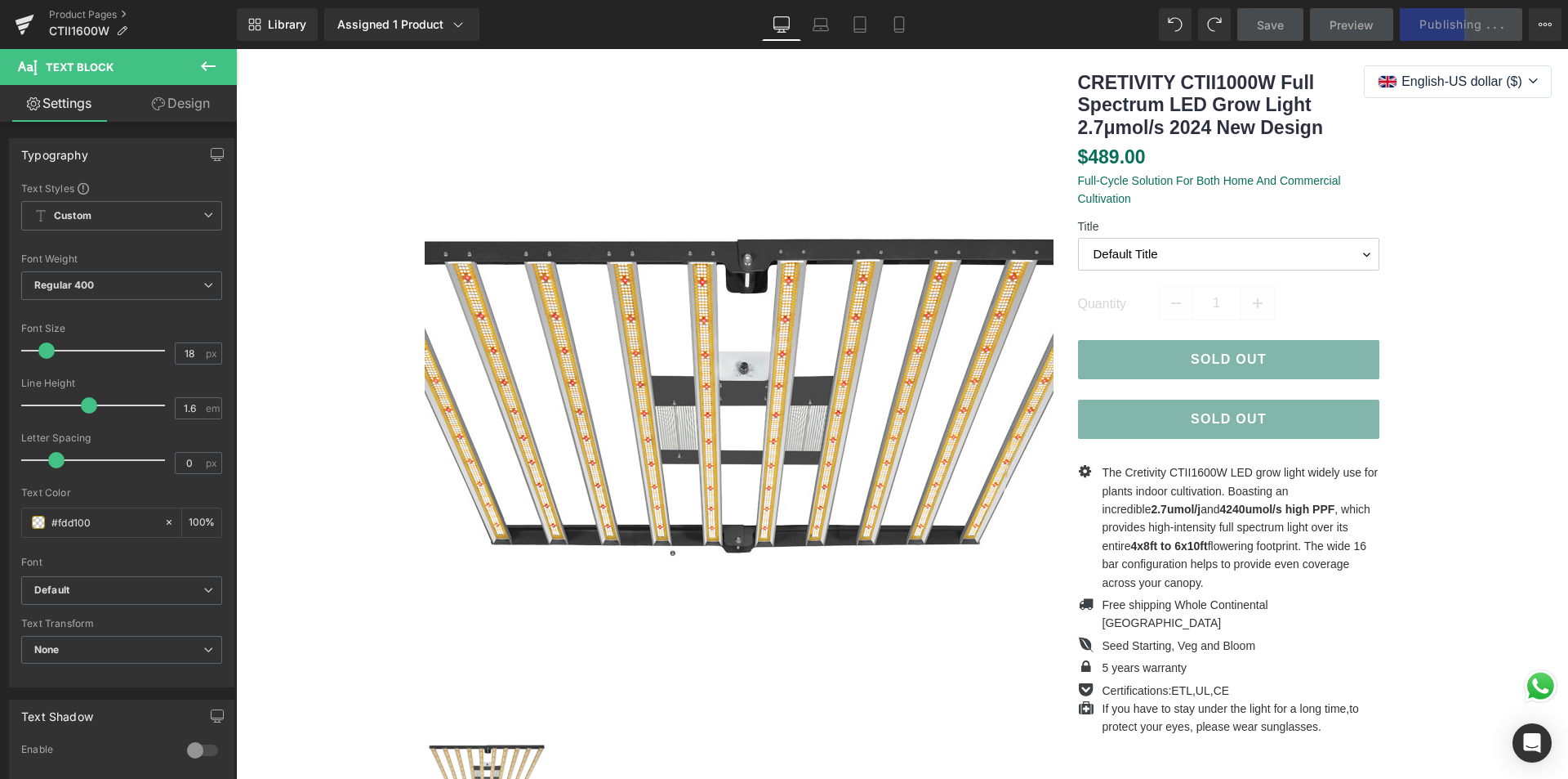
scroll to position [164, 0]
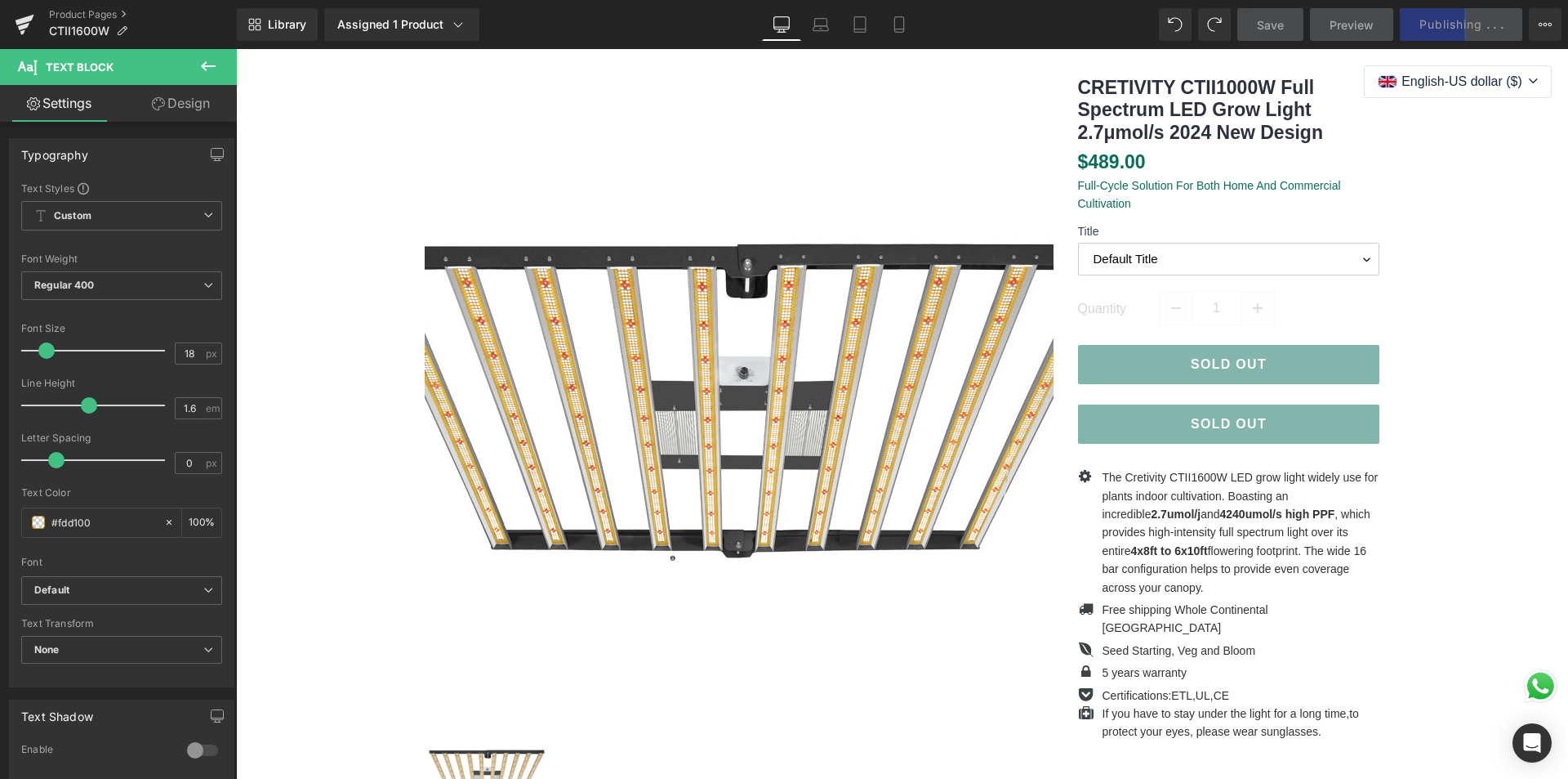
click at [712, 328] on img at bounding box center [746, 399] width 817 height 817
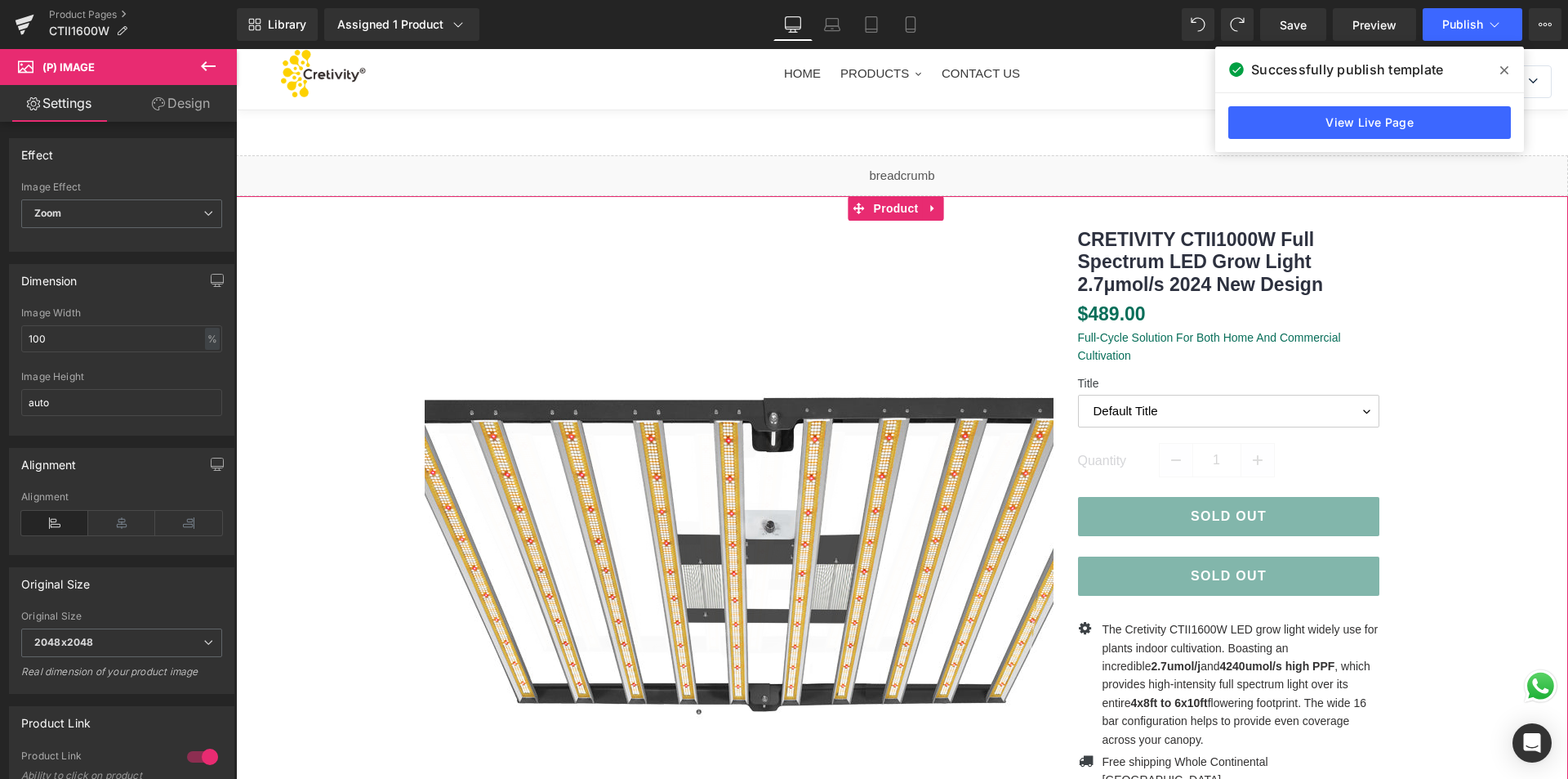
scroll to position [0, 0]
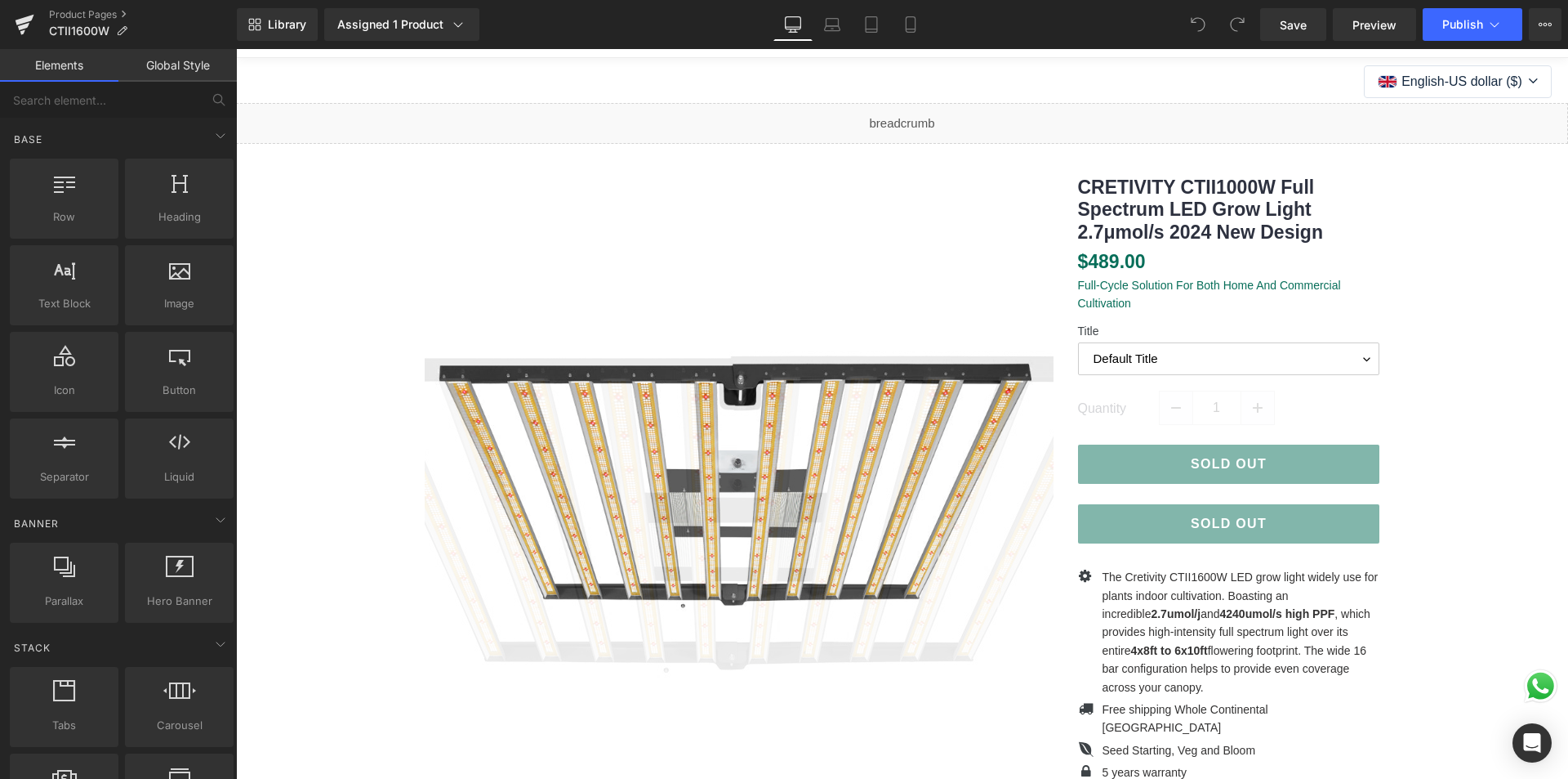
scroll to position [164, 0]
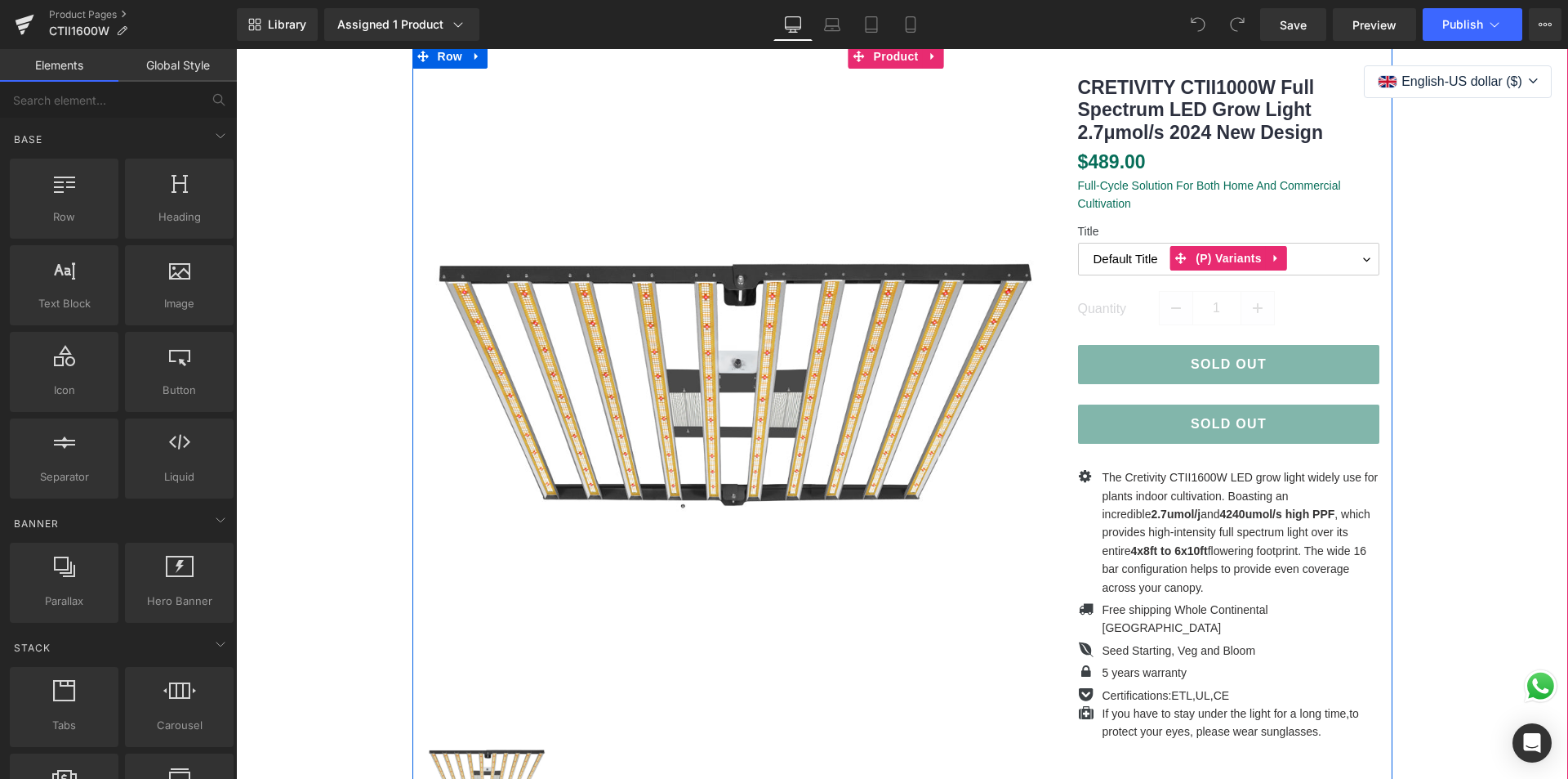
click at [1217, 234] on label "Title" at bounding box center [1229, 234] width 302 height 18
click at [1123, 251] on select "Default Title" at bounding box center [1229, 258] width 302 height 33
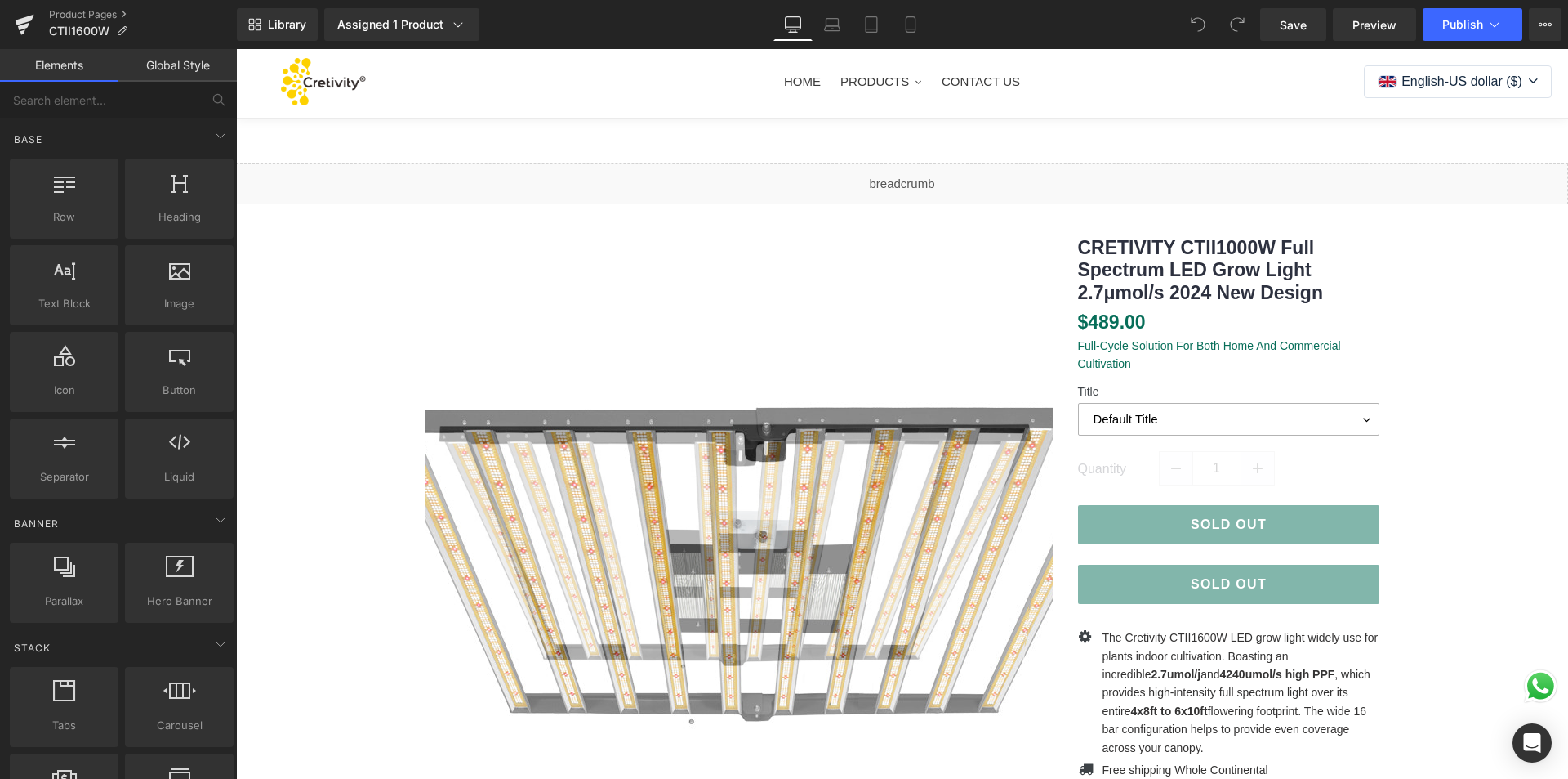
scroll to position [0, 0]
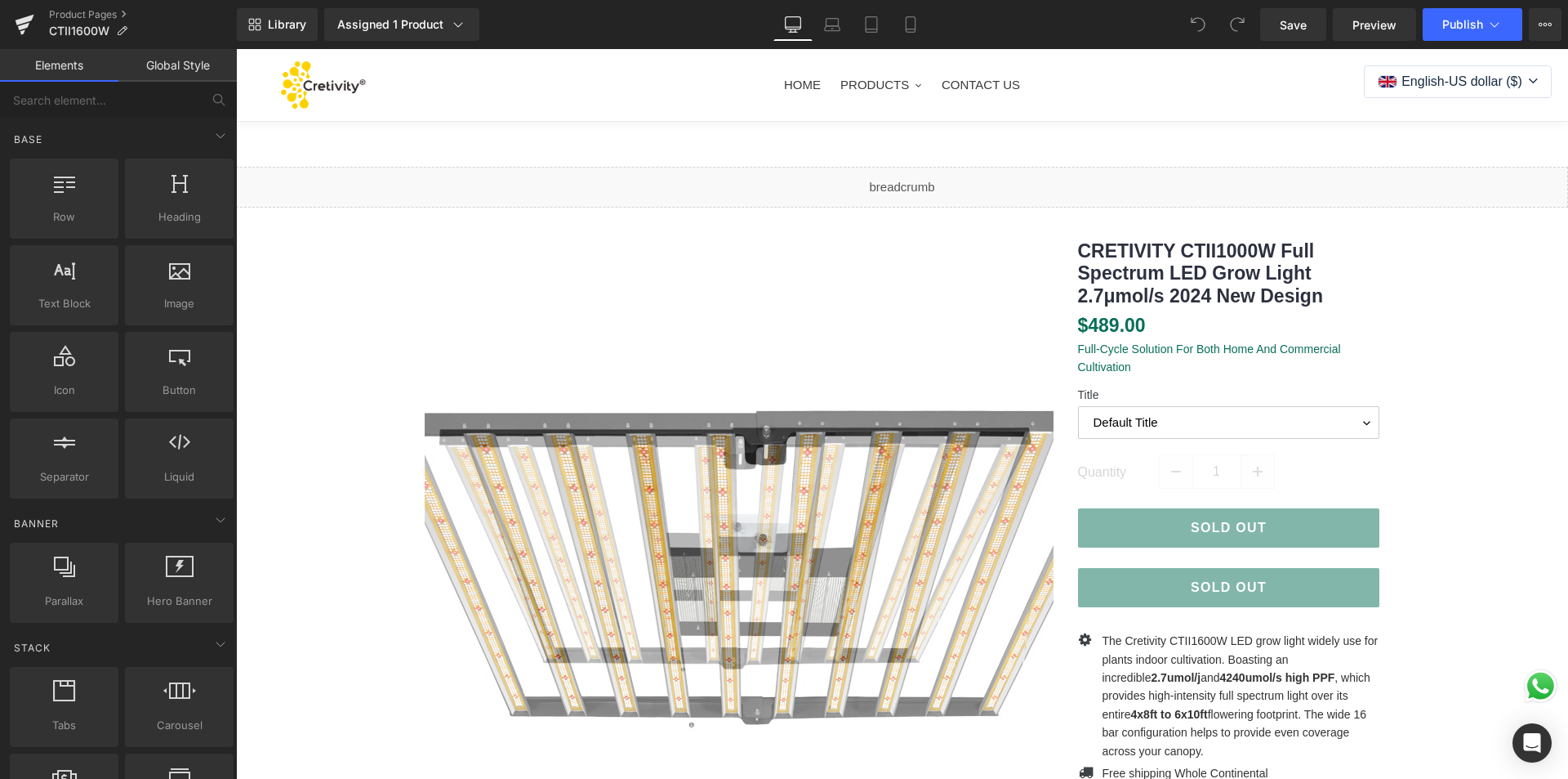
click at [673, 459] on img at bounding box center [764, 566] width 817 height 817
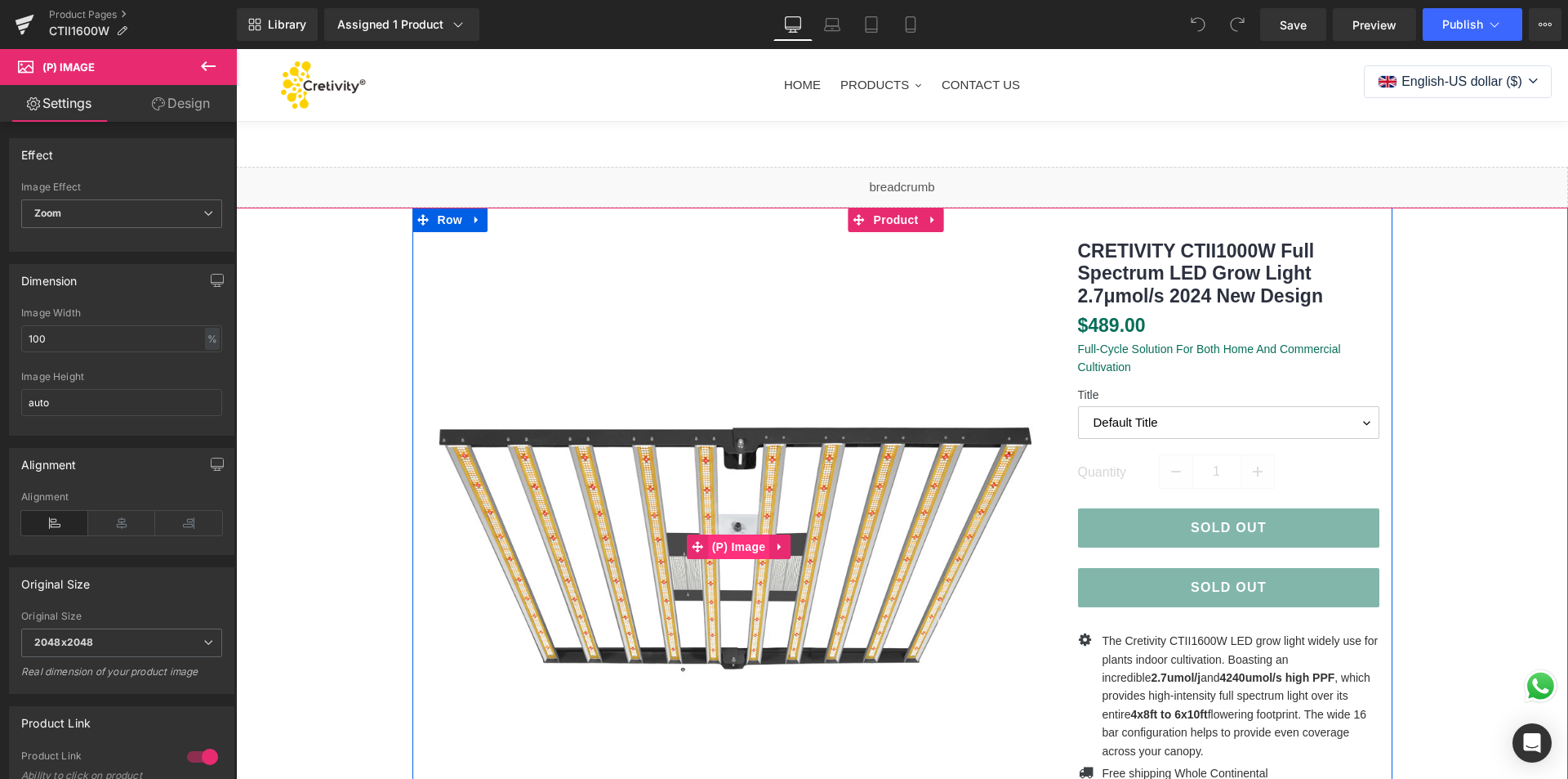
click at [754, 551] on span "(P) Image" at bounding box center [739, 546] width 62 height 24
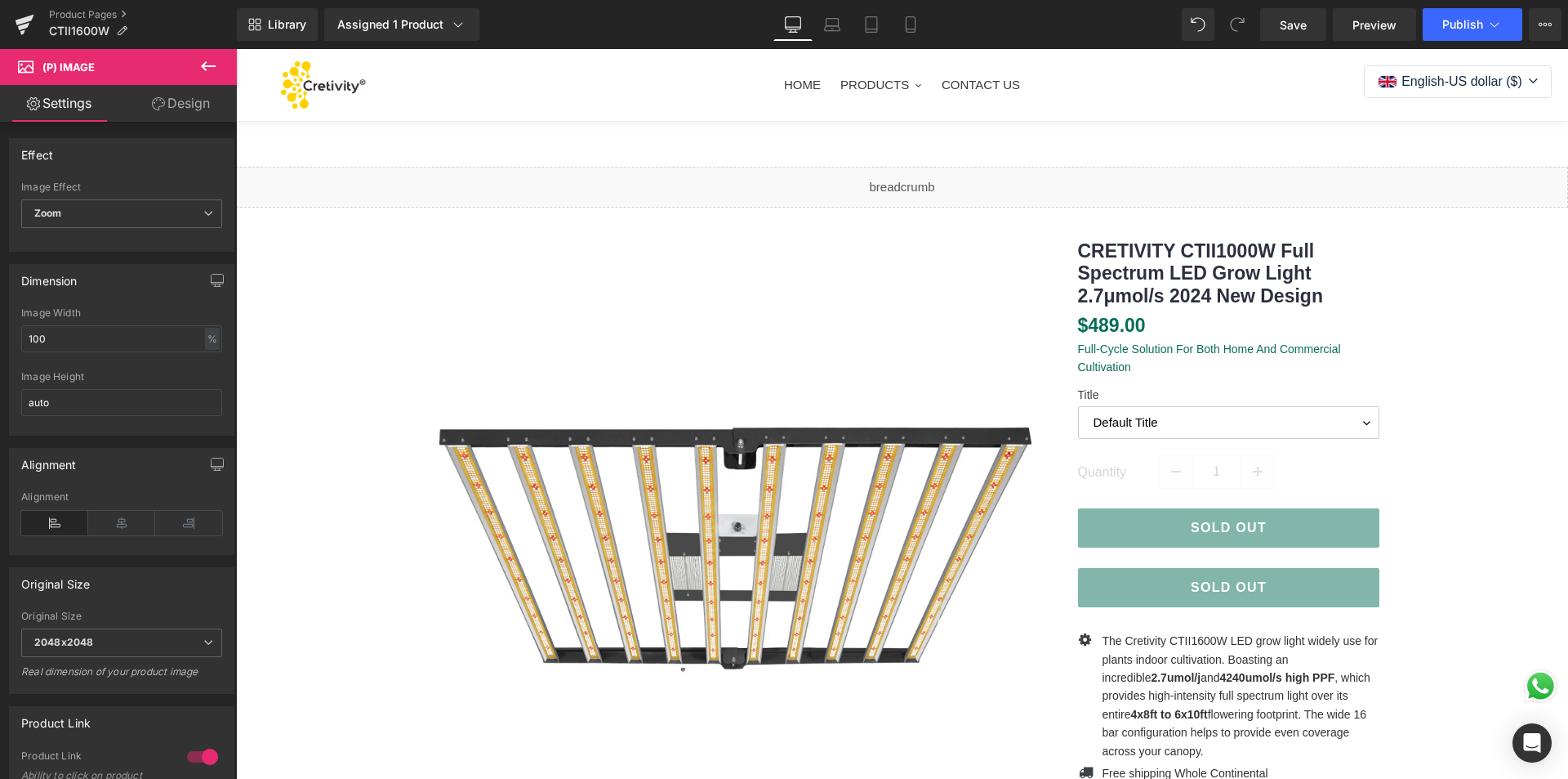
click at [202, 65] on icon at bounding box center [208, 66] width 15 height 10
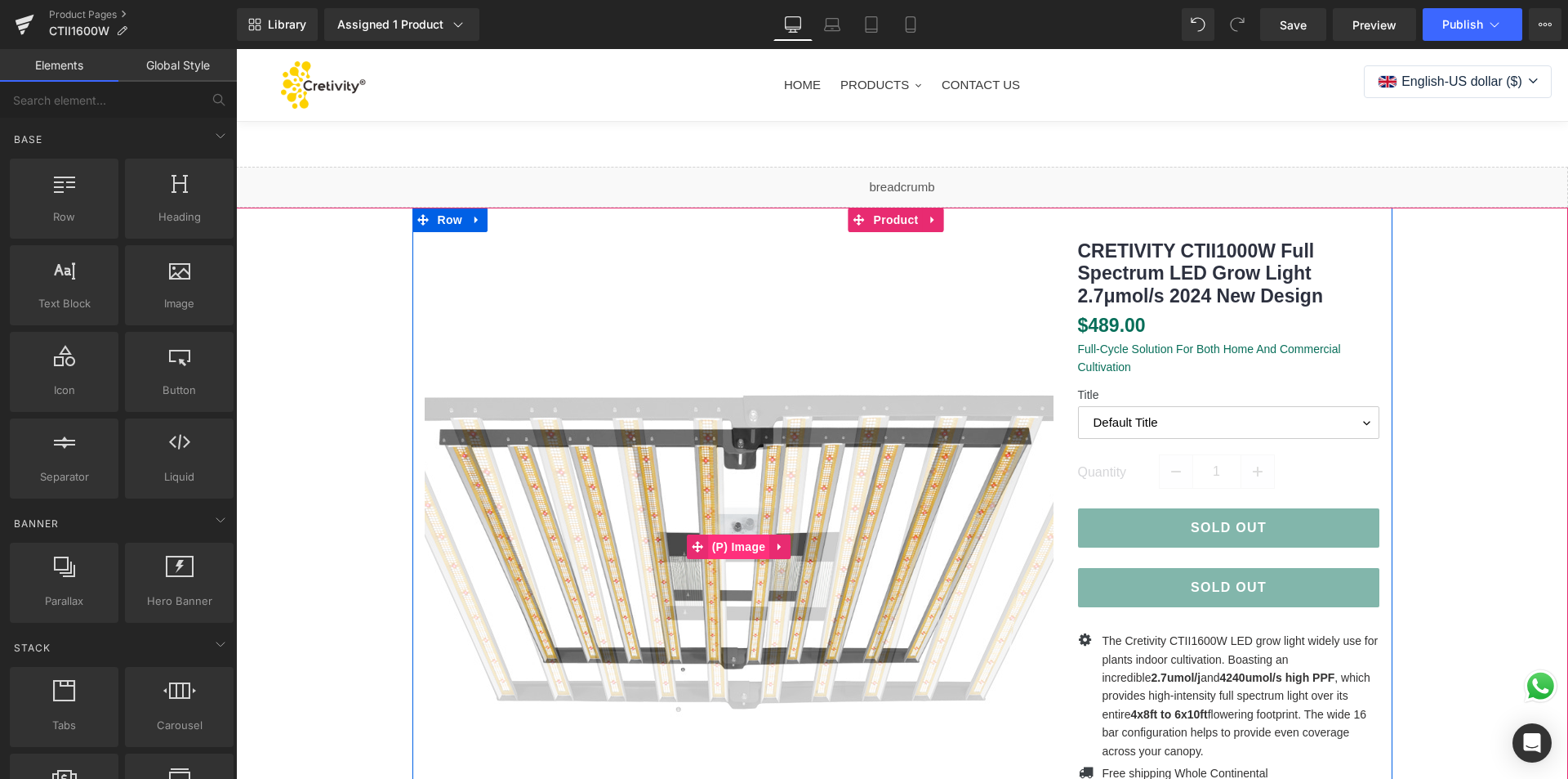
click at [713, 536] on span "(P) Image" at bounding box center [739, 546] width 62 height 24
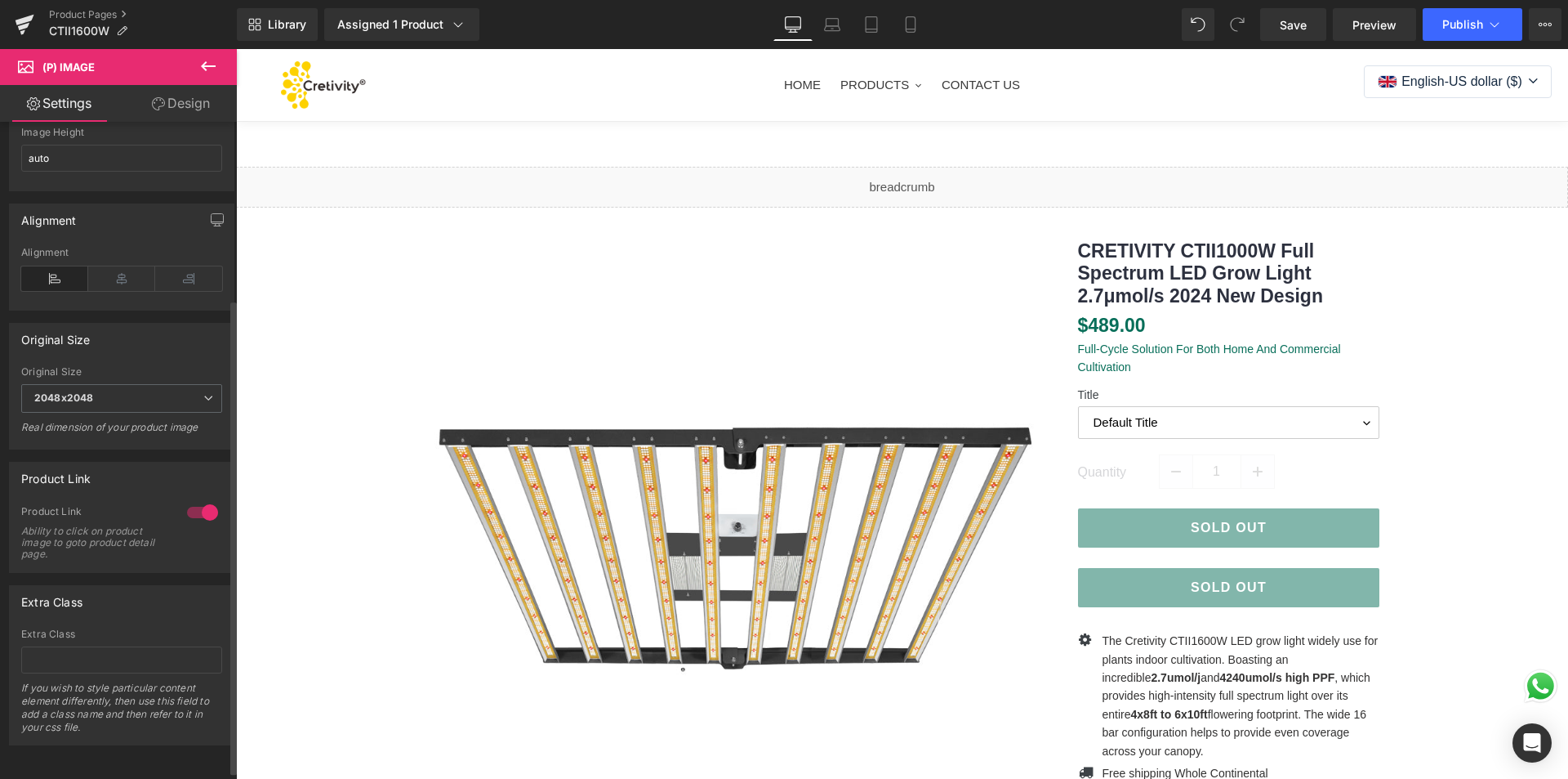
scroll to position [257, 0]
click at [903, 218] on span "Product" at bounding box center [896, 220] width 53 height 24
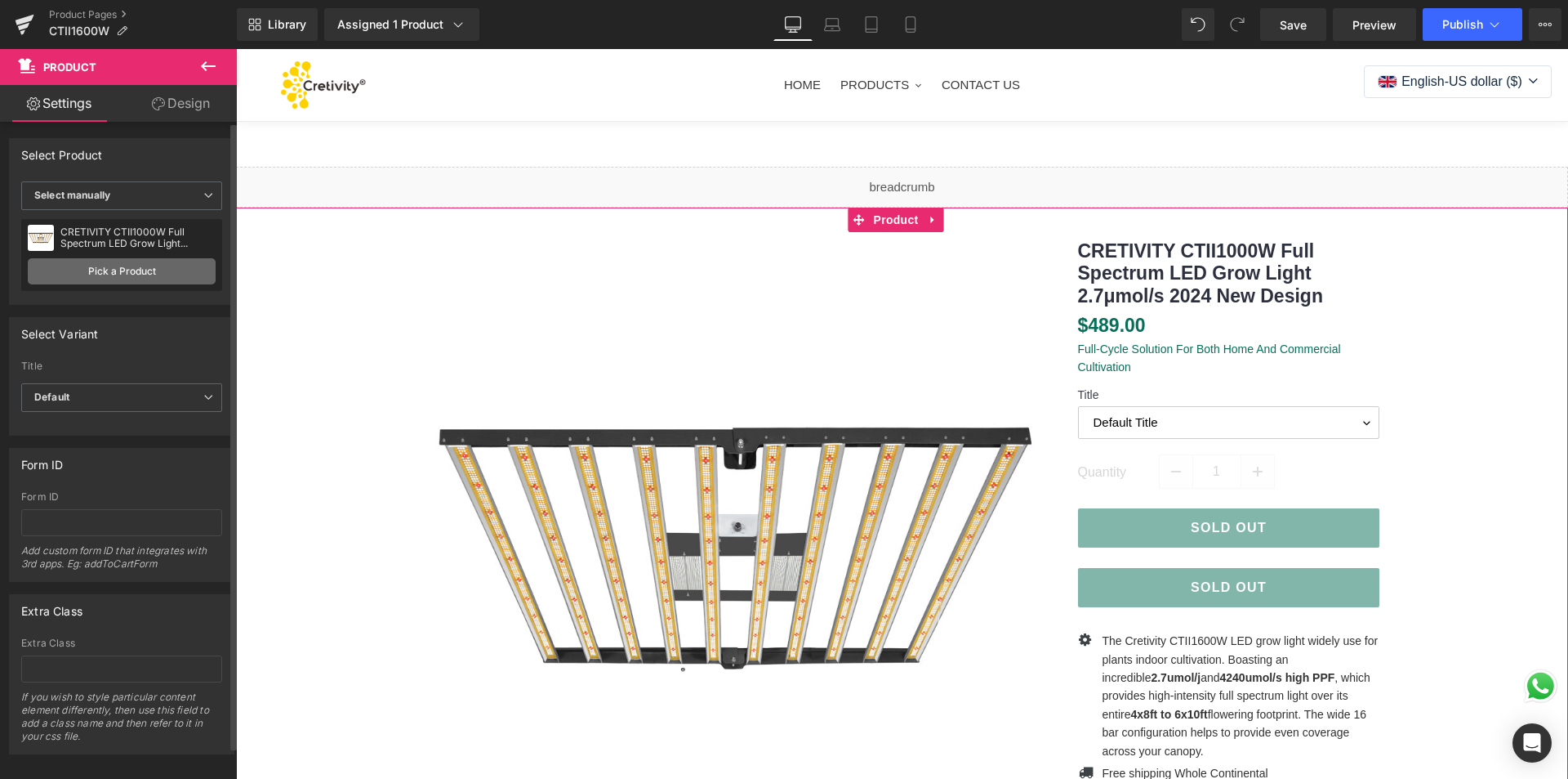
click at [128, 264] on link "Pick a Product" at bounding box center [121, 271] width 188 height 26
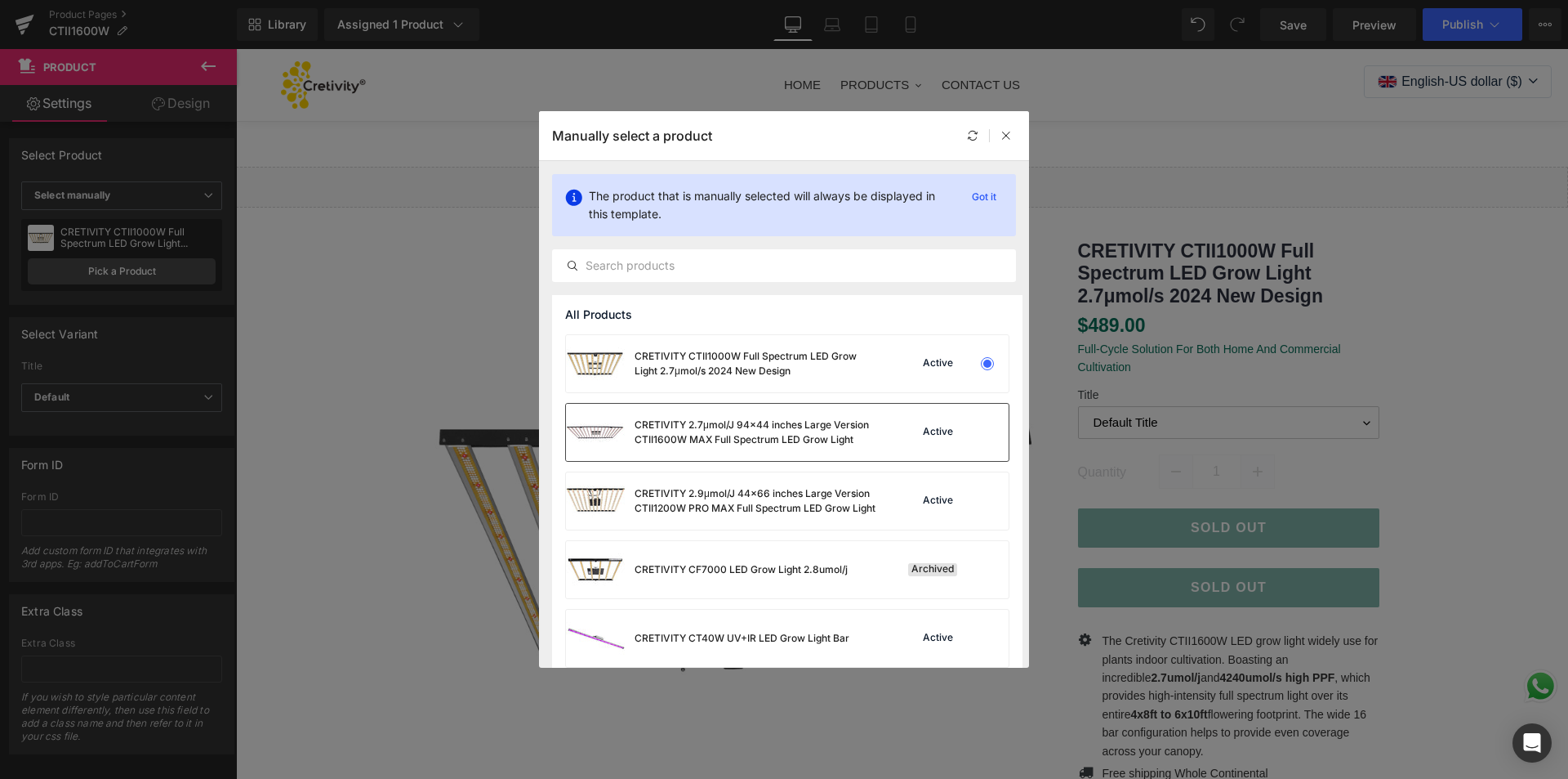
click at [943, 437] on div "Active" at bounding box center [938, 432] width 37 height 13
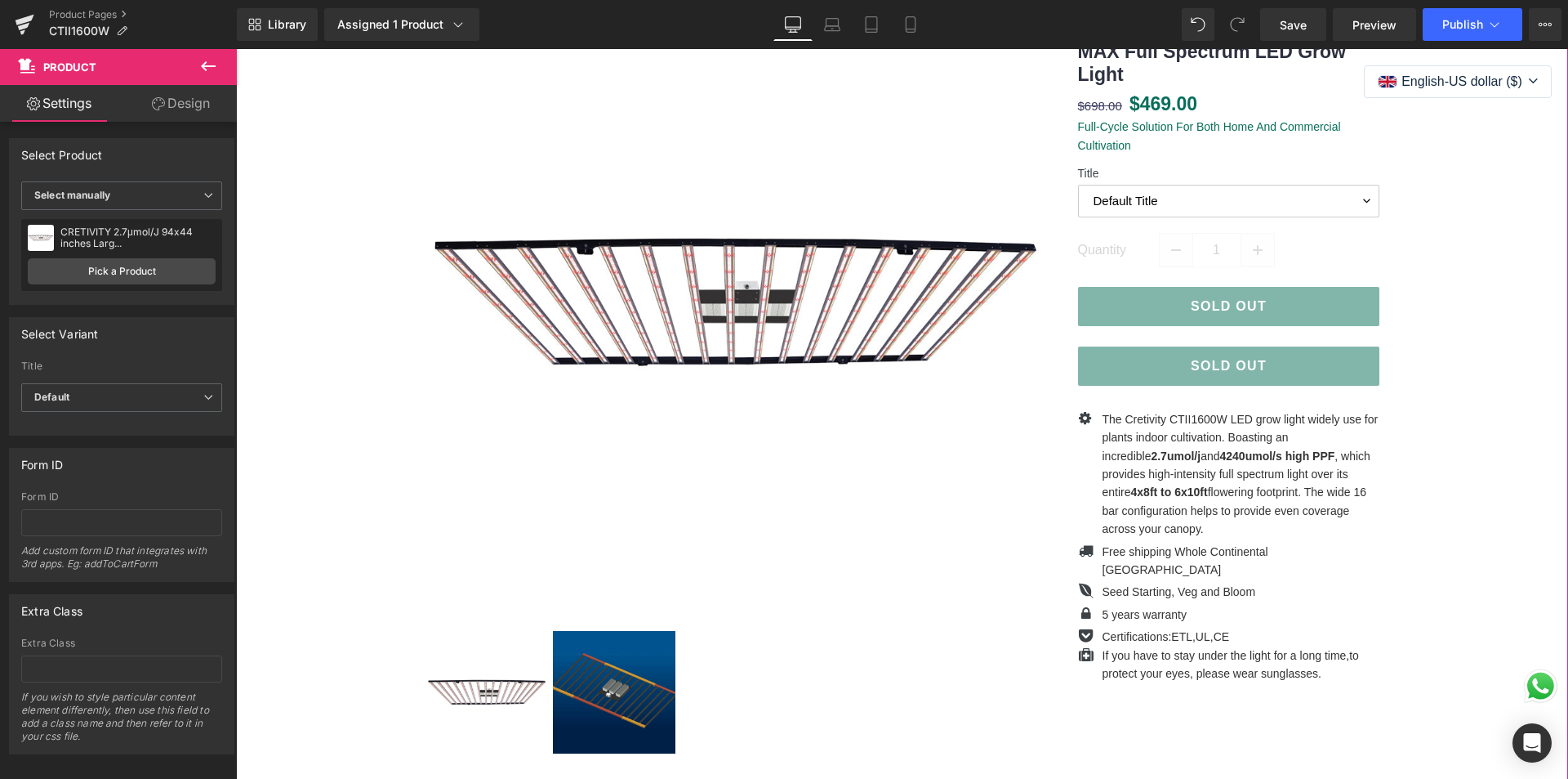
scroll to position [245, 0]
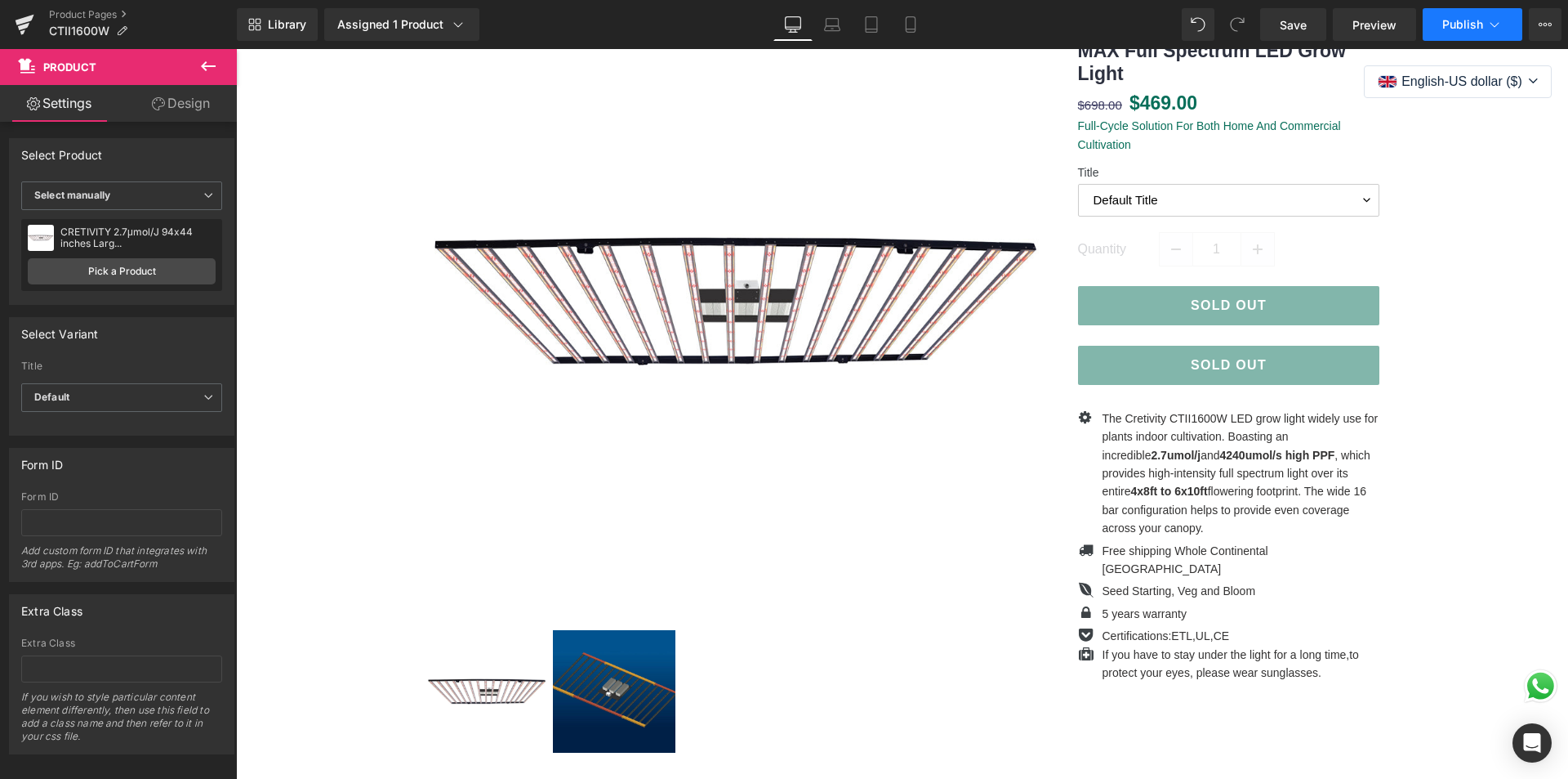
click at [1464, 13] on button "Publish" at bounding box center [1472, 24] width 99 height 33
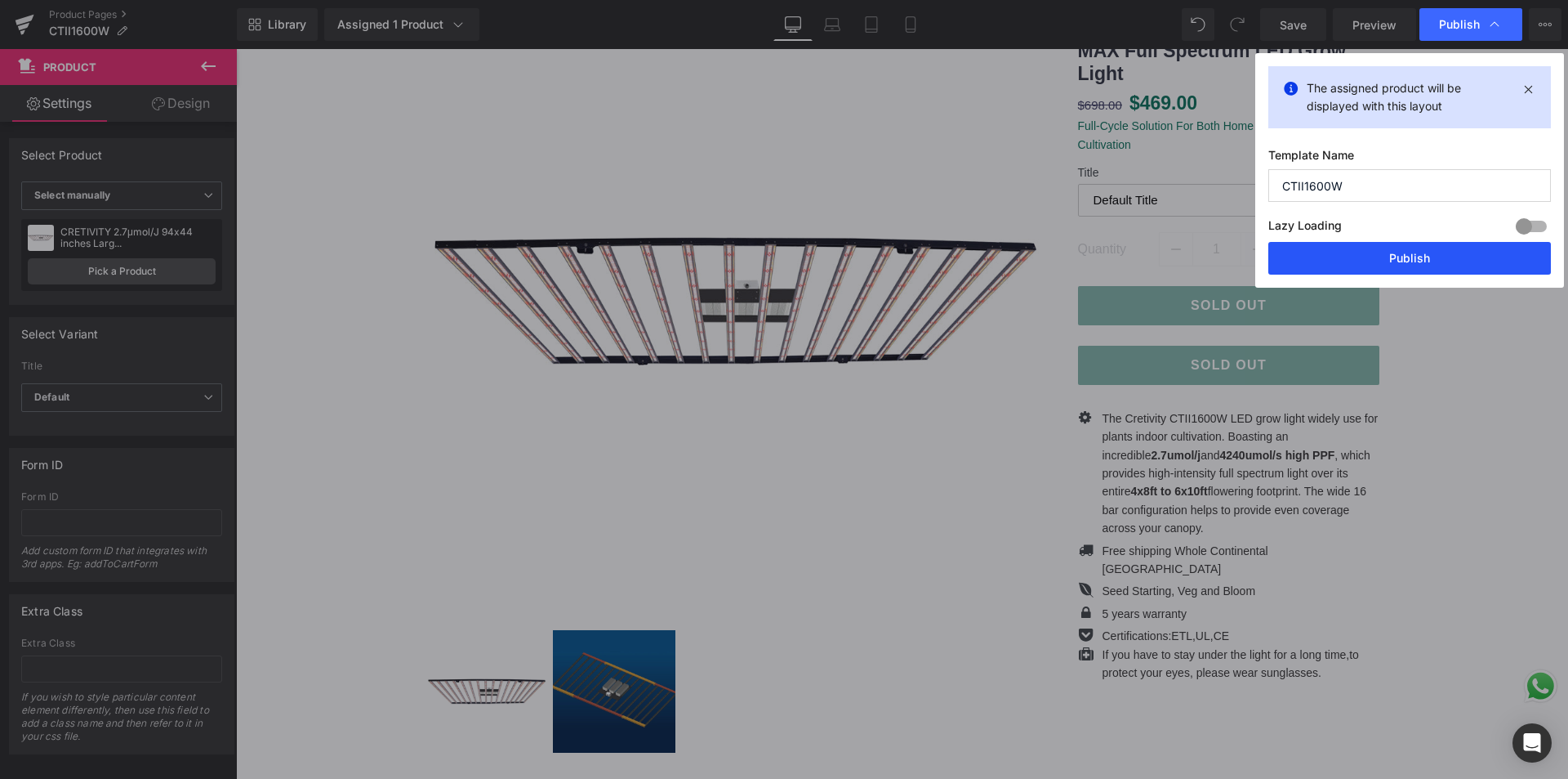
click at [1381, 266] on button "Publish" at bounding box center [1409, 257] width 282 height 33
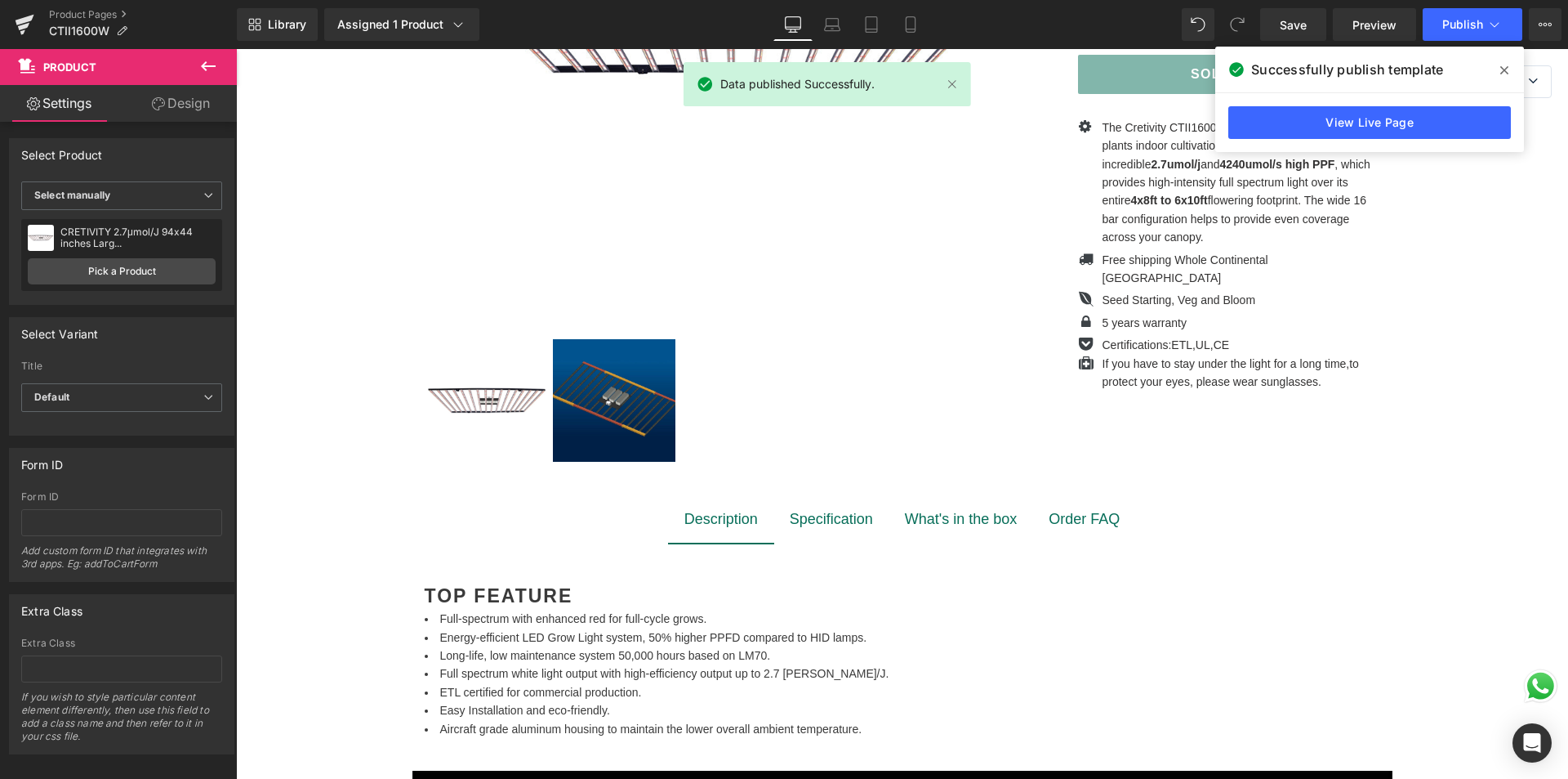
scroll to position [572, 0]
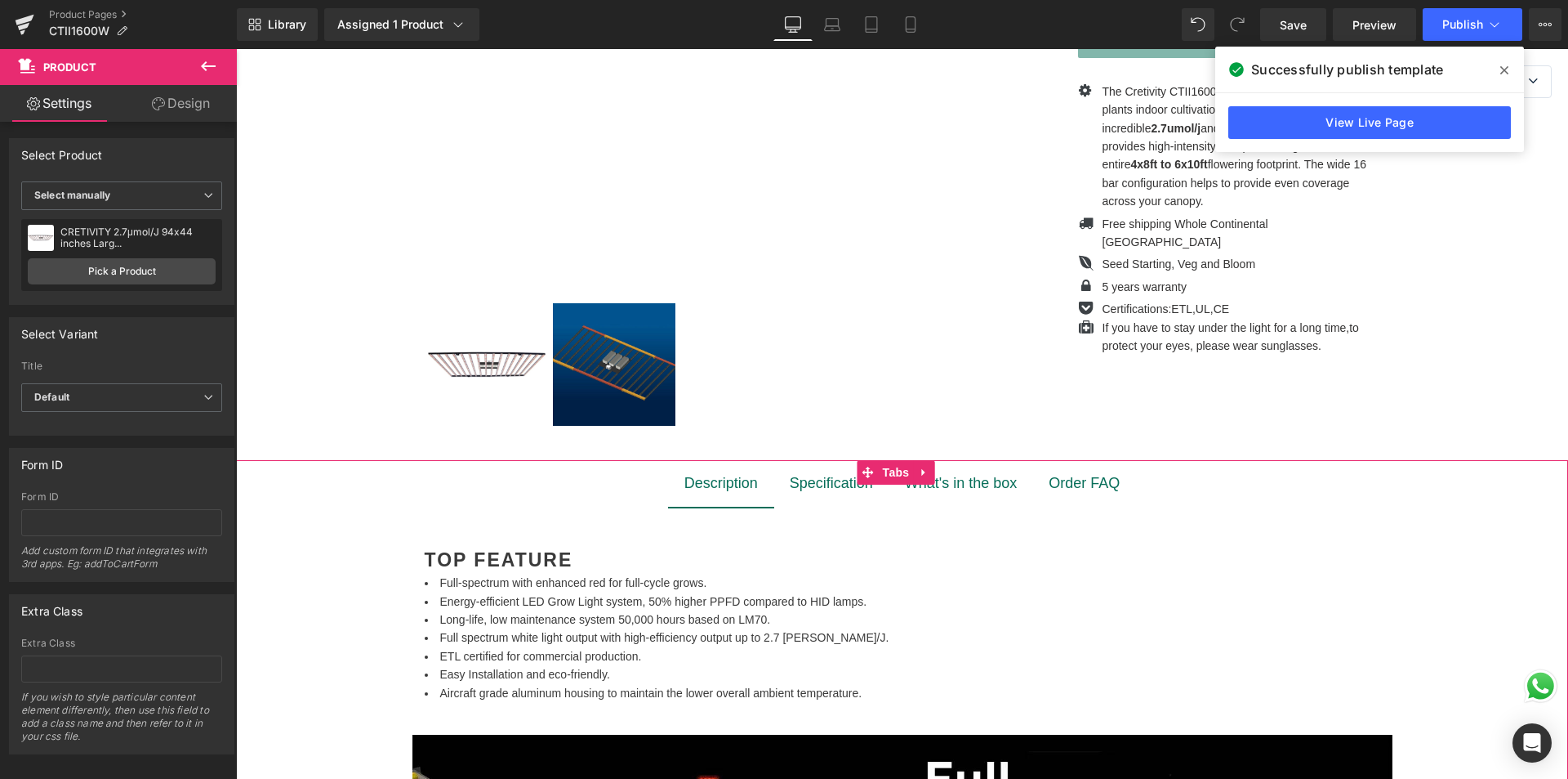
click at [944, 486] on div "What's in the box" at bounding box center [961, 483] width 113 height 23
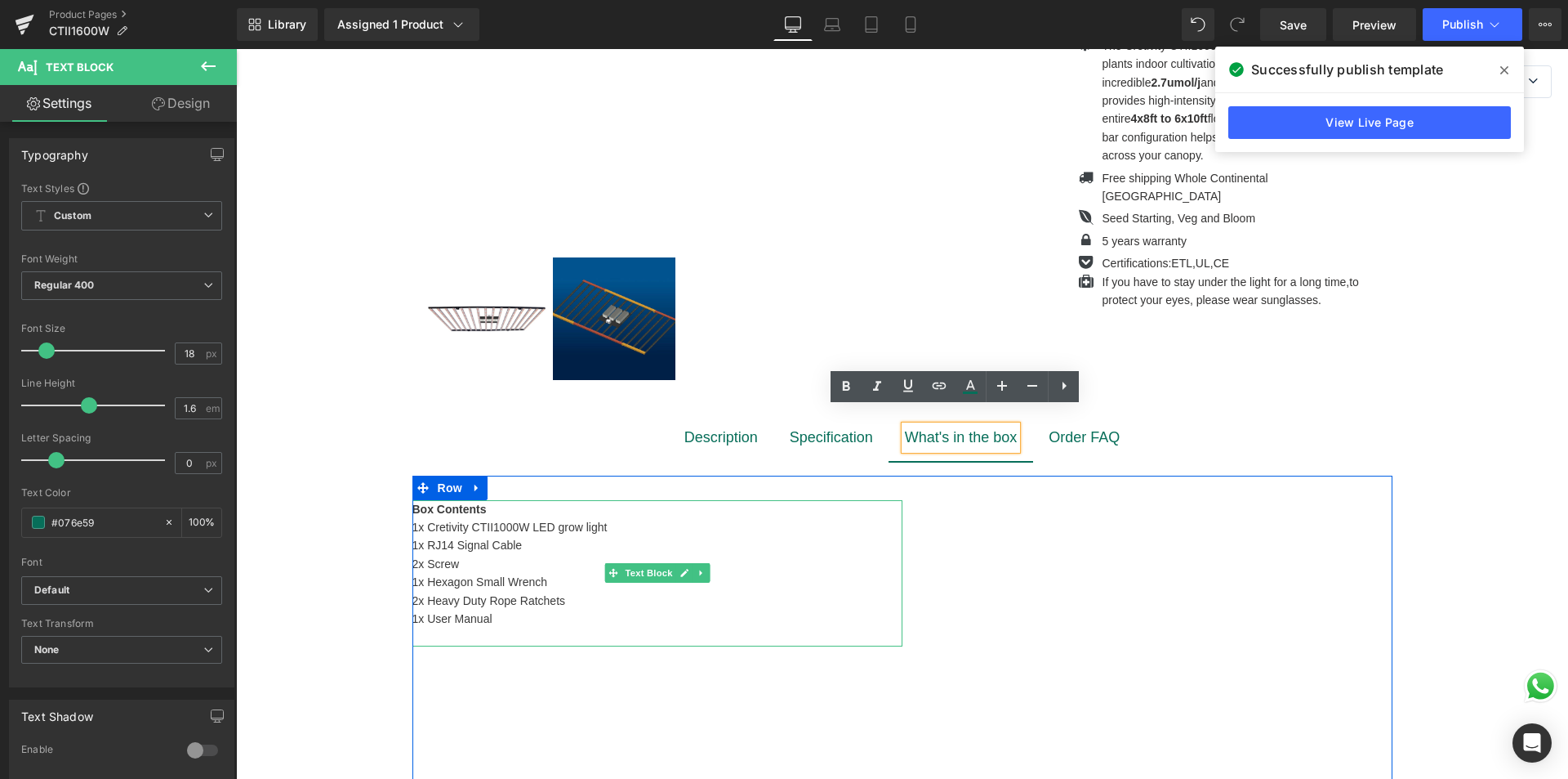
scroll to position [654, 0]
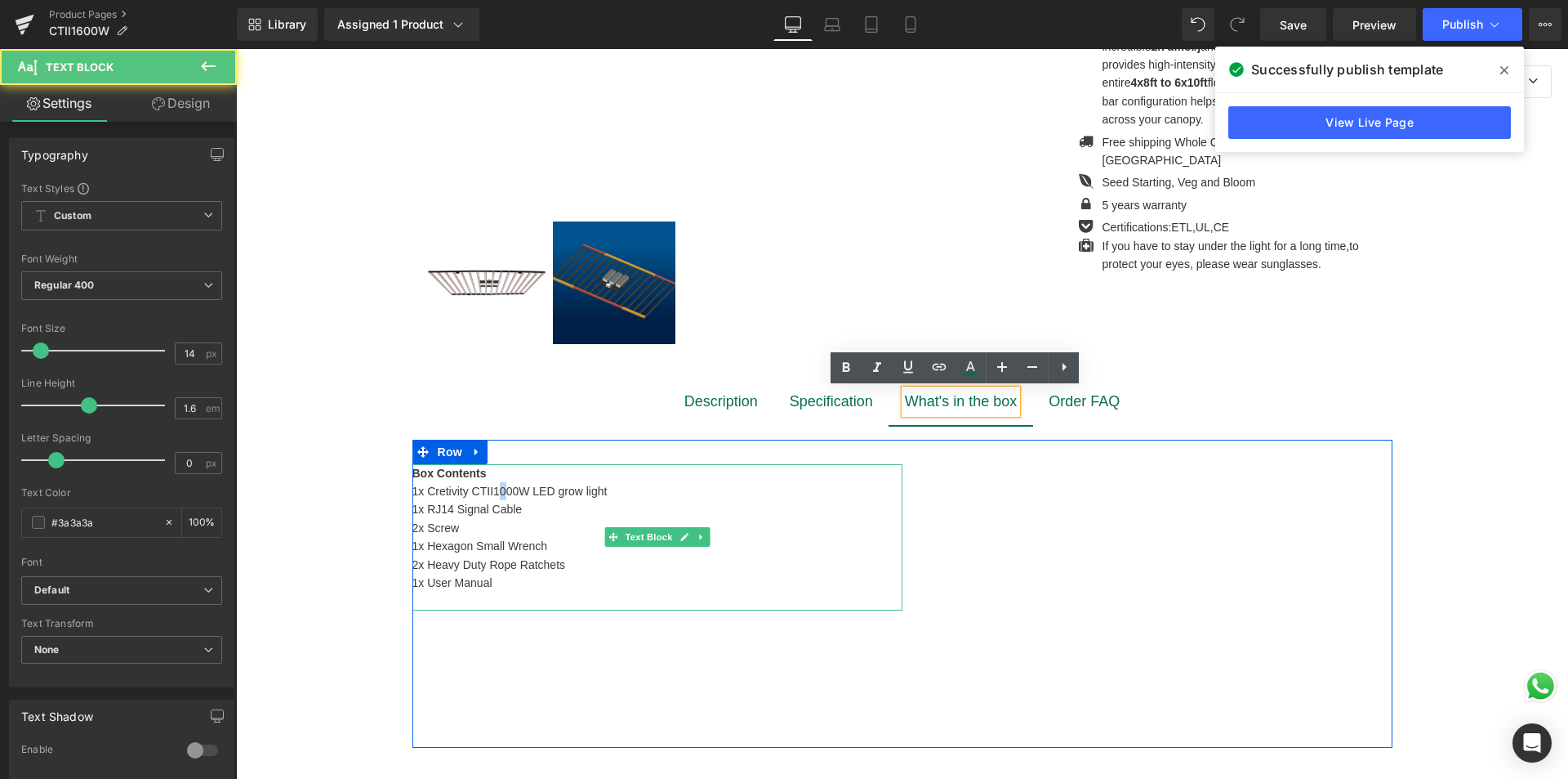
click at [500, 491] on div "Box Contents 1x Cretivity CTII1000W LED grow light 1x RJ14 Signal Cable 2x Scre…" at bounding box center [657, 537] width 490 height 146
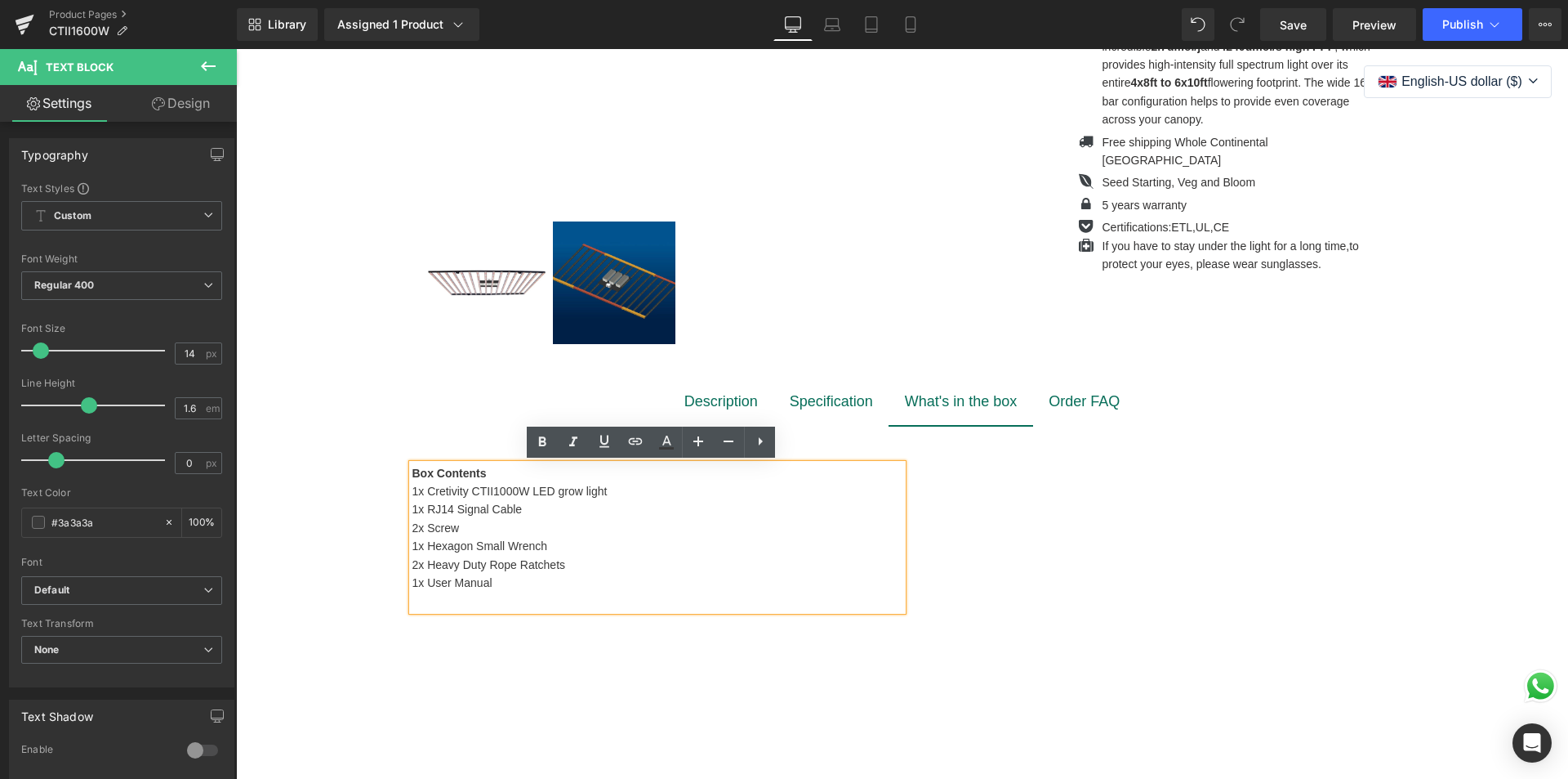
click at [507, 492] on div "Box Contents 1x Cretivity CTII1000W LED grow light 1x RJ14 Signal Cable 2x Scre…" at bounding box center [657, 537] width 490 height 146
click at [498, 491] on div "Box Contents 1x Cretivity CTII1000W LED grow light 1x RJ14 Signal Cable 2x Scre…" at bounding box center [657, 537] width 490 height 146
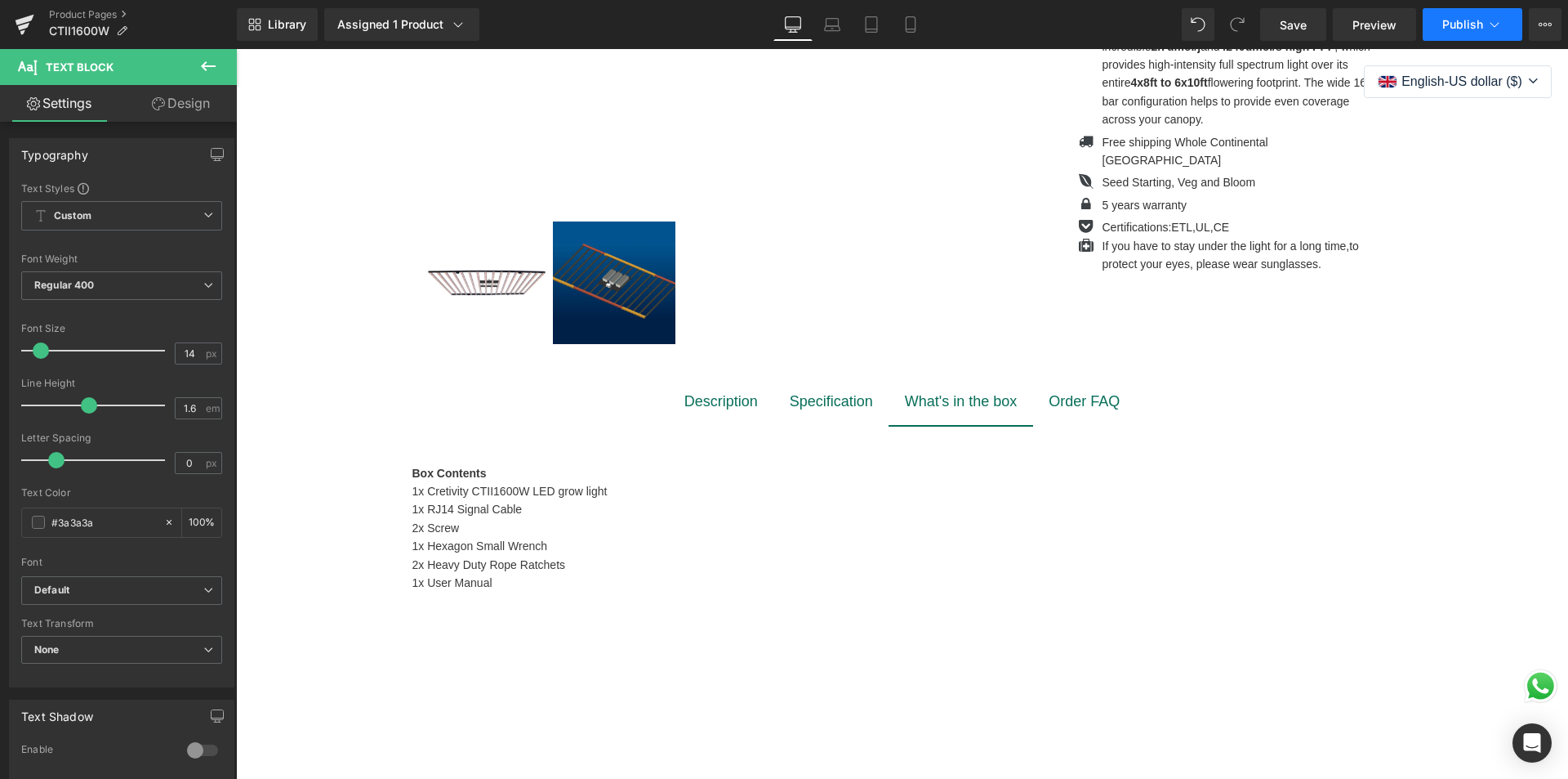
click at [1461, 26] on span "Publish" at bounding box center [1462, 25] width 41 height 13
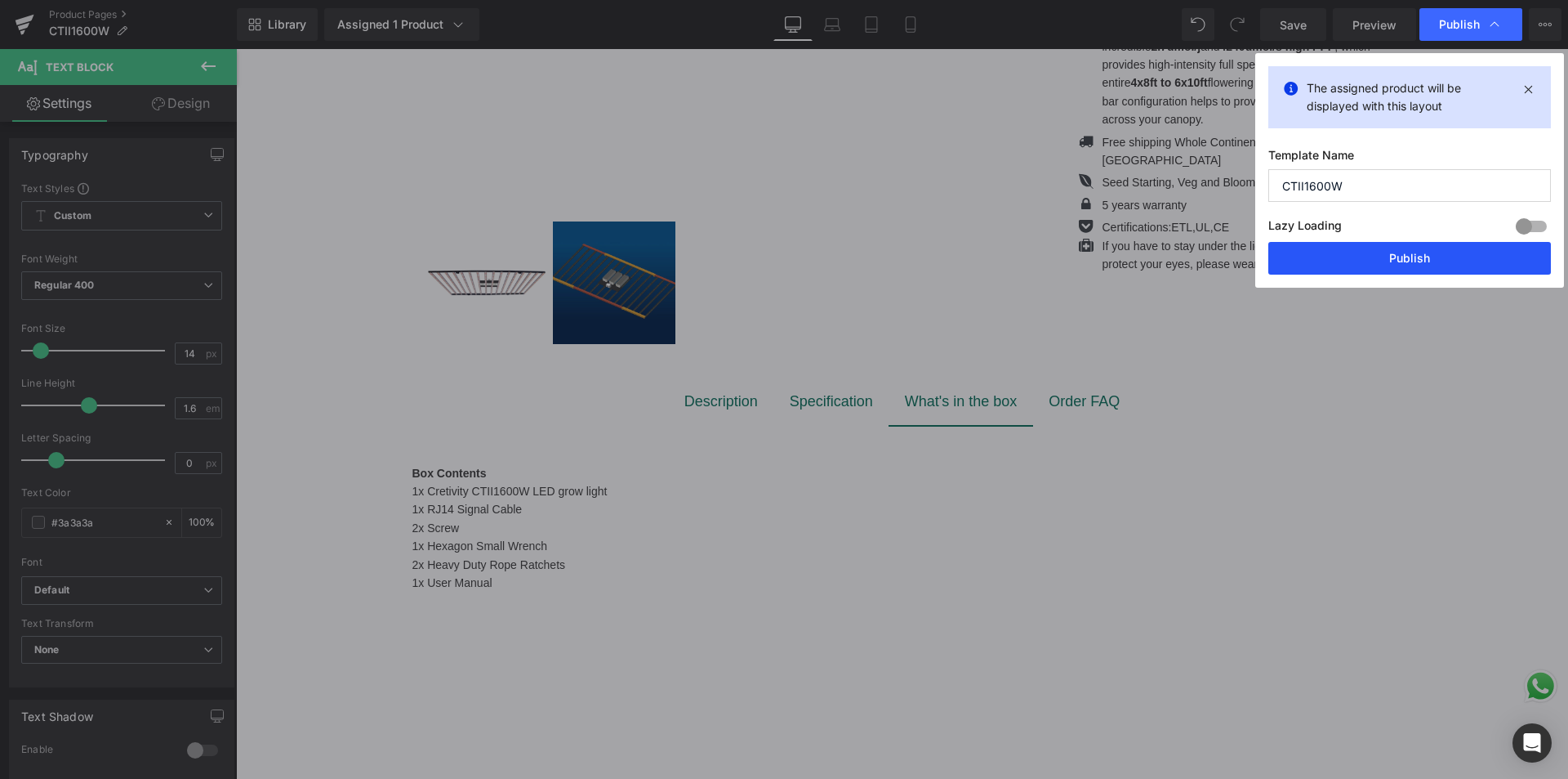
click at [1363, 262] on button "Publish" at bounding box center [1409, 257] width 282 height 33
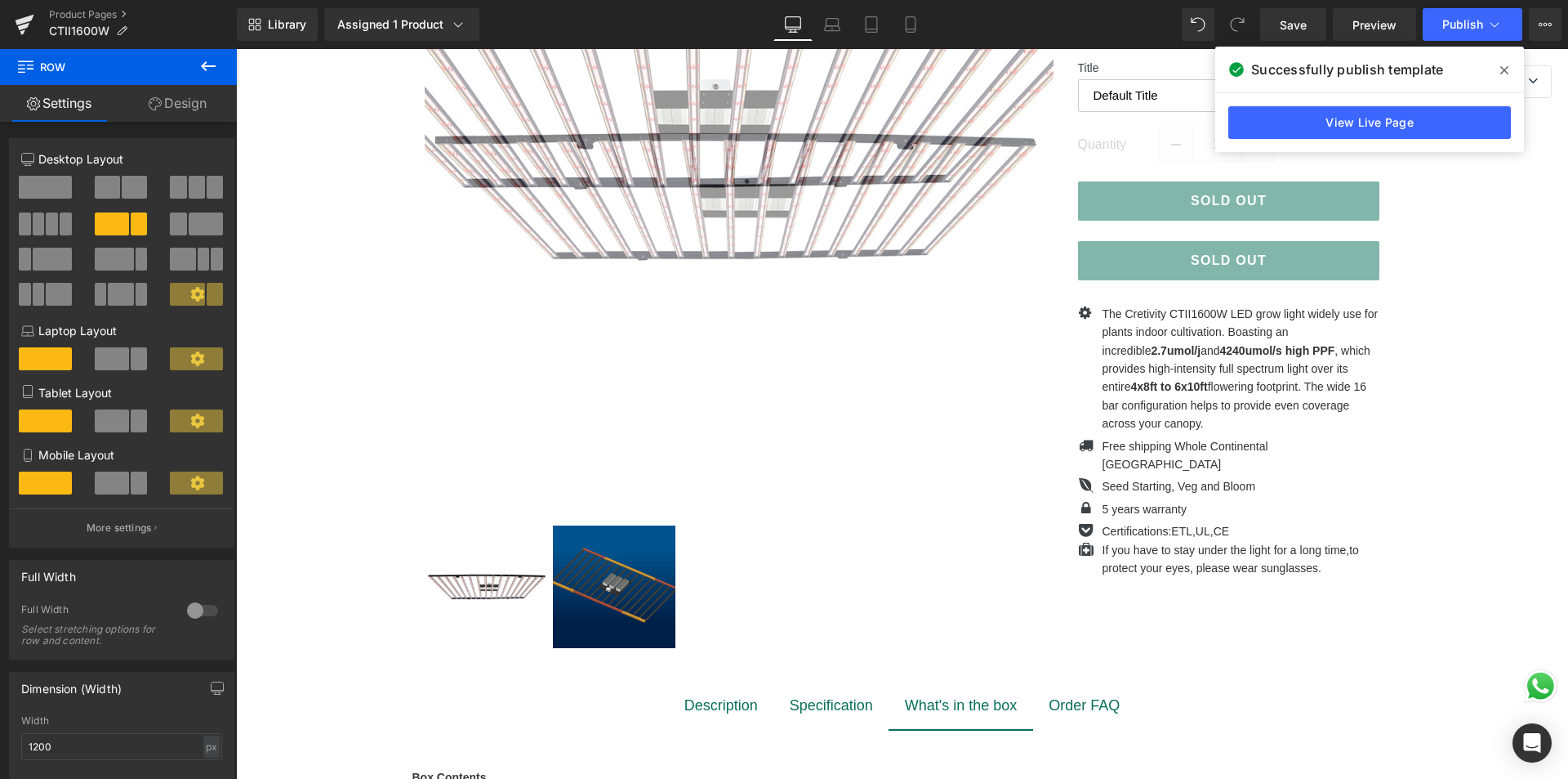
scroll to position [82, 0]
